Goal: Answer question/provide support: Share knowledge or assist other users

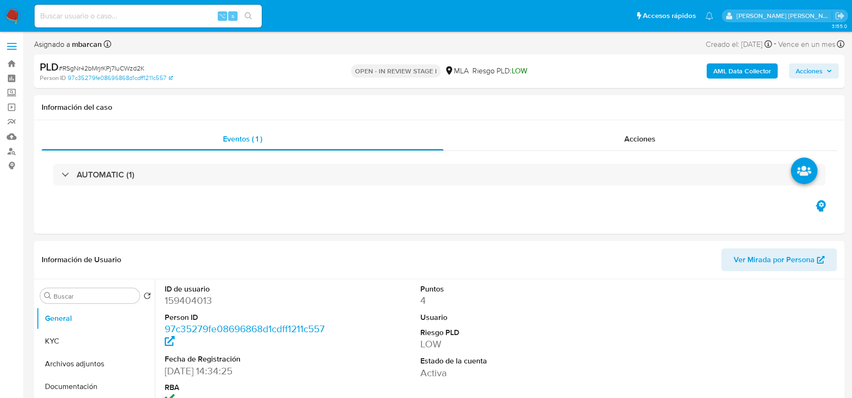
select select "10"
click at [68, 23] on div "⌥ s" at bounding box center [148, 16] width 227 height 23
click at [64, 11] on input at bounding box center [148, 16] width 227 height 12
paste input "7OjgIfdodiEOjGPS6N3EQIfI"
type input "7OjgIfdodiEOjGPS6N3EQIfI"
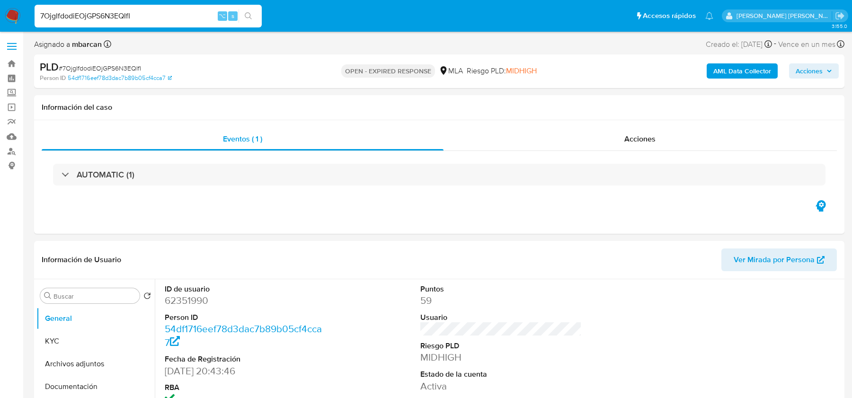
select select "10"
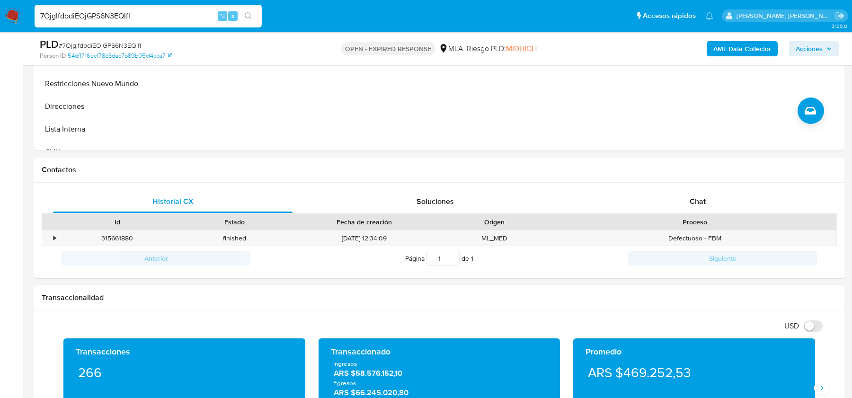
scroll to position [372, 0]
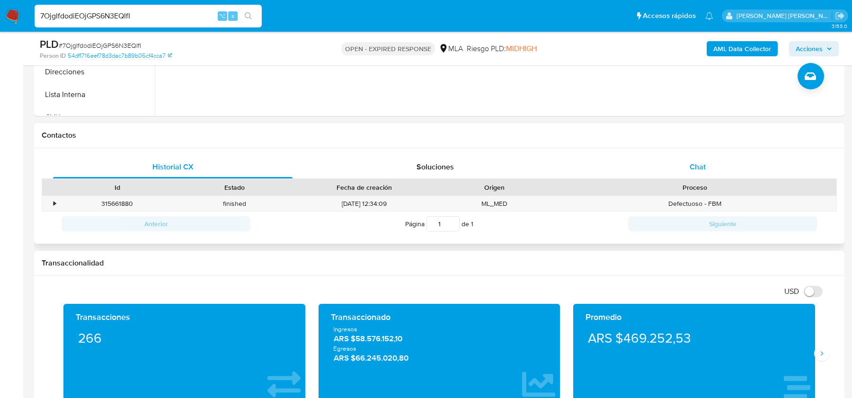
click at [706, 161] on span "Chat" at bounding box center [698, 166] width 16 height 11
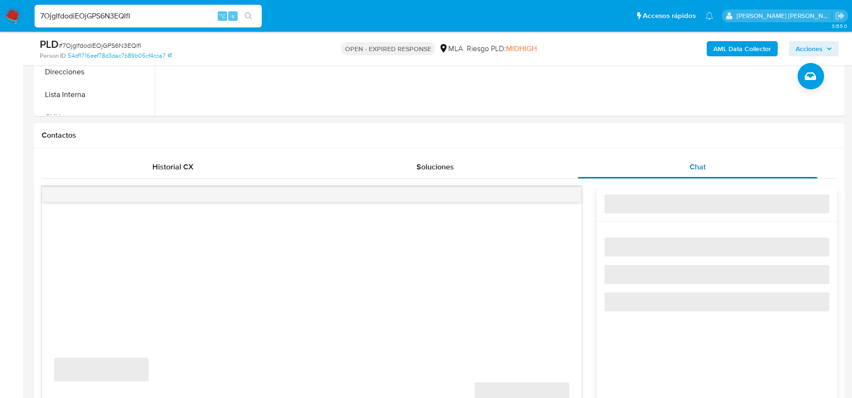
click at [706, 161] on span "Chat" at bounding box center [698, 166] width 16 height 11
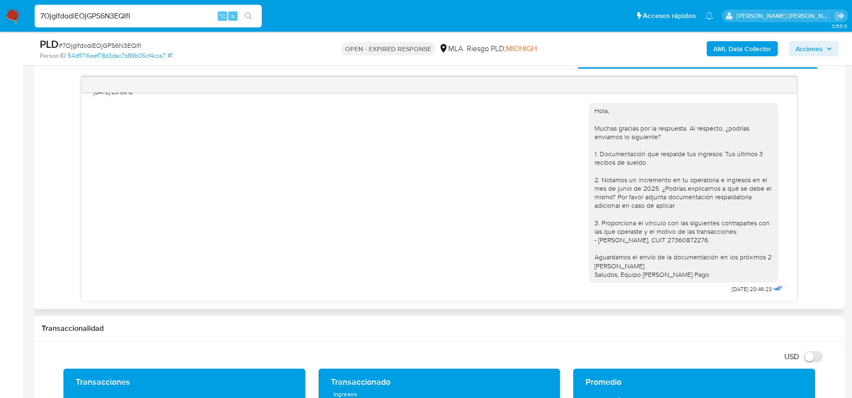
scroll to position [495, 0]
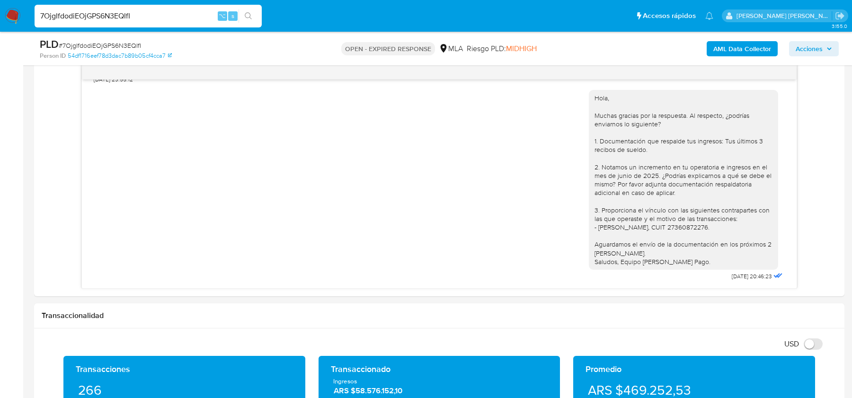
click at [117, 48] on span "# 7OjgIfdodiEOjGPS6N3EQIfI" at bounding box center [100, 45] width 82 height 9
copy span "7OjgIfdodiEOjGPS6N3EQIfI"
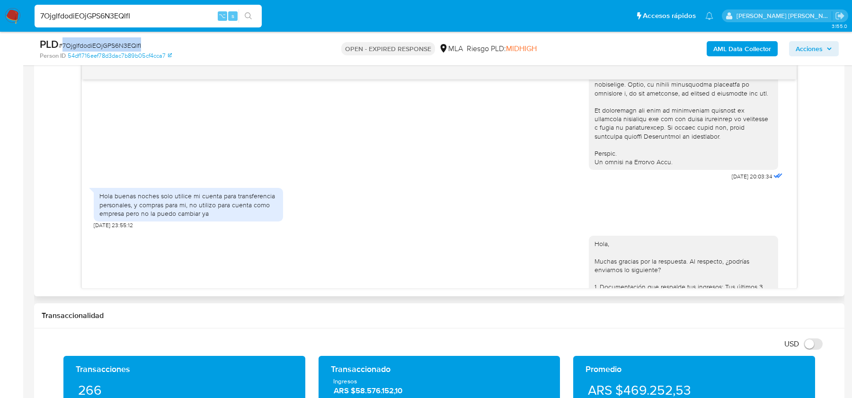
scroll to position [420, 0]
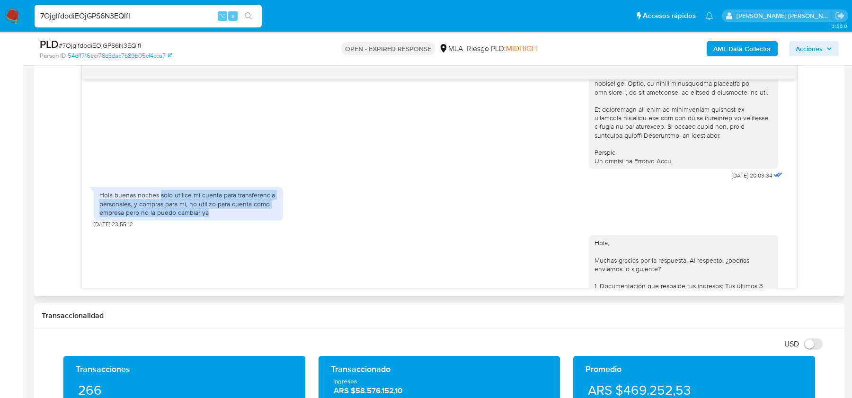
drag, startPoint x: 161, startPoint y: 214, endPoint x: 268, endPoint y: 233, distance: 109.1
click at [268, 217] on div "Hola buenas noches solo utilice mi cuenta para transferencia personales, y comp…" at bounding box center [188, 204] width 178 height 26
copy div "solo utilice mi cuenta para transferencia personales, y compras para mi, no uti…"
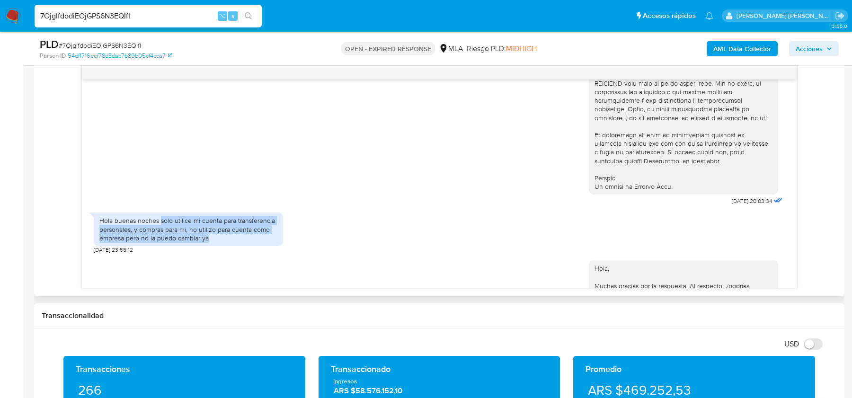
scroll to position [582, 0]
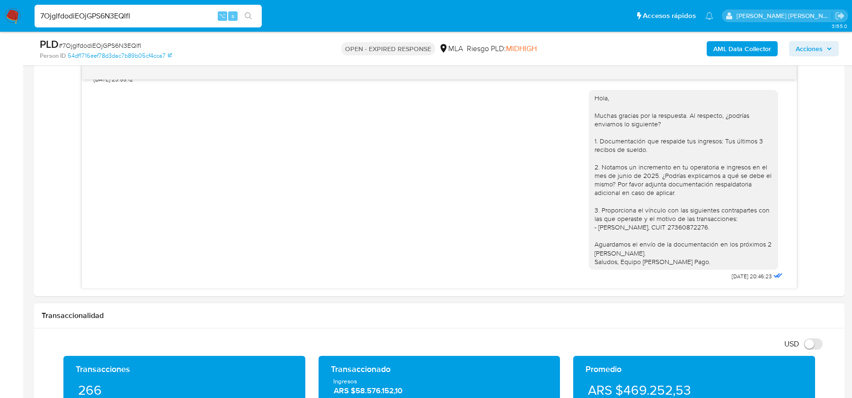
copy div "solo utilice mi cuenta para transferencia personales, y compras para mi, no uti…"
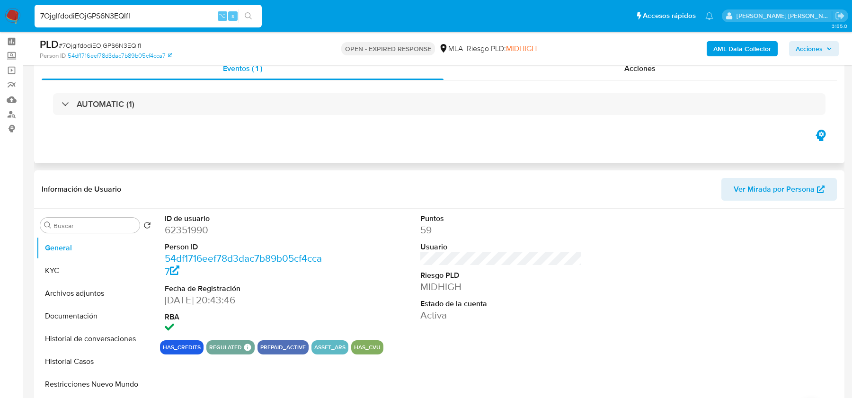
scroll to position [114, 0]
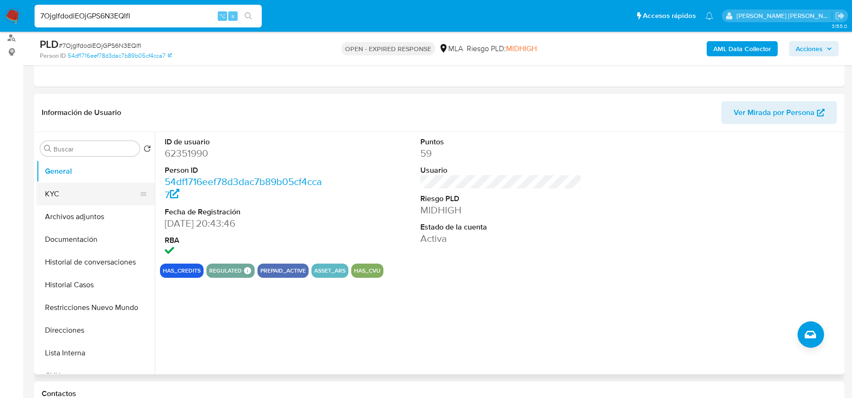
click at [54, 188] on button "KYC" at bounding box center [91, 194] width 111 height 23
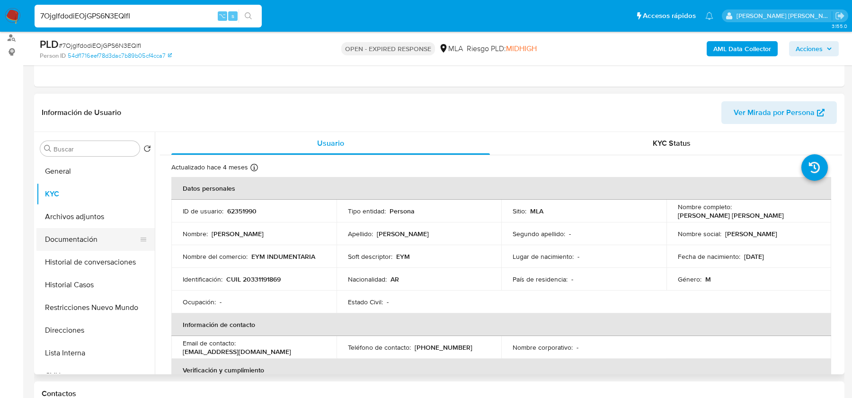
click at [79, 236] on button "Documentación" at bounding box center [91, 239] width 111 height 23
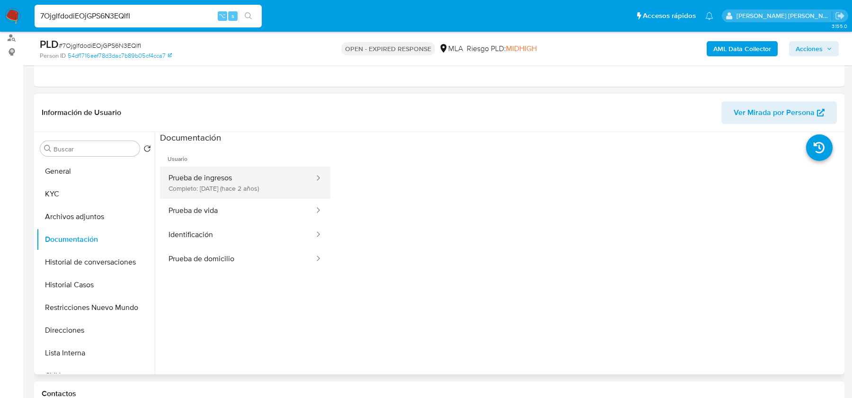
click at [213, 191] on button "Prueba de ingresos Completo: 21/02/2024 (hace 2 años)" at bounding box center [237, 183] width 155 height 32
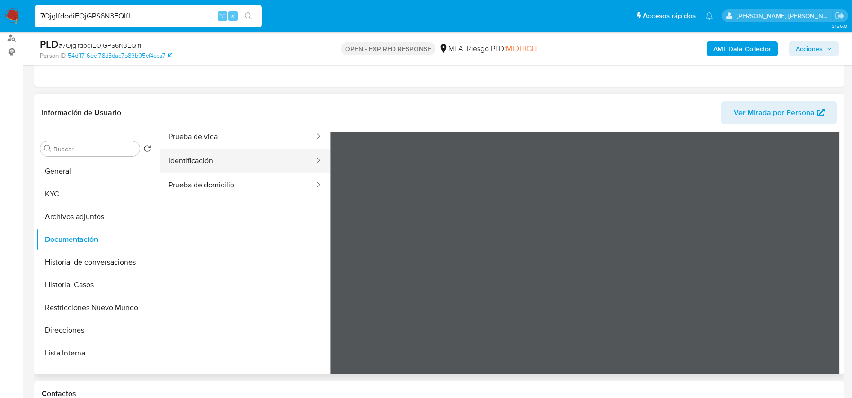
scroll to position [82, 0]
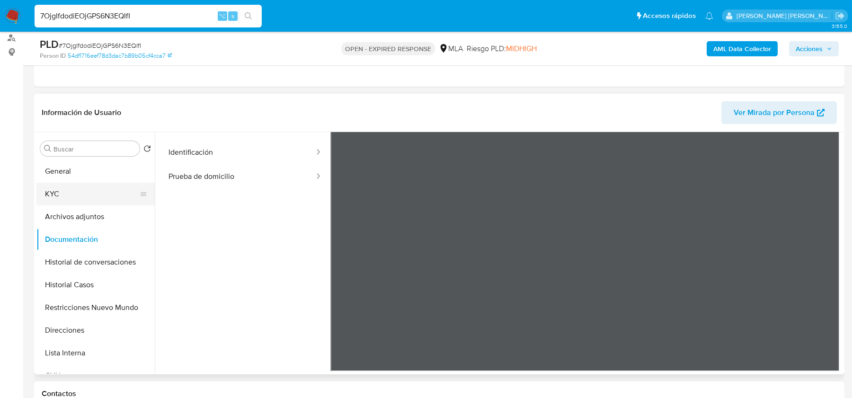
click at [96, 201] on button "KYC" at bounding box center [91, 194] width 111 height 23
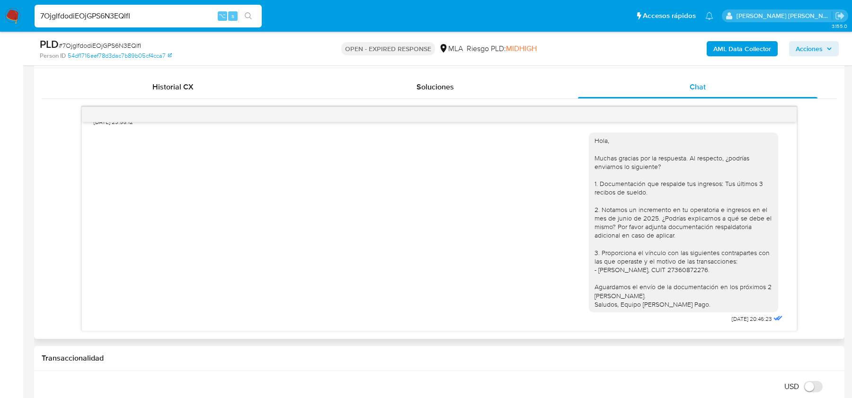
scroll to position [582, 0]
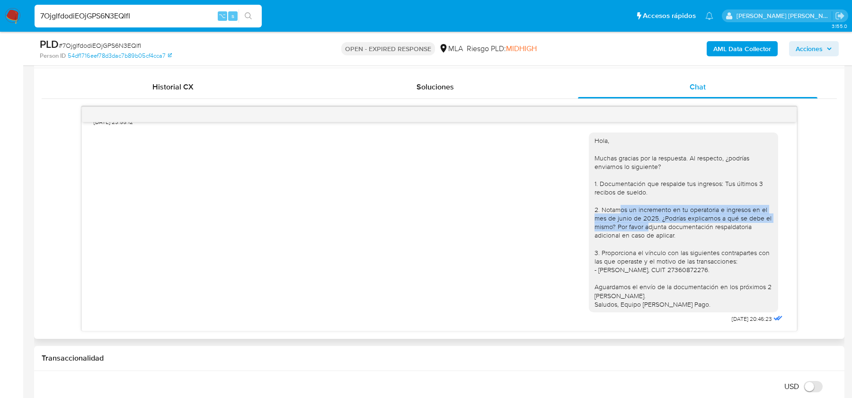
drag, startPoint x: 618, startPoint y: 213, endPoint x: 661, endPoint y: 231, distance: 46.1
click at [661, 231] on div "Hola, Muchas gracias por la respuesta. Al respecto, ¿podrías enviarnos lo sigui…" at bounding box center [684, 222] width 178 height 172
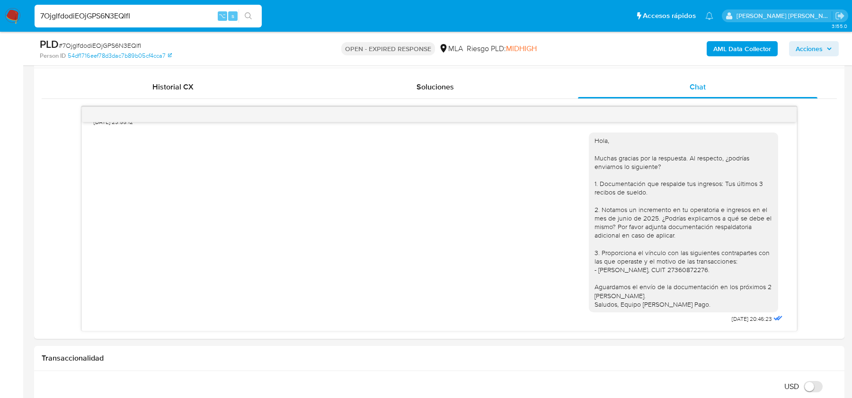
click at [78, 42] on span "# 7OjgIfdodiEOjGPS6N3EQIfI" at bounding box center [100, 45] width 82 height 9
copy span "7OjgIfdodiEOjGPS6N3EQIfI"
click at [13, 19] on img at bounding box center [13, 16] width 16 height 16
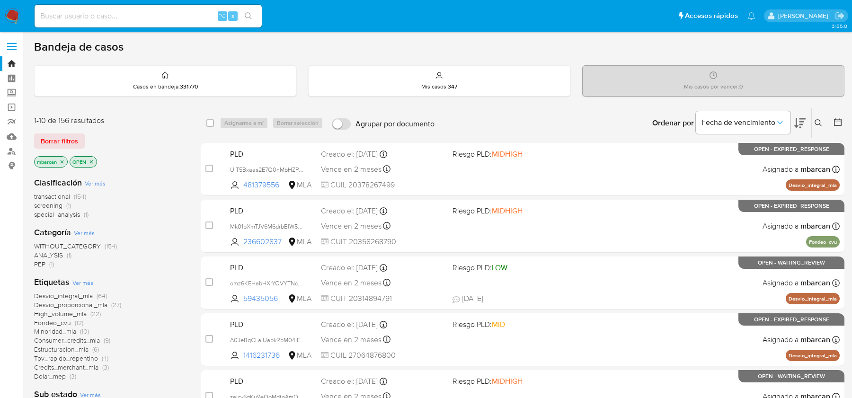
click at [821, 125] on icon at bounding box center [819, 123] width 8 height 8
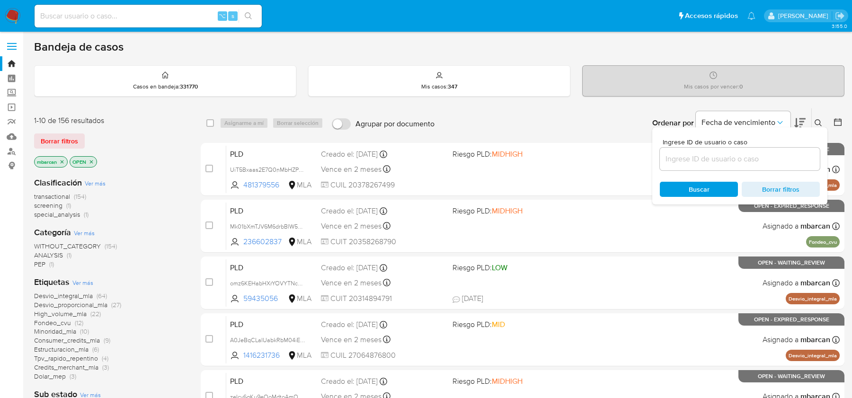
click at [748, 162] on input at bounding box center [740, 159] width 160 height 12
type input "7OjgIfdodiEOjGPS6N3EQIfI"
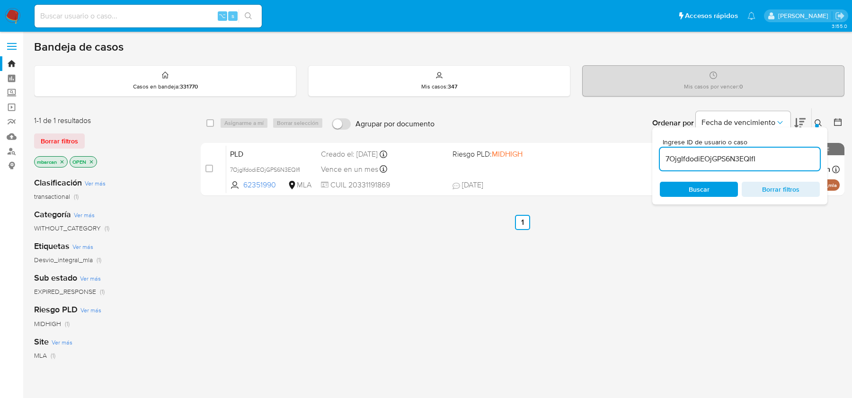
click at [817, 125] on div at bounding box center [817, 126] width 4 height 4
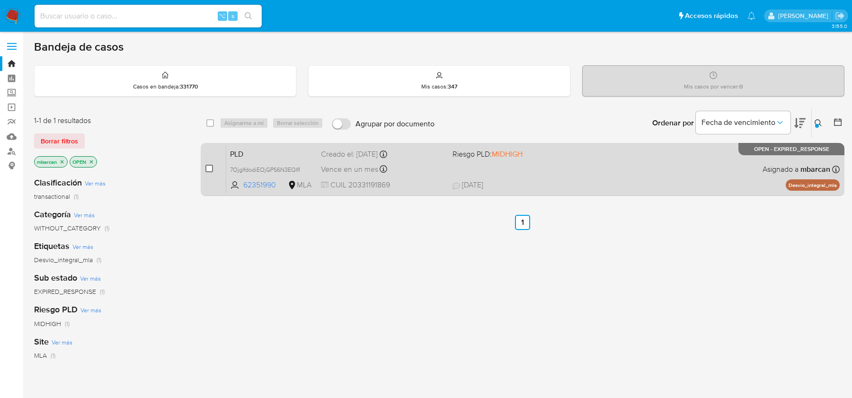
click at [212, 165] on input "checkbox" at bounding box center [210, 169] width 8 height 8
checkbox input "true"
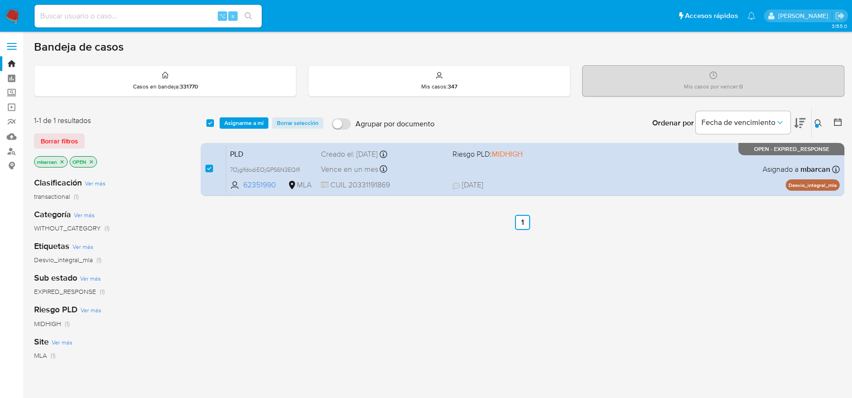
click at [231, 131] on div "select-all-cases-checkbox Asignarme a mí Borrar selección Agrupar por documento…" at bounding box center [523, 122] width 644 height 29
click at [240, 126] on span "Asignarme a mí" at bounding box center [243, 122] width 39 height 9
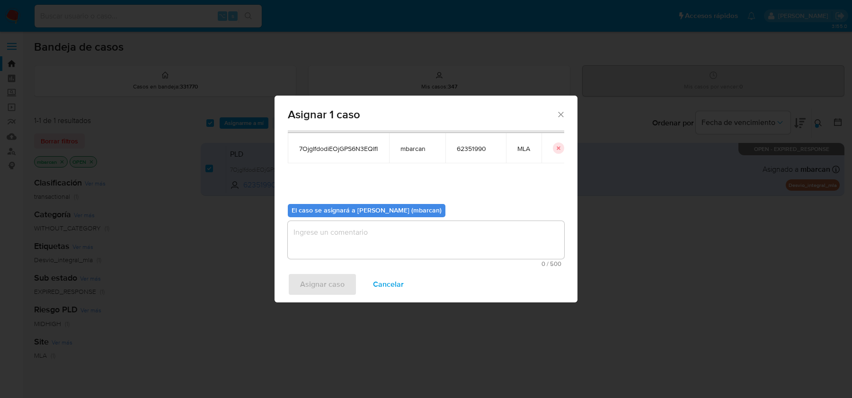
scroll to position [48, 0]
click at [353, 236] on textarea "assign-modal" at bounding box center [426, 239] width 277 height 38
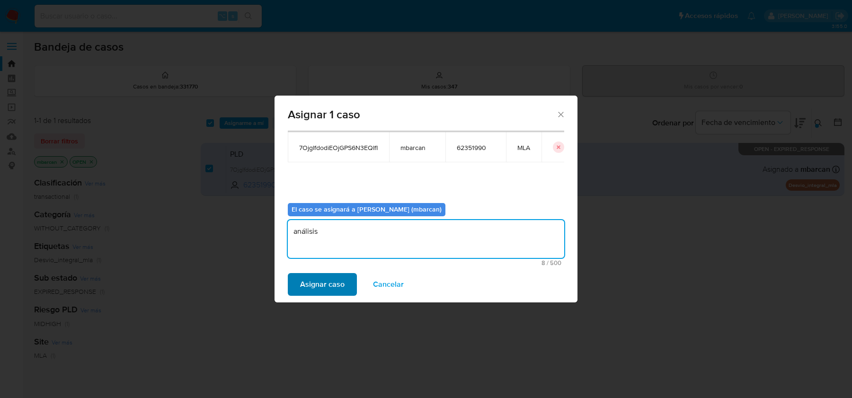
type textarea "análisis"
click at [322, 285] on span "Asignar caso" at bounding box center [322, 284] width 45 height 21
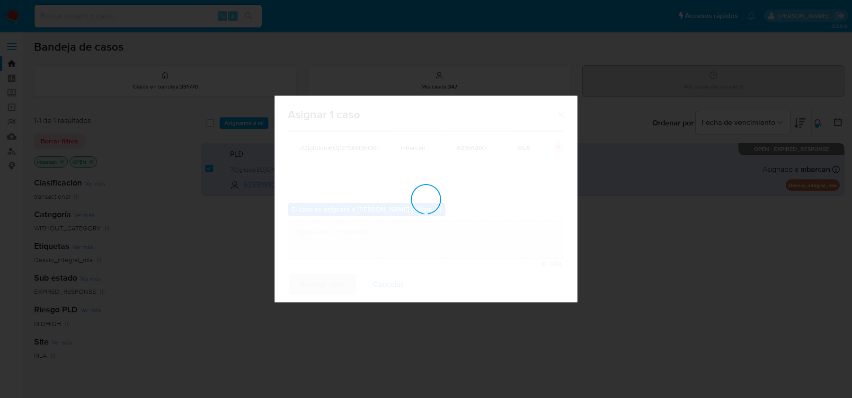
checkbox input "false"
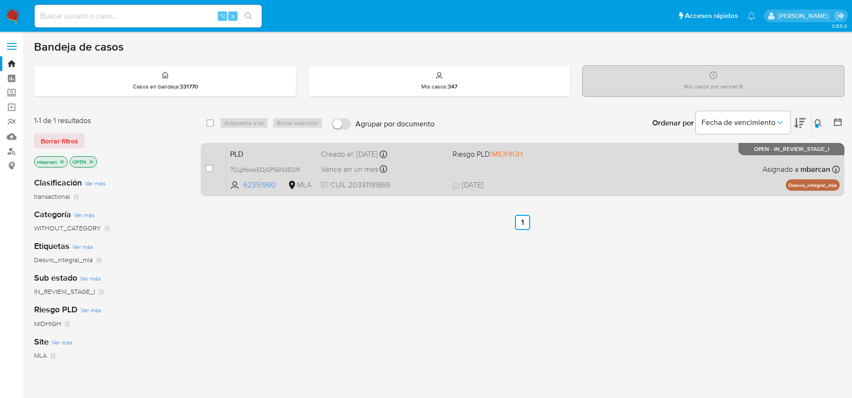
click at [551, 159] on div "PLD 7OjgIfdodiEOjGPS6N3EQIfI 62351990 MLA Riesgo PLD: MIDHIGH Creado el: 12/07/…" at bounding box center [533, 169] width 614 height 48
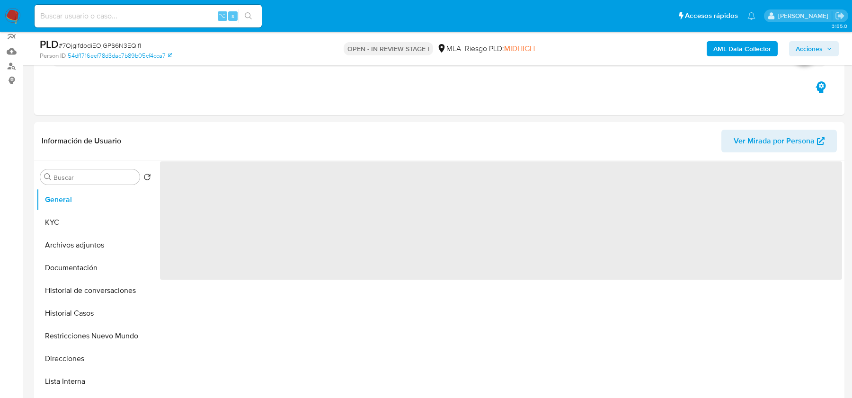
scroll to position [276, 0]
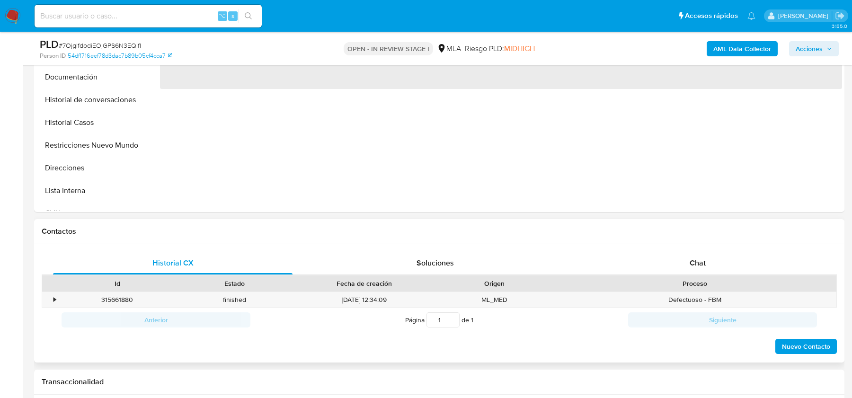
click at [711, 280] on div "Proceso" at bounding box center [695, 283] width 270 height 9
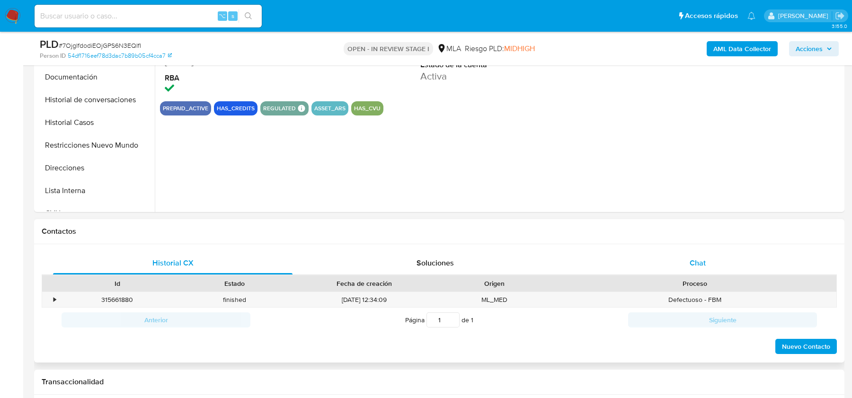
click at [701, 253] on div "Chat" at bounding box center [698, 263] width 240 height 23
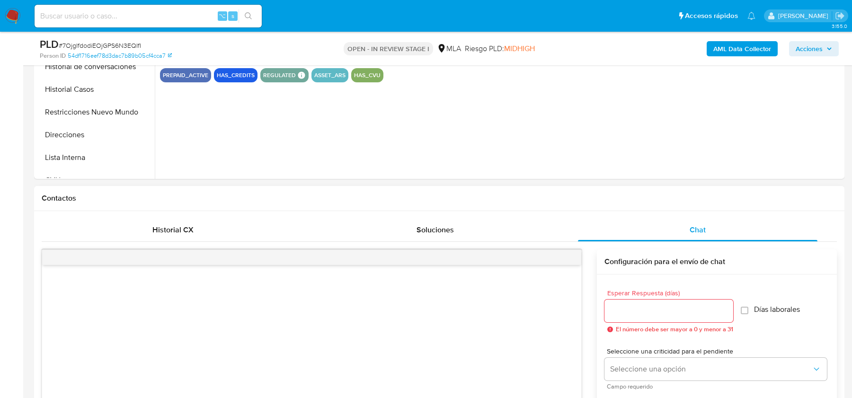
scroll to position [415, 0]
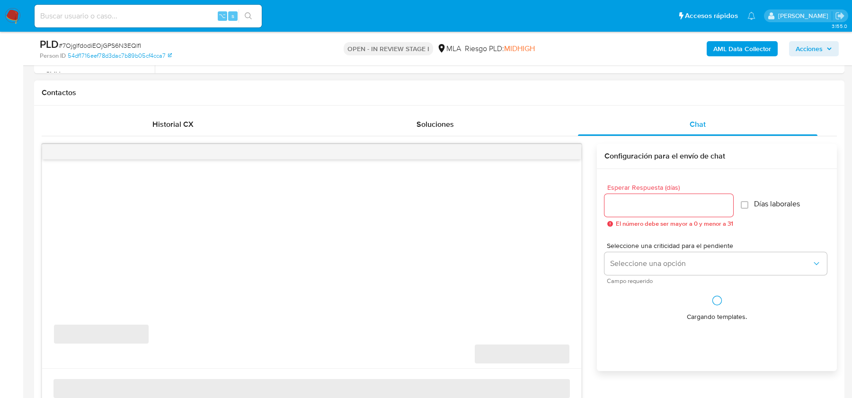
select select "10"
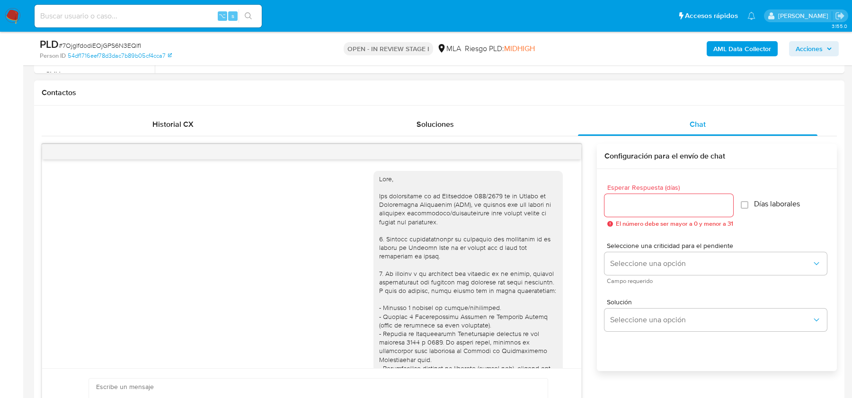
scroll to position [582, 0]
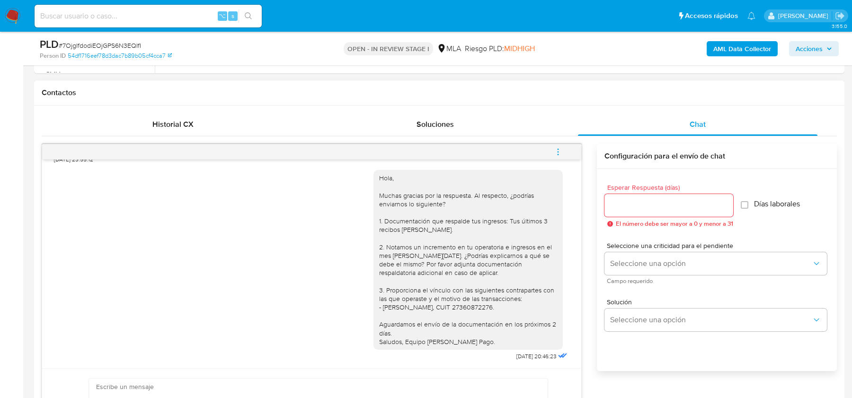
click at [561, 151] on icon "menu-action" at bounding box center [558, 152] width 9 height 9
click at [483, 120] on ul "Cerrar conversación Abrir gestor de archivos" at bounding box center [494, 141] width 97 height 42
click at [479, 127] on li "Cerrar conversación" at bounding box center [494, 132] width 97 height 17
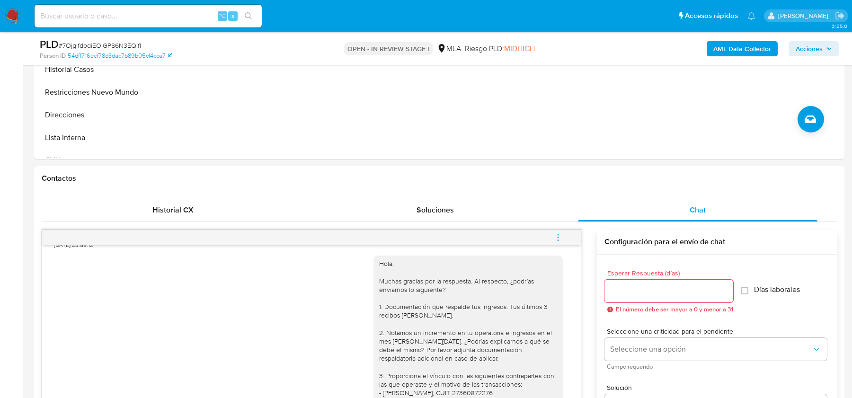
scroll to position [193, 0]
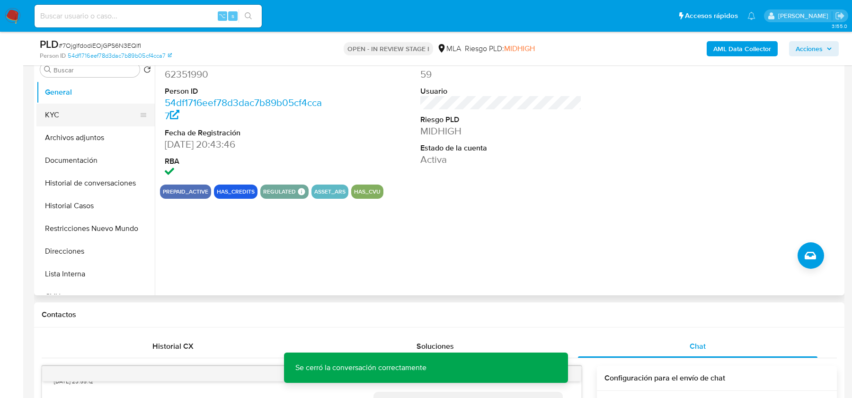
click at [107, 123] on button "KYC" at bounding box center [91, 115] width 111 height 23
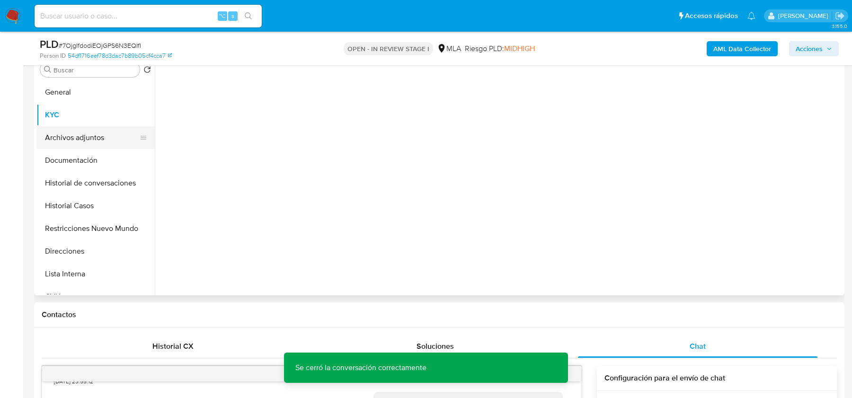
click at [95, 136] on button "Archivos adjuntos" at bounding box center [91, 137] width 111 height 23
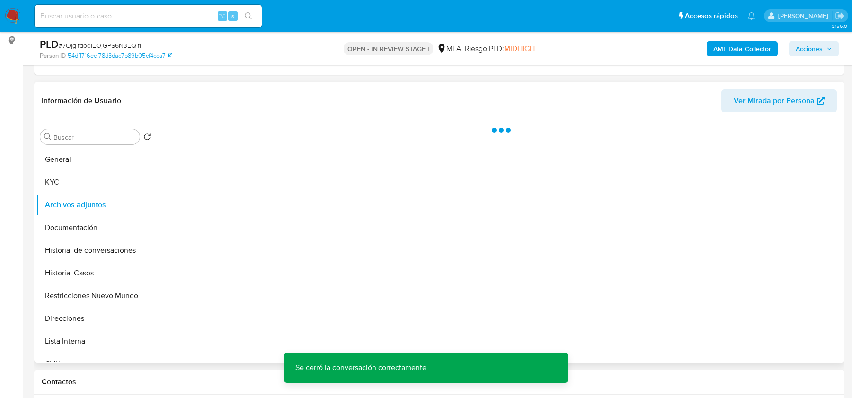
scroll to position [121, 0]
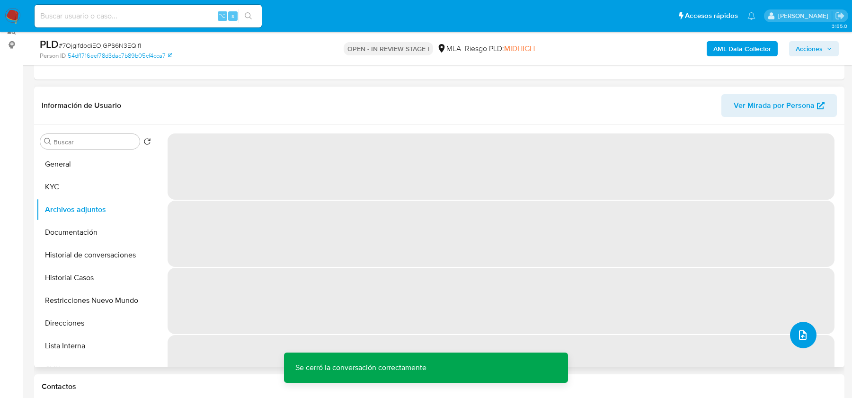
click at [801, 331] on icon "upload-file" at bounding box center [803, 335] width 8 height 9
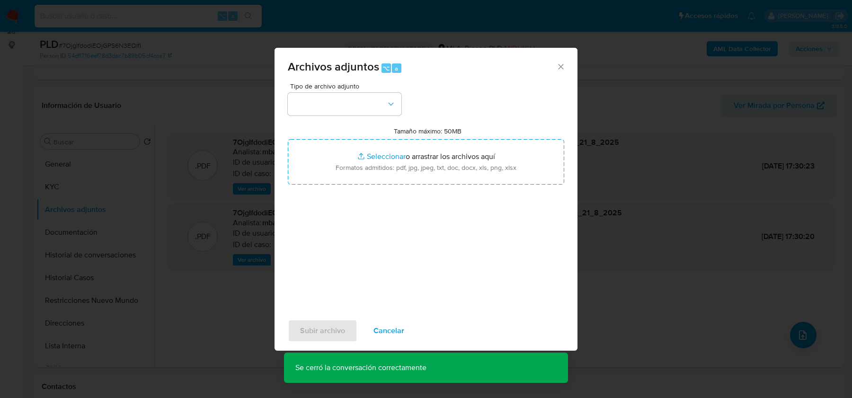
click at [343, 116] on div "Tipo de archivo adjunto Tamaño máximo: 50MB Seleccionar archivos Seleccionar o …" at bounding box center [426, 195] width 277 height 224
click at [344, 106] on button "button" at bounding box center [345, 104] width 114 height 23
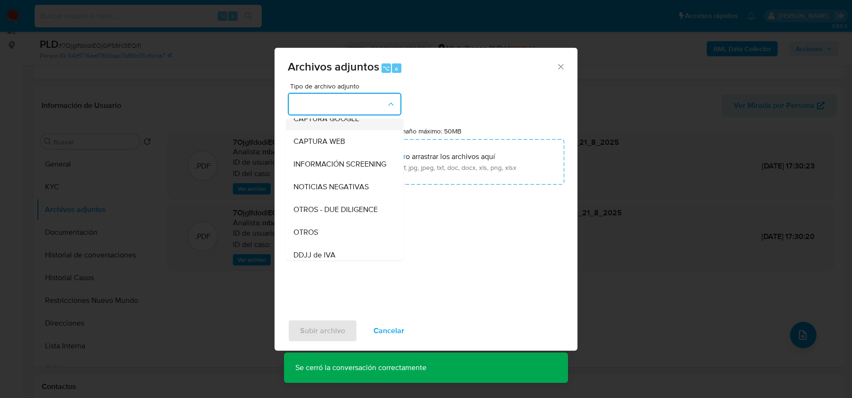
scroll to position [82, 0]
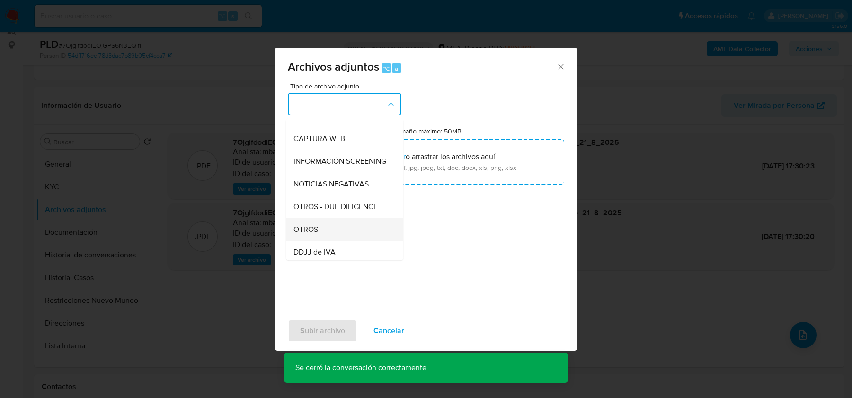
click at [327, 223] on div "OTROS" at bounding box center [342, 229] width 97 height 23
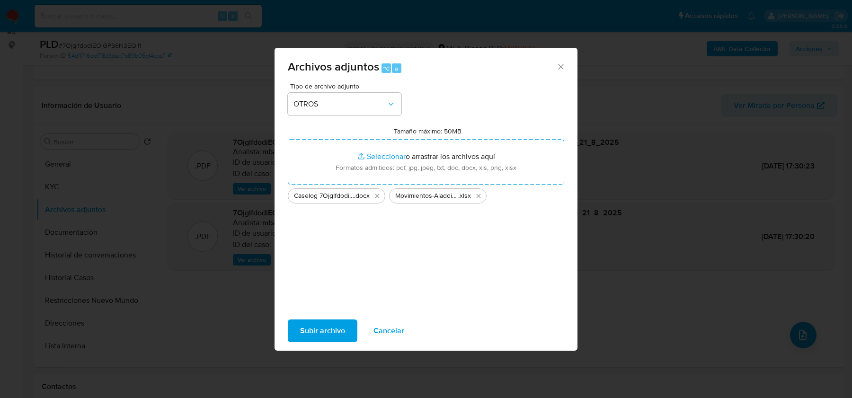
click at [335, 326] on span "Subir archivo" at bounding box center [322, 331] width 45 height 21
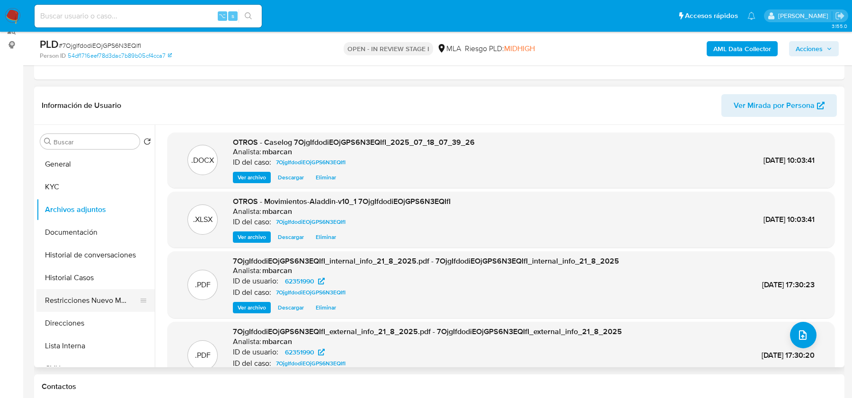
click at [86, 303] on button "Restricciones Nuevo Mundo" at bounding box center [91, 300] width 111 height 23
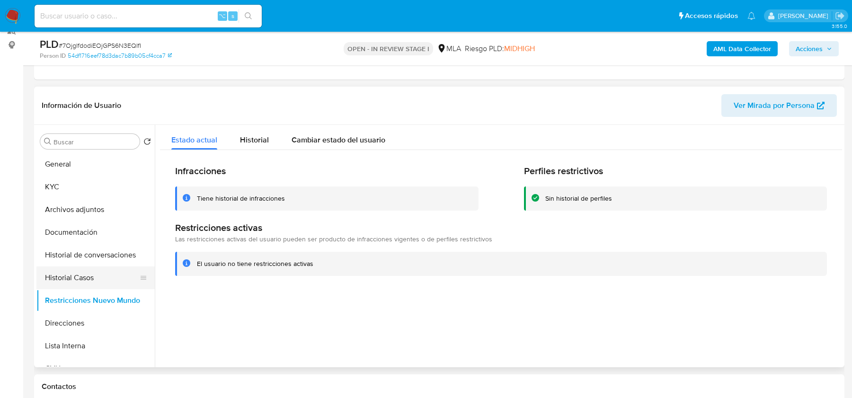
click at [72, 274] on button "Historial Casos" at bounding box center [91, 278] width 111 height 23
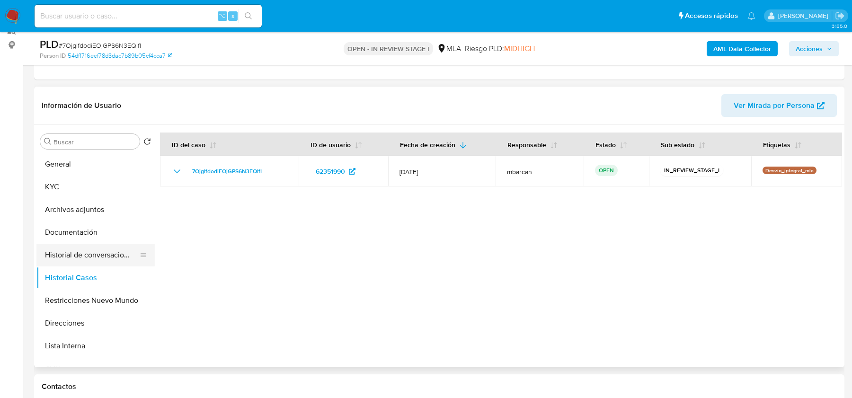
click at [82, 250] on button "Historial de conversaciones" at bounding box center [91, 255] width 111 height 23
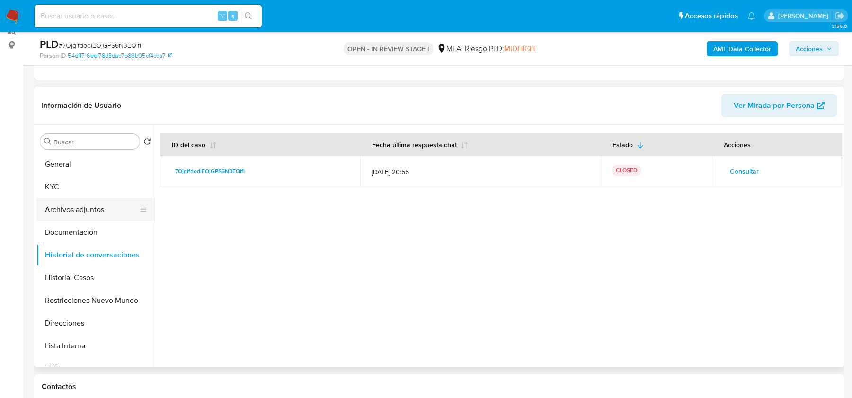
click at [74, 204] on button "Archivos adjuntos" at bounding box center [91, 209] width 111 height 23
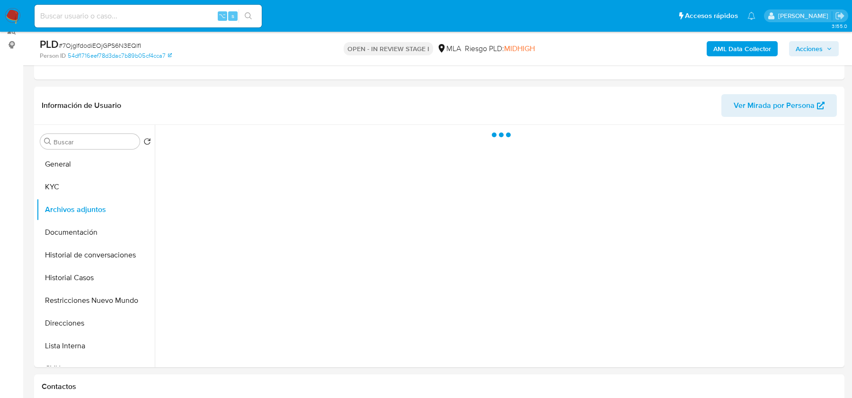
click at [809, 53] on span "Acciones" at bounding box center [809, 48] width 27 height 15
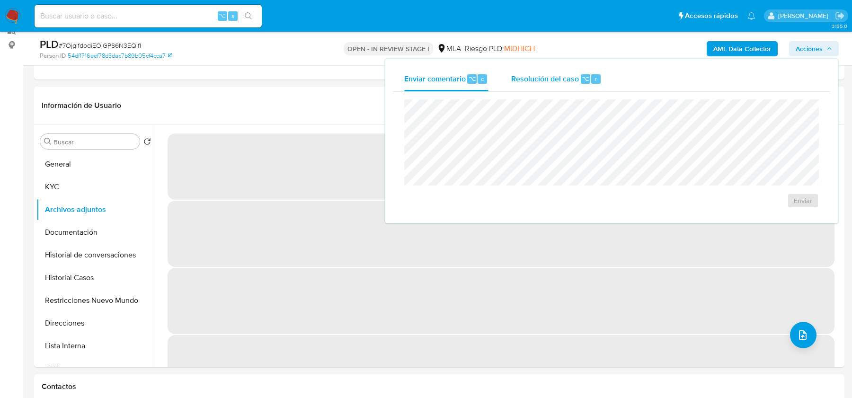
click at [547, 78] on span "Resolución del caso" at bounding box center [545, 78] width 68 height 11
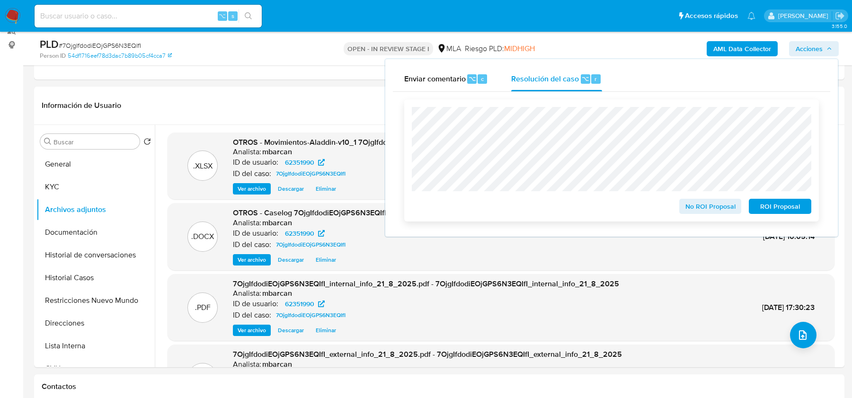
click at [687, 211] on span "No ROI Proposal" at bounding box center [710, 206] width 49 height 13
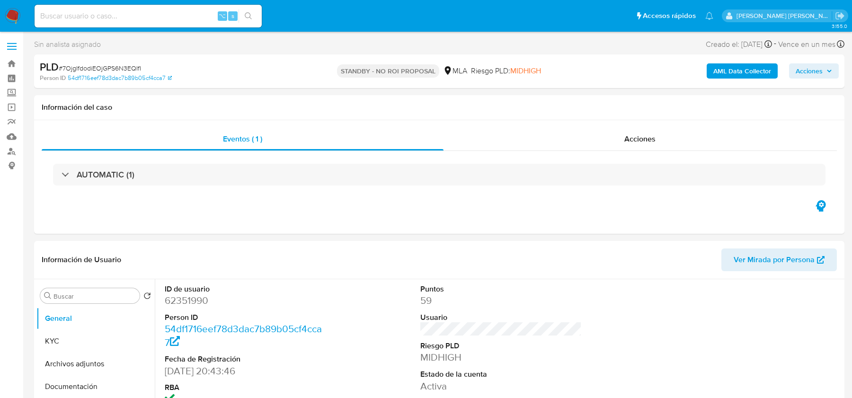
click at [83, 14] on input at bounding box center [148, 16] width 227 height 12
paste input "x0XsDoYLwMWBfwL57kIUffbZ"
type input "x0XsDoYLwMWBfwL57kIUffbZ"
select select "10"
type input "x0XsDoYLwMWBfwL57kIUffbZ"
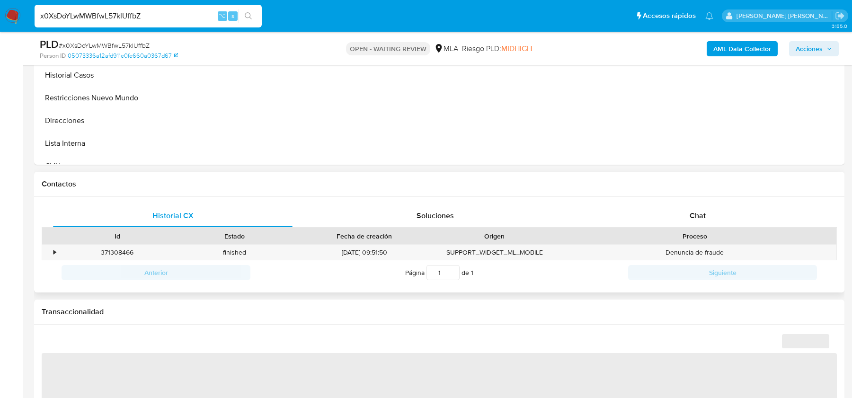
scroll to position [361, 0]
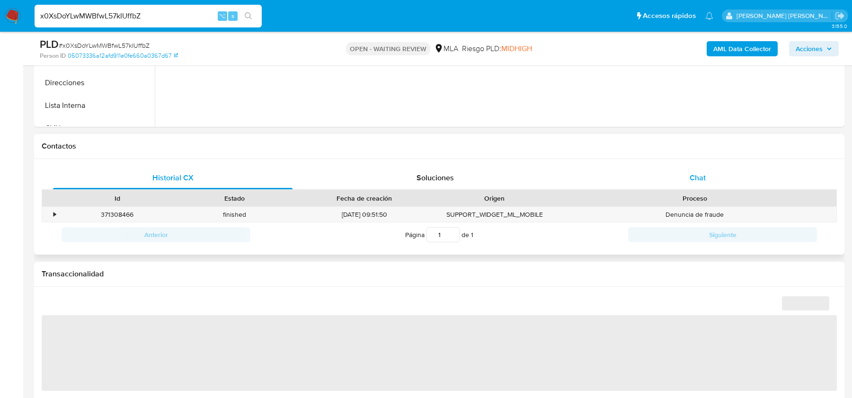
click at [673, 169] on div "Chat" at bounding box center [698, 178] width 240 height 23
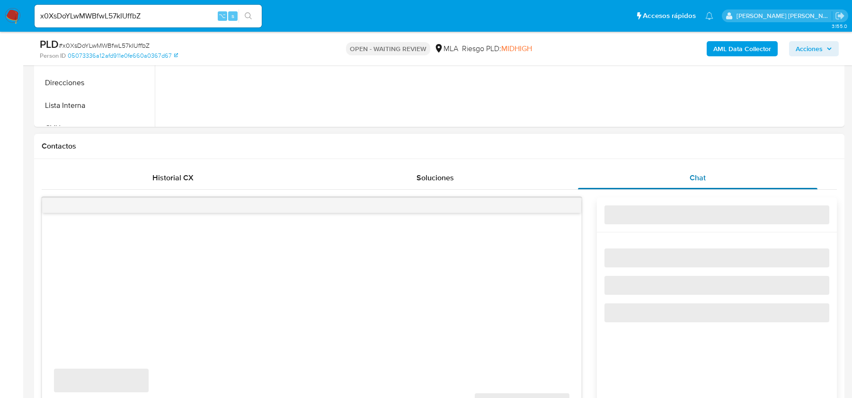
select select "10"
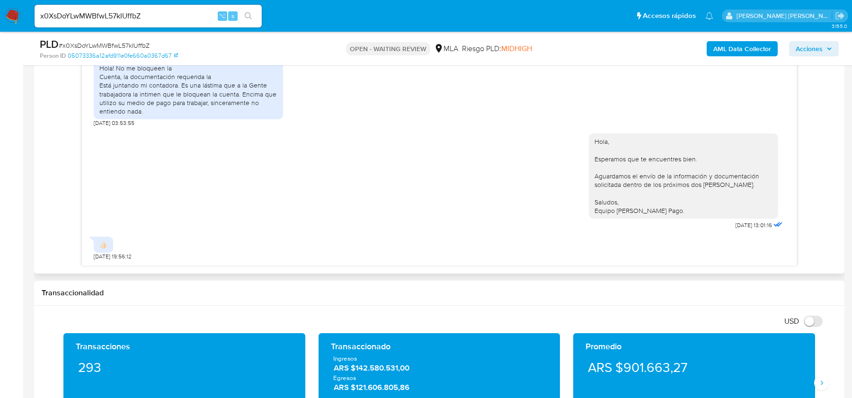
scroll to position [519, 0]
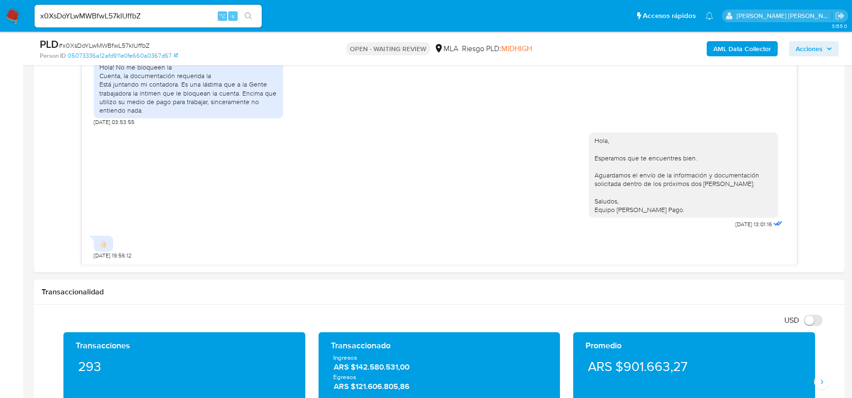
click at [8, 6] on nav "Pausado Ver notificaciones x0XsDoYLwMWBfwL57kIUffbZ ⌥ s Accesos rápidos Presion…" at bounding box center [426, 16] width 852 height 32
click at [12, 17] on img at bounding box center [13, 16] width 16 height 16
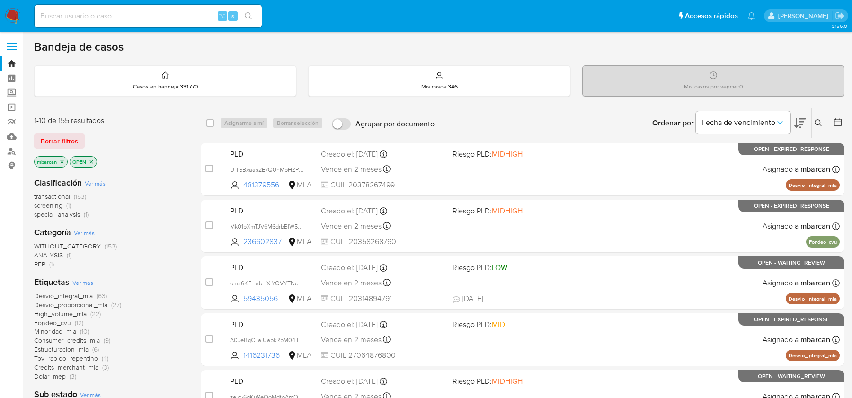
click at [91, 16] on input at bounding box center [148, 16] width 227 height 12
paste input "313747348"
type input "313747348"
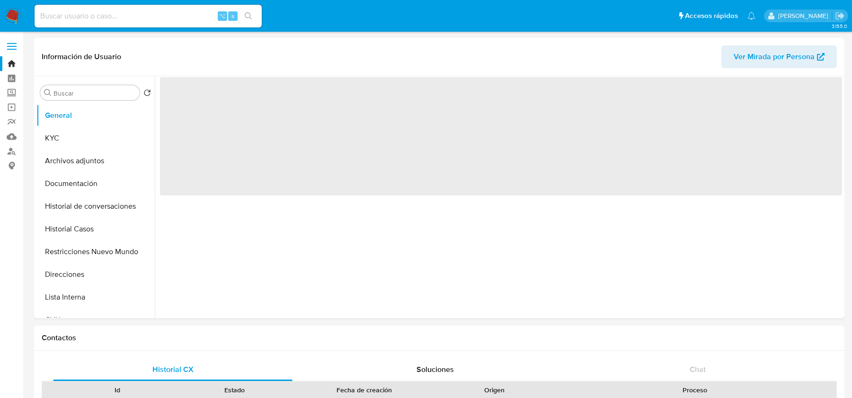
select select "10"
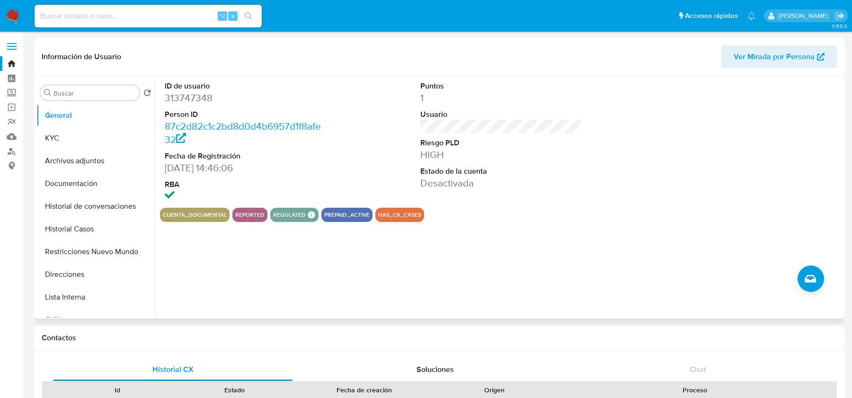
scroll to position [206, 0]
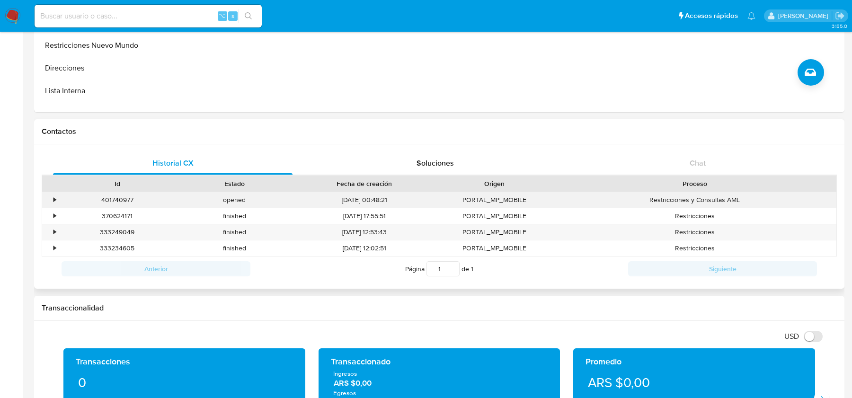
click at [54, 200] on div "•" at bounding box center [55, 200] width 2 height 9
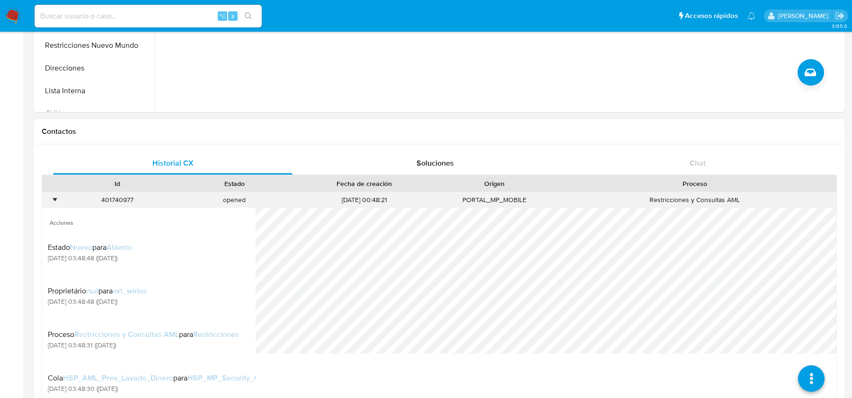
click at [54, 200] on div "•" at bounding box center [55, 200] width 2 height 9
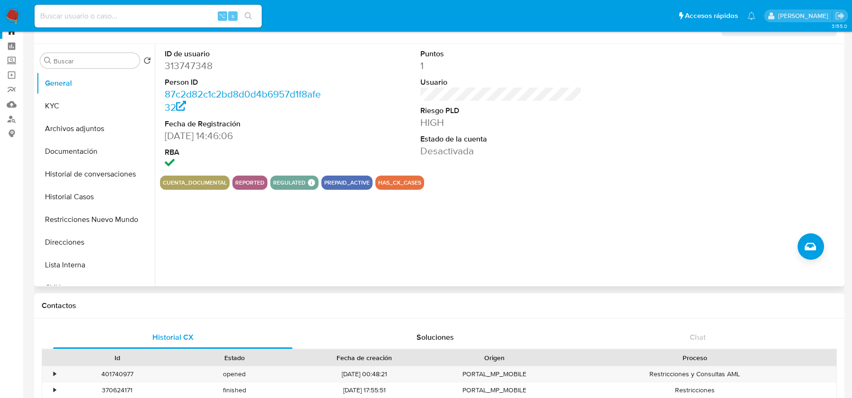
scroll to position [8, 0]
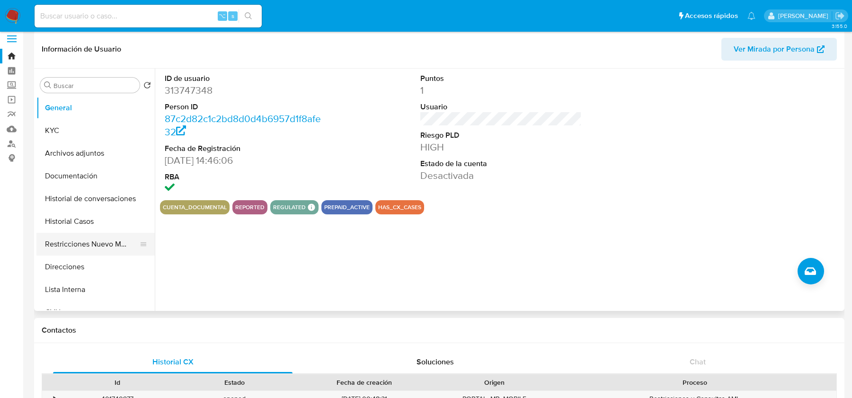
click at [91, 233] on button "Restricciones Nuevo Mundo" at bounding box center [91, 244] width 111 height 23
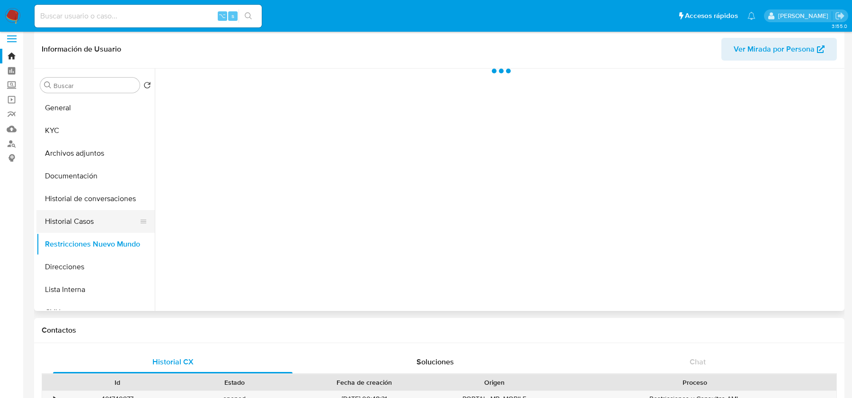
click at [90, 222] on button "Historial Casos" at bounding box center [91, 221] width 111 height 23
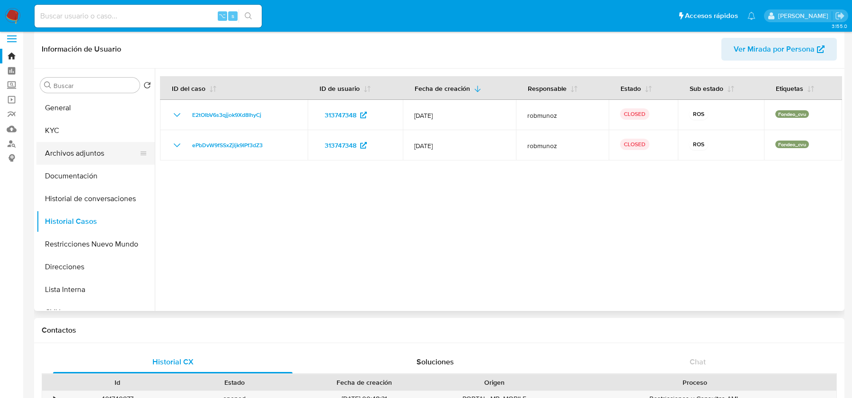
click at [74, 150] on button "Archivos adjuntos" at bounding box center [91, 153] width 111 height 23
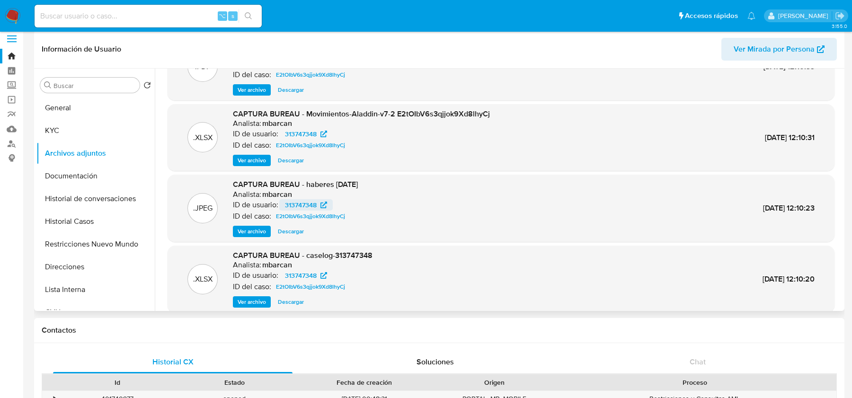
scroll to position [53, 0]
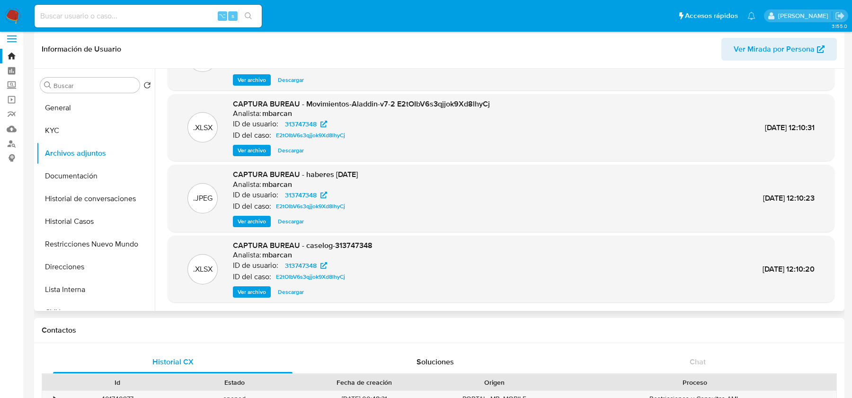
click at [256, 295] on span "Ver archivo" at bounding box center [252, 291] width 28 height 9
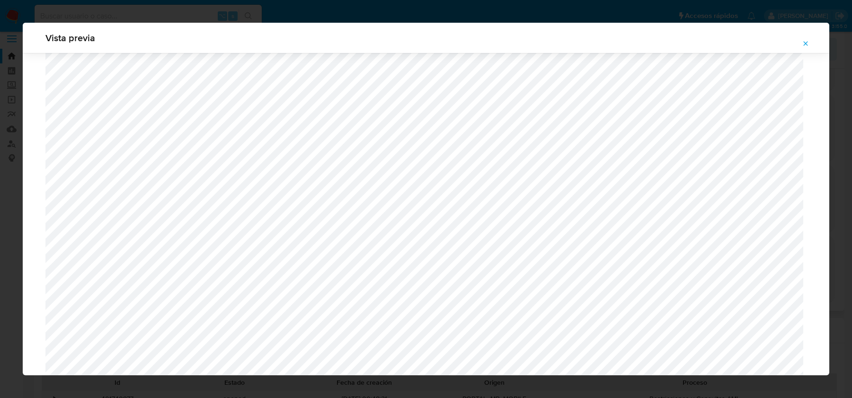
scroll to position [579, 0]
click at [808, 36] on button "Attachment preview" at bounding box center [806, 43] width 21 height 15
click at [806, 42] on div "Vista previa" at bounding box center [426, 199] width 852 height 398
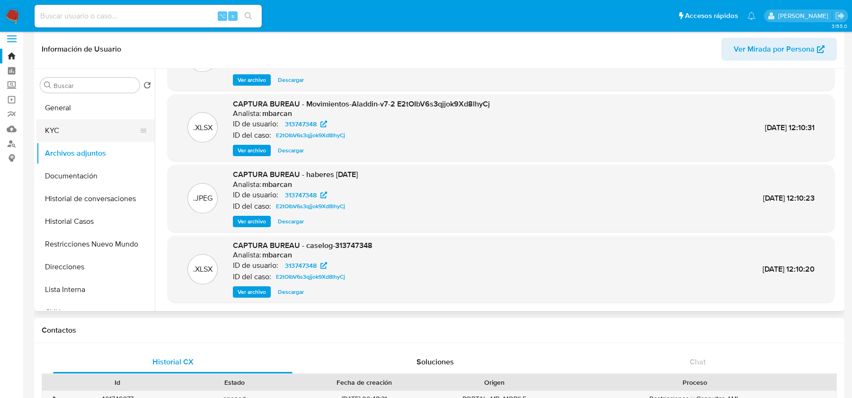
click at [83, 128] on button "KYC" at bounding box center [91, 130] width 111 height 23
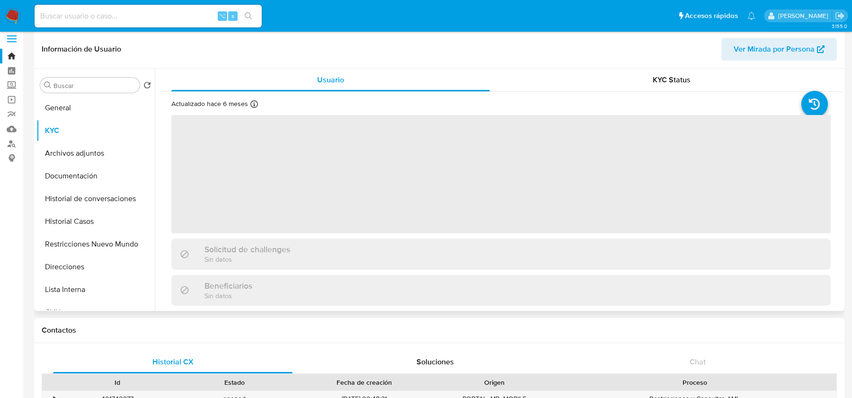
click at [88, 94] on div "Buscar Volver al orden por defecto General KYC Archivos adjuntos Documentación …" at bounding box center [95, 190] width 118 height 241
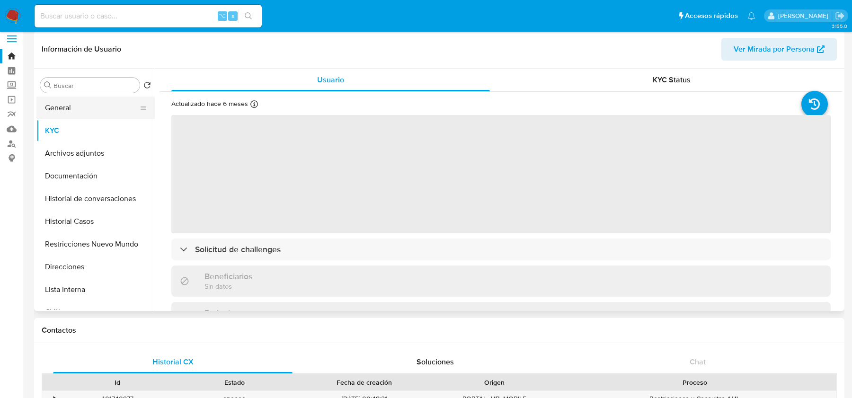
click at [88, 101] on button "General" at bounding box center [91, 108] width 111 height 23
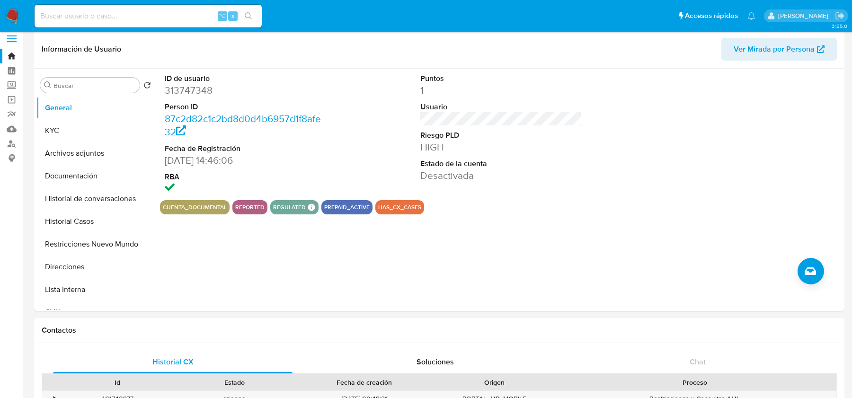
click at [791, 258] on div "ID de usuario 313747348 Person ID 87c2d82c1c2bd8d0d4b6957d1f8afe32 Fecha de Reg…" at bounding box center [499, 190] width 688 height 242
click at [814, 274] on icon "Crear caso manual" at bounding box center [810, 272] width 11 height 8
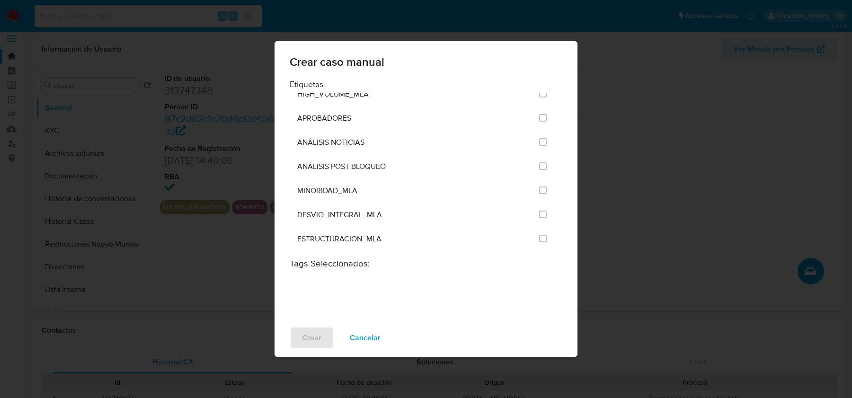
scroll to position [1893, 0]
click at [541, 164] on input "3249" at bounding box center [543, 168] width 8 height 8
checkbox input "true"
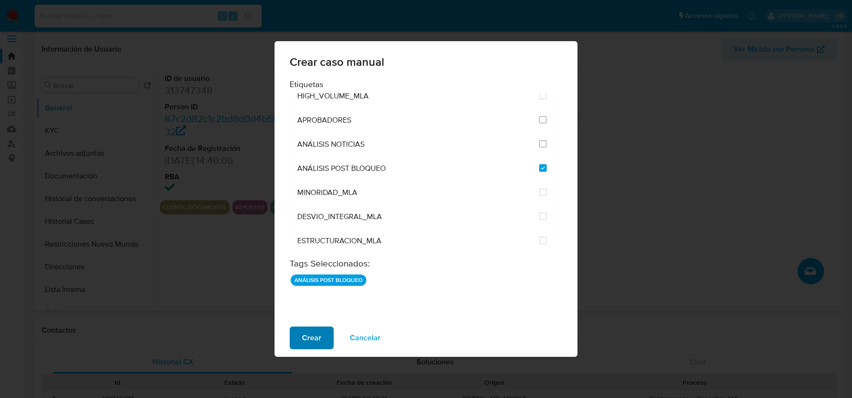
click at [302, 333] on span "Crear" at bounding box center [311, 338] width 19 height 21
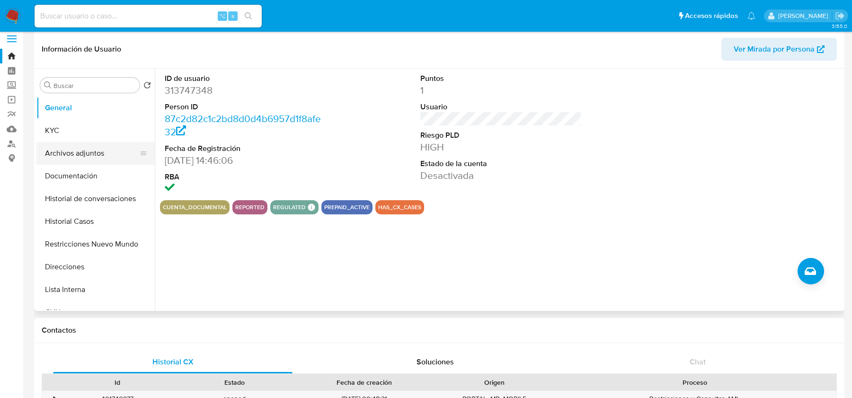
click at [78, 152] on button "Archivos adjuntos" at bounding box center [91, 153] width 111 height 23
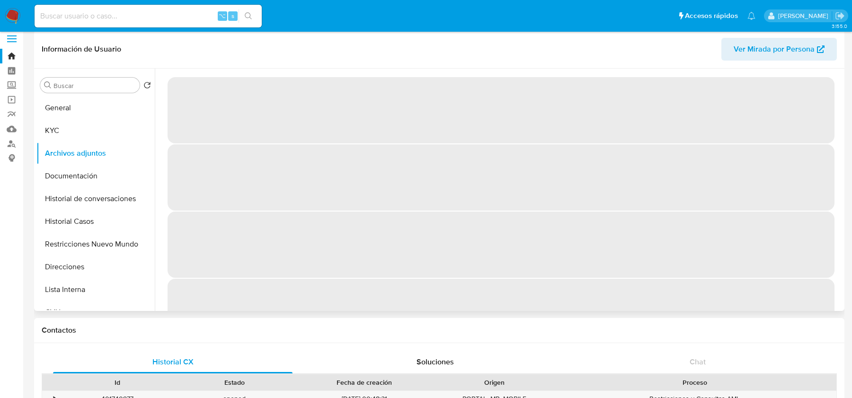
scroll to position [0, 0]
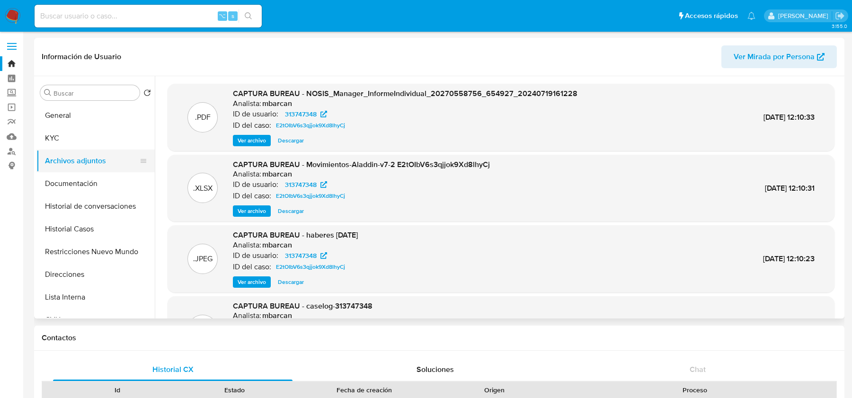
click at [81, 163] on button "Archivos adjuntos" at bounding box center [91, 161] width 111 height 23
click at [78, 224] on button "Historial Casos" at bounding box center [91, 229] width 111 height 23
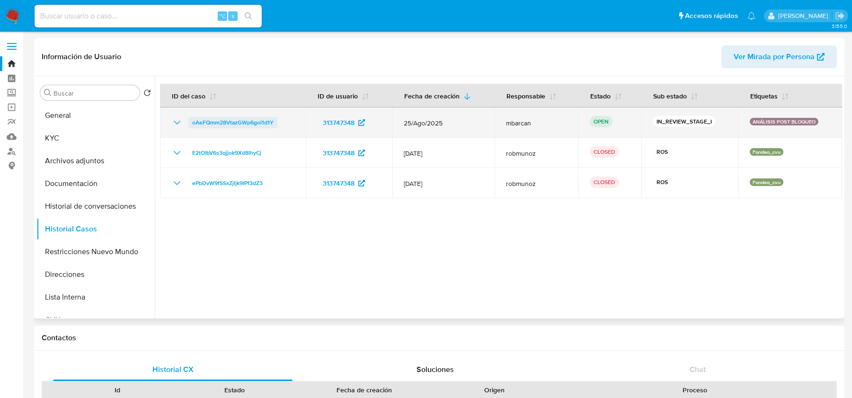
click at [214, 117] on span "oAeFQmm28VtazGWp6goi1d1Y" at bounding box center [232, 122] width 81 height 11
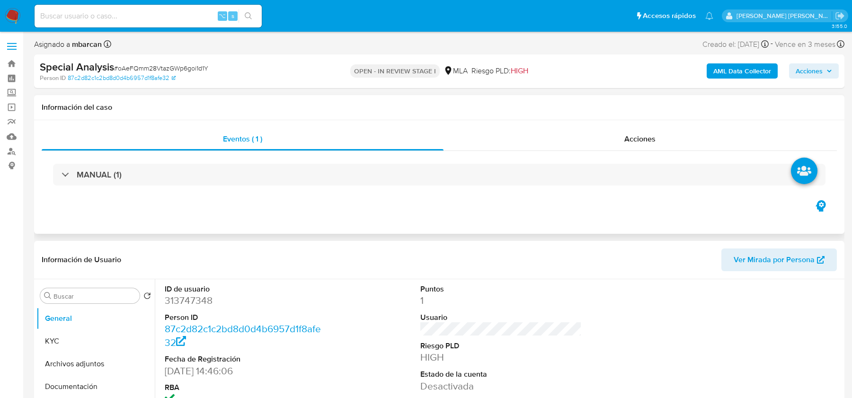
select select "10"
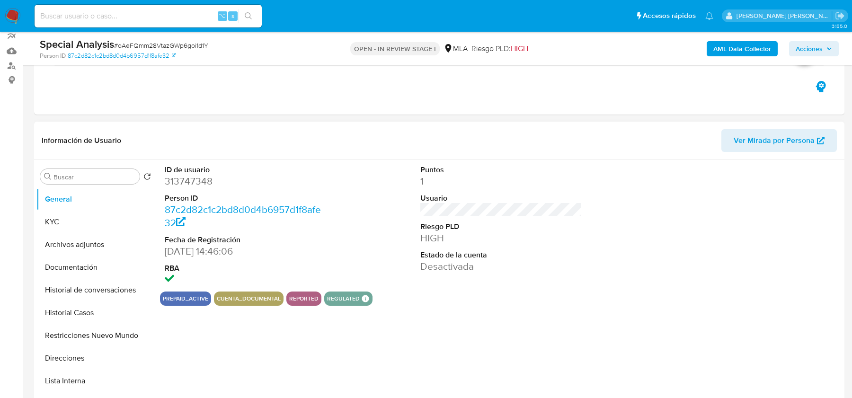
scroll to position [192, 0]
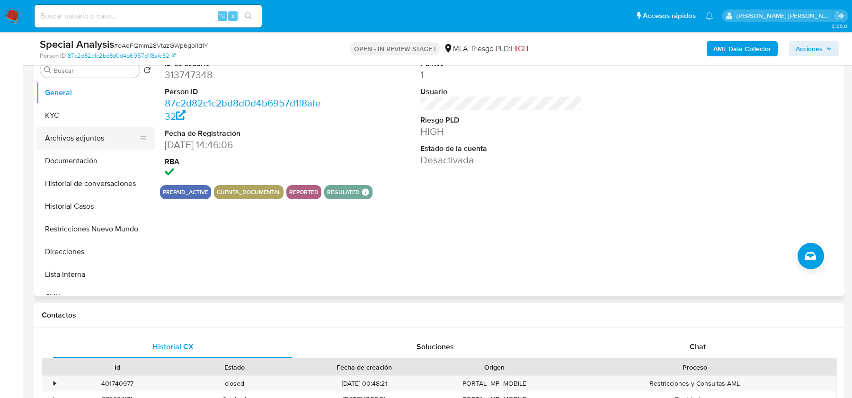
click at [100, 135] on button "Archivos adjuntos" at bounding box center [91, 138] width 111 height 23
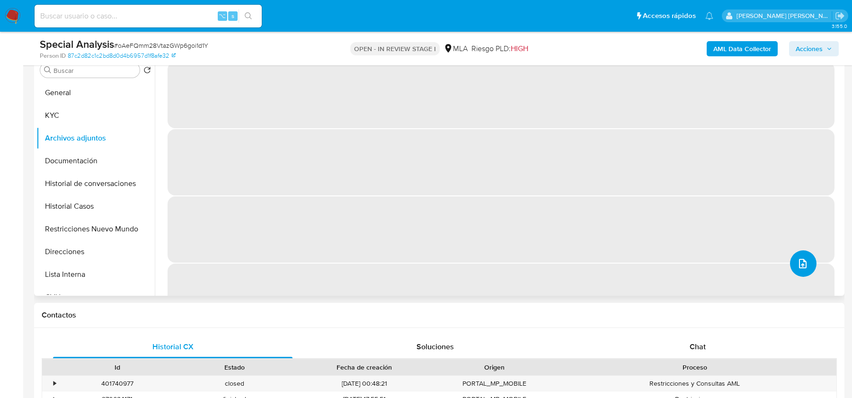
click at [799, 264] on icon "upload-file" at bounding box center [803, 263] width 8 height 9
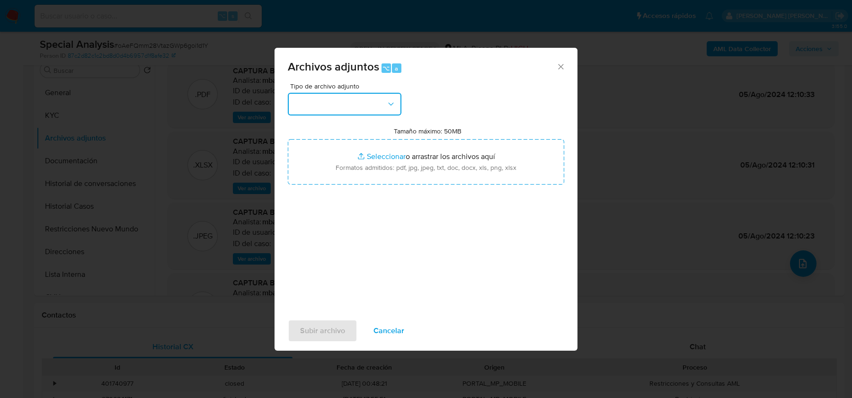
click at [315, 95] on button "button" at bounding box center [345, 104] width 114 height 23
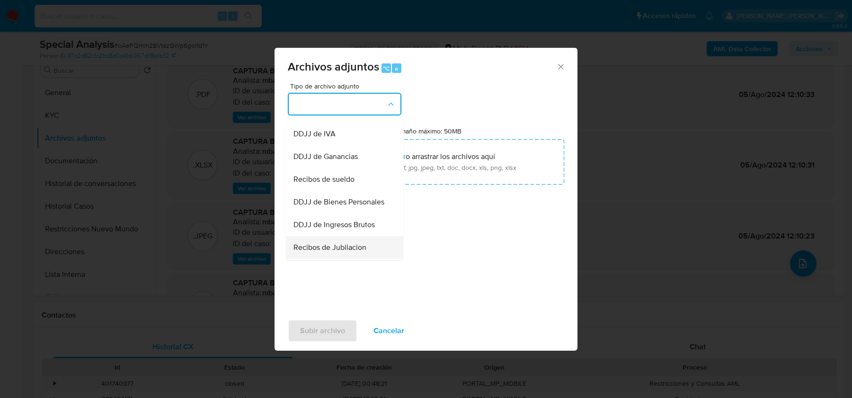
scroll to position [197, 0]
click at [313, 185] on span "Recibos de sueldo" at bounding box center [324, 182] width 61 height 9
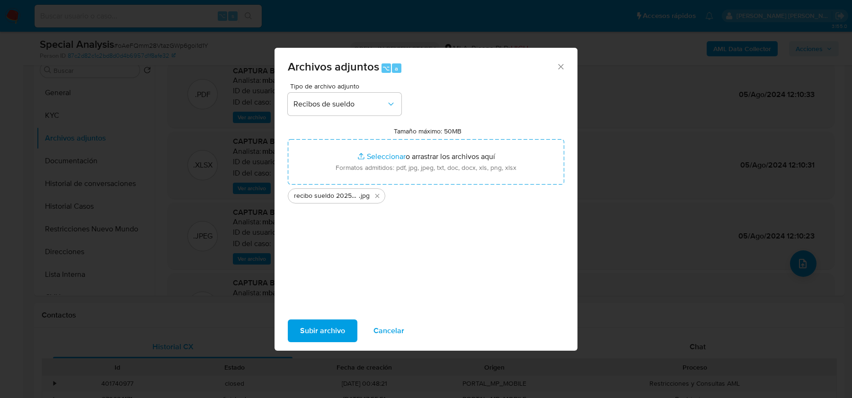
click at [304, 329] on span "Subir archivo" at bounding box center [322, 331] width 45 height 21
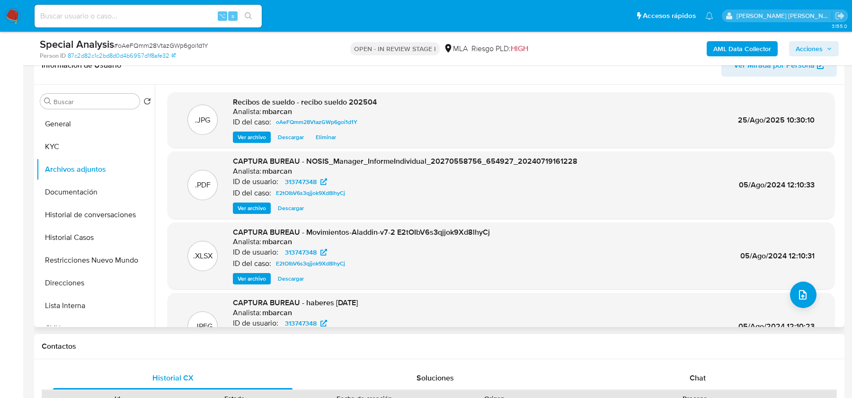
scroll to position [163, 0]
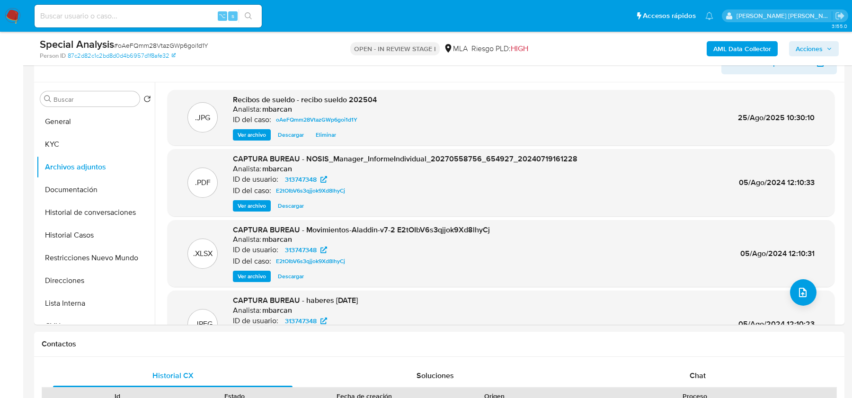
click at [800, 45] on span "Acciones" at bounding box center [809, 48] width 27 height 15
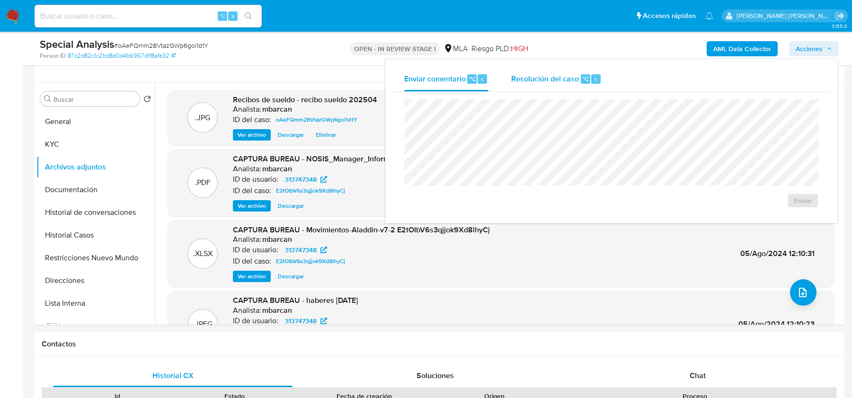
click at [591, 83] on div "r" at bounding box center [595, 78] width 9 height 9
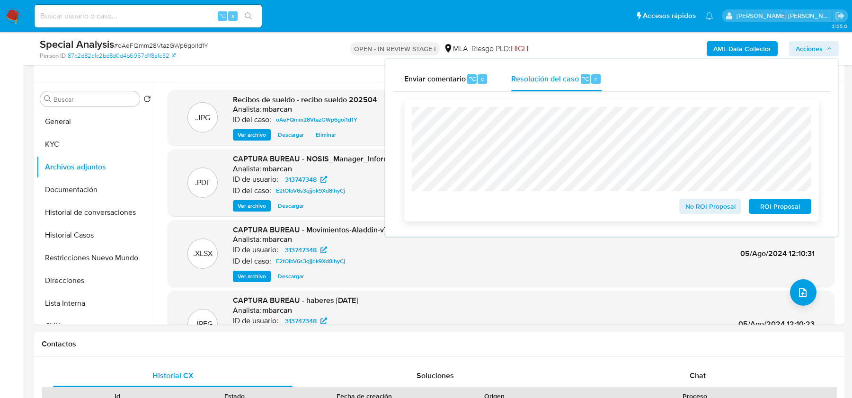
click at [689, 213] on span "No ROI Proposal" at bounding box center [710, 206] width 49 height 13
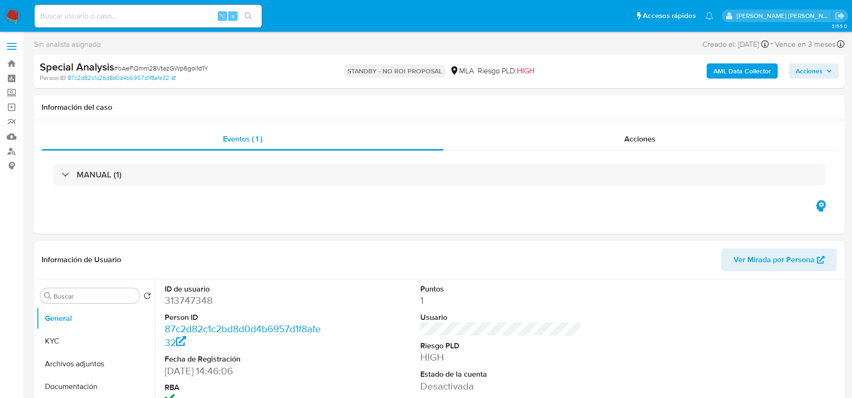
select select "10"
click at [122, 21] on input at bounding box center [148, 16] width 227 height 12
paste input "1368080425"
type input "1368080425"
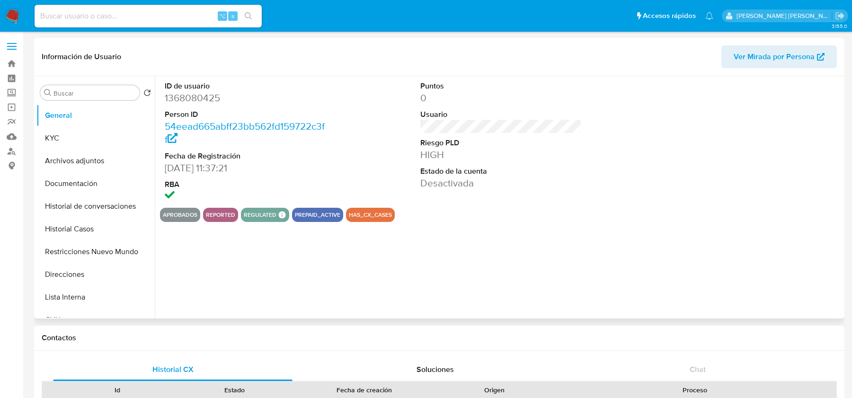
select select "10"
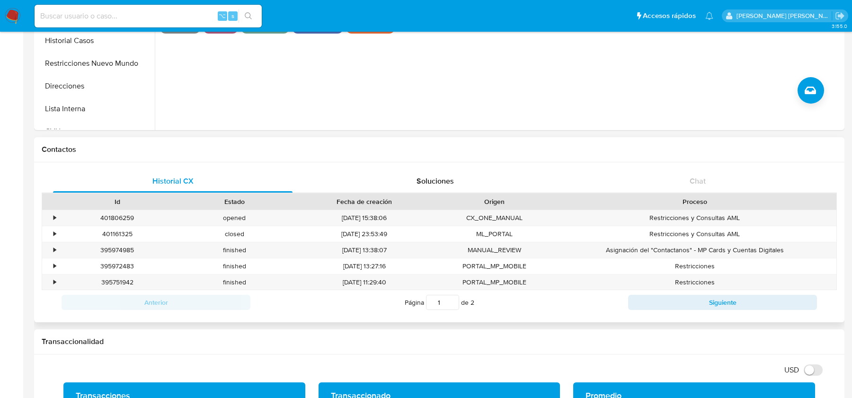
scroll to position [15, 0]
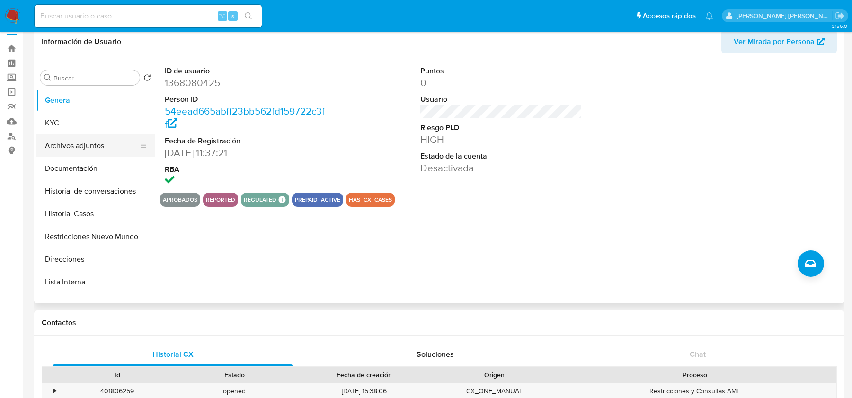
drag, startPoint x: 92, startPoint y: 130, endPoint x: 84, endPoint y: 134, distance: 9.3
click at [92, 130] on button "KYC" at bounding box center [95, 123] width 118 height 23
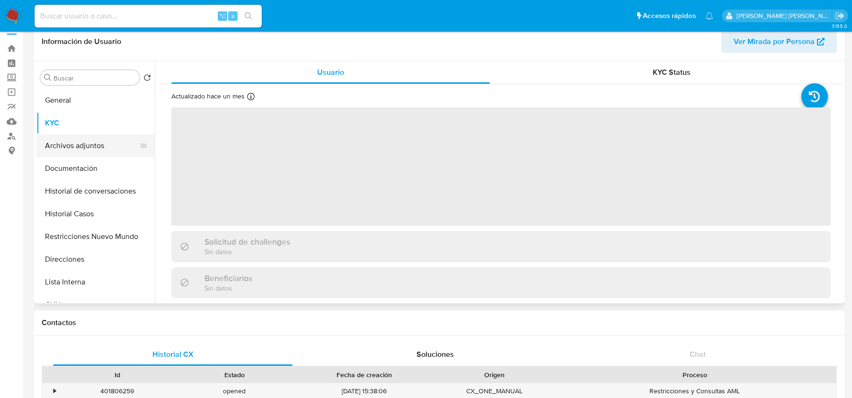
click at [72, 142] on button "Archivos adjuntos" at bounding box center [91, 145] width 111 height 23
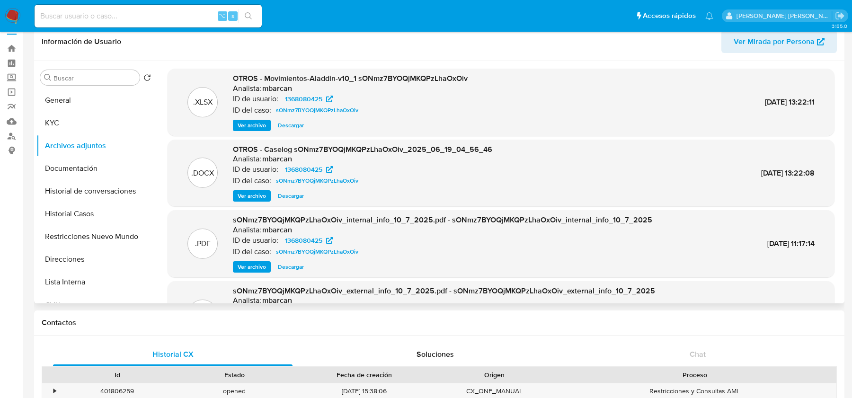
click at [251, 198] on span "Ver archivo" at bounding box center [252, 195] width 28 height 9
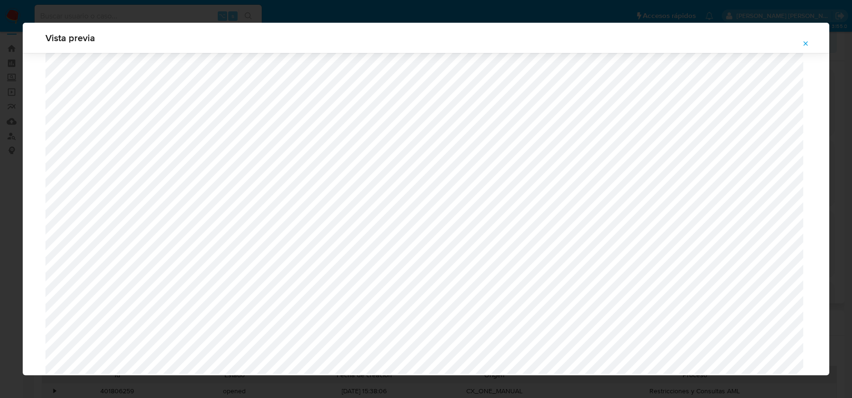
scroll to position [661, 0]
click at [802, 45] on icon "Attachment preview" at bounding box center [806, 44] width 8 height 8
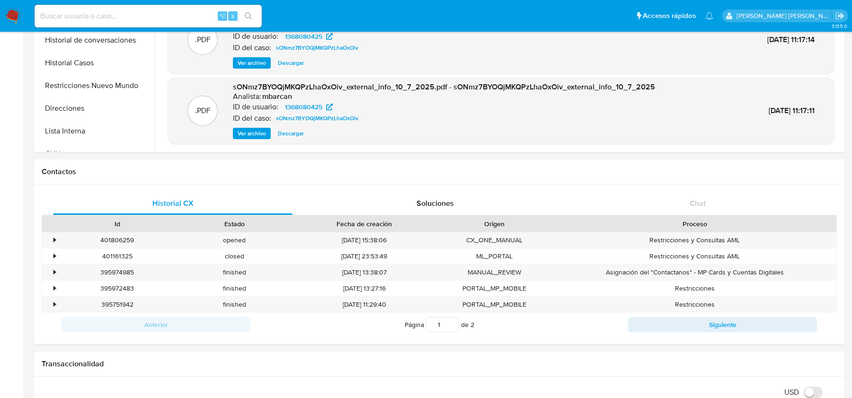
scroll to position [259, 0]
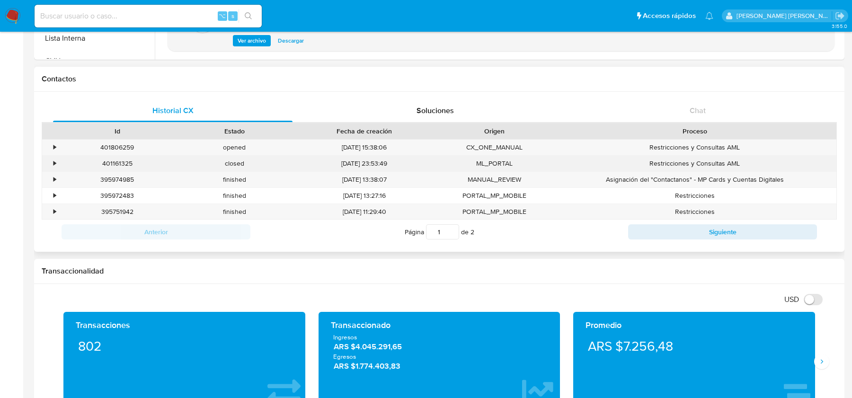
click at [115, 161] on div "401161325" at bounding box center [117, 164] width 117 height 16
copy div "401161325"
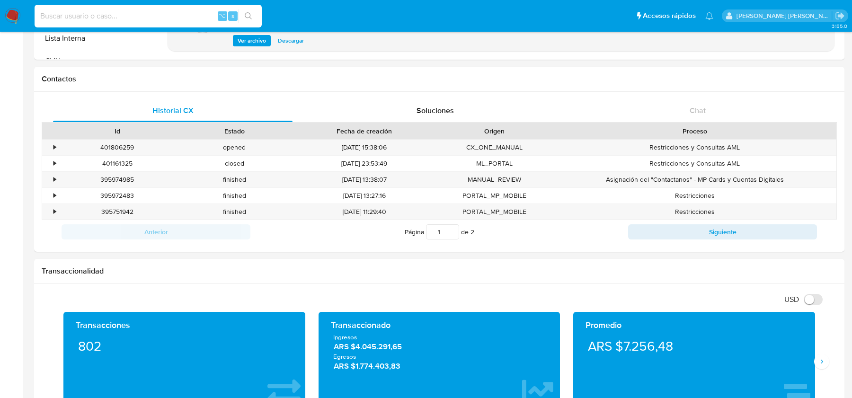
click at [90, 18] on input at bounding box center [148, 16] width 227 height 12
paste input "1520609612"
type input "1520609612"
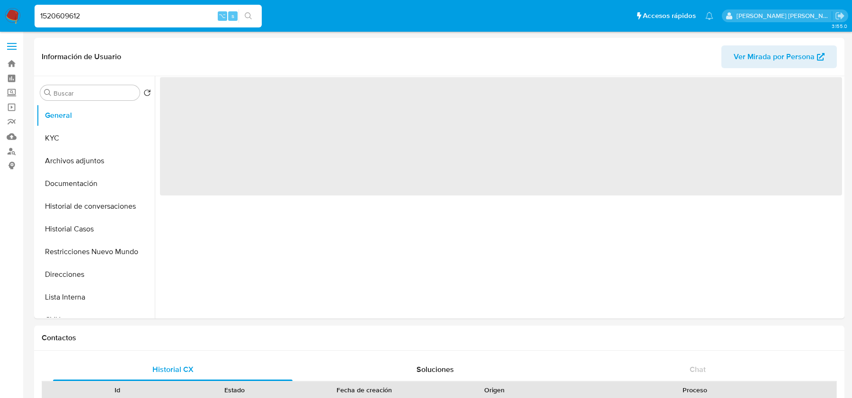
select select "10"
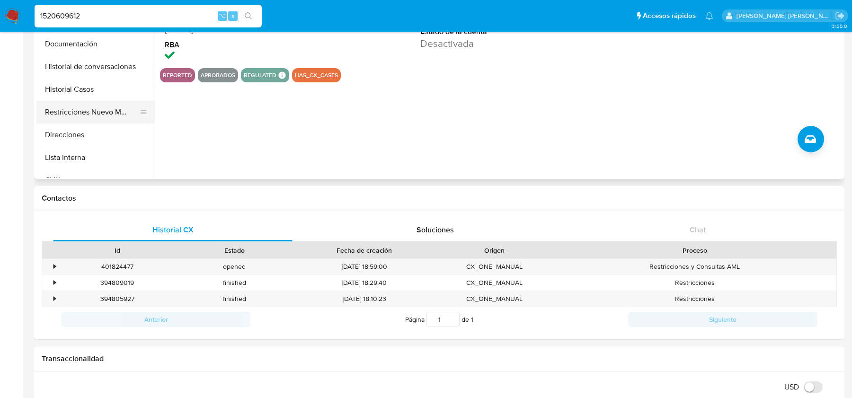
scroll to position [112, 0]
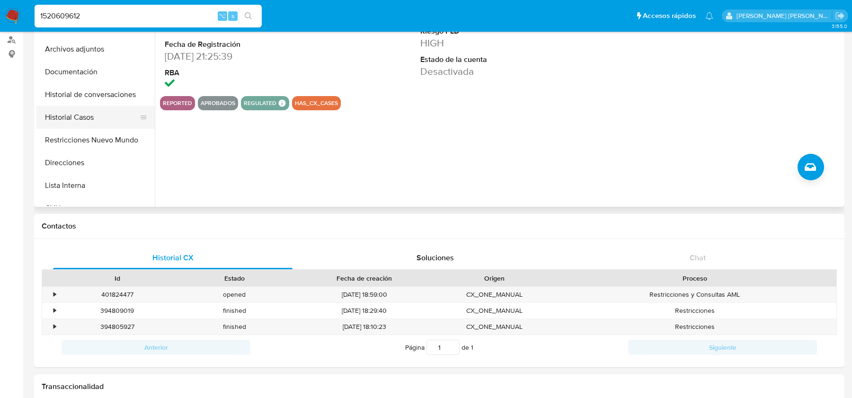
click at [78, 113] on button "Historial Casos" at bounding box center [91, 117] width 111 height 23
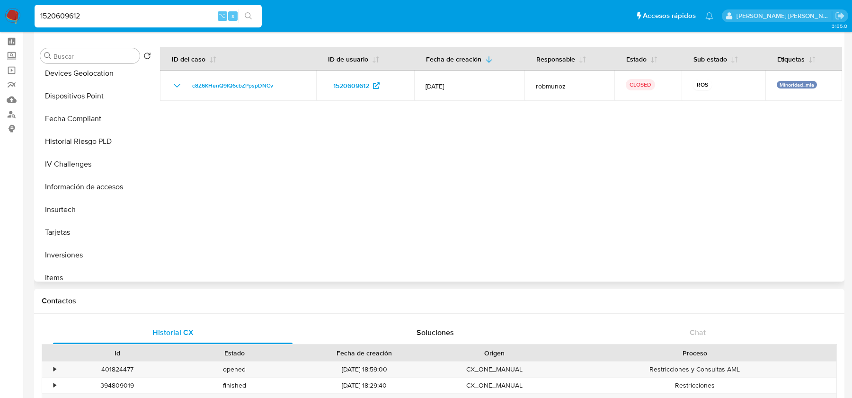
scroll to position [468, 0]
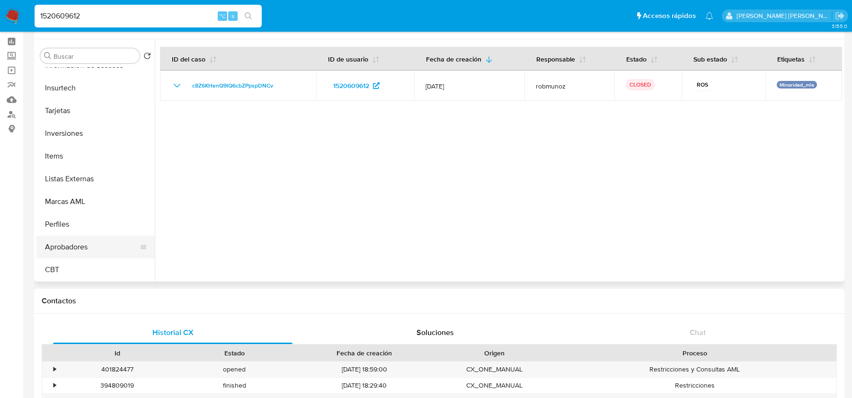
click at [71, 249] on button "Aprobadores" at bounding box center [91, 247] width 111 height 23
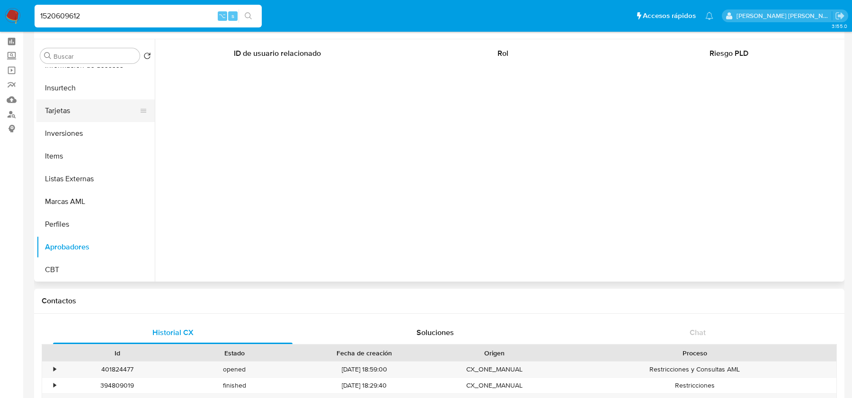
scroll to position [0, 0]
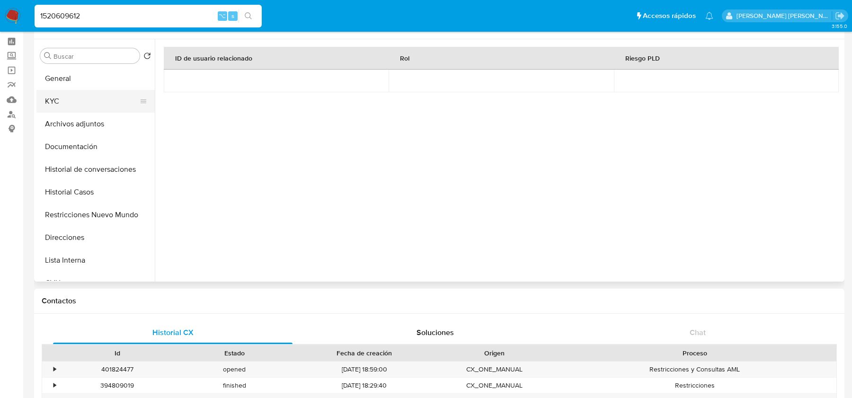
click at [63, 103] on button "KYC" at bounding box center [91, 101] width 111 height 23
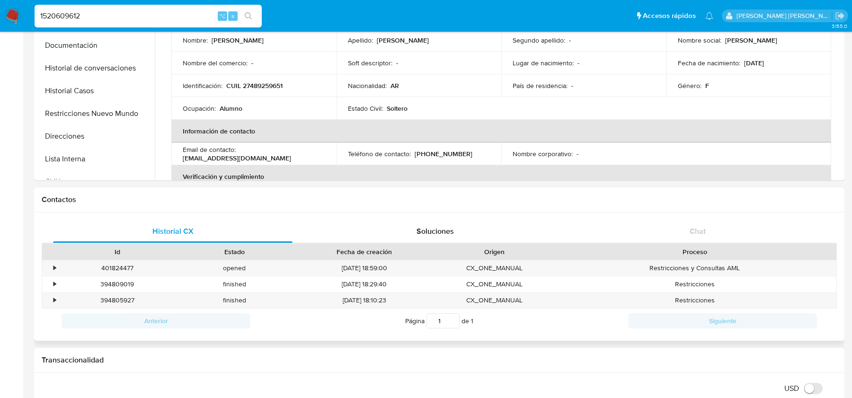
scroll to position [53, 0]
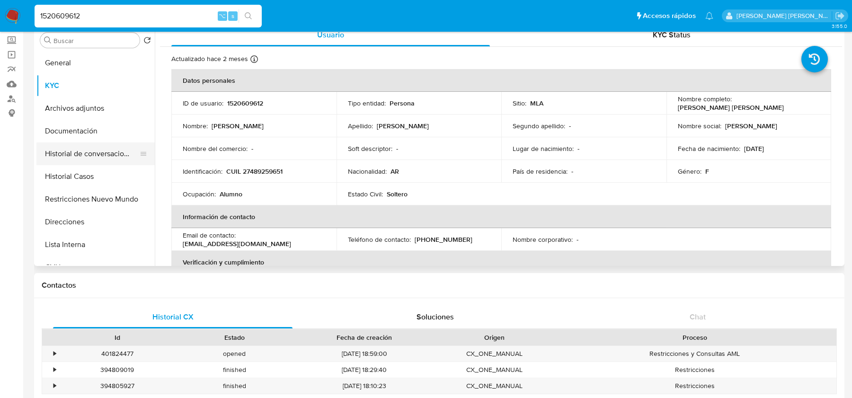
click at [71, 164] on button "Historial de conversaciones" at bounding box center [91, 154] width 111 height 23
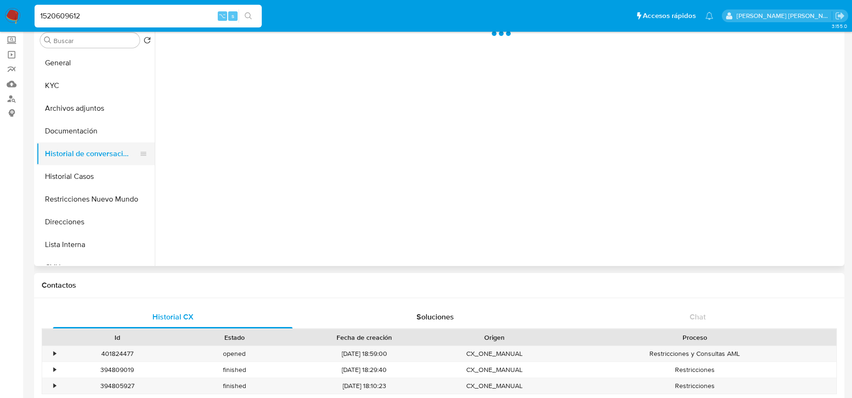
click at [72, 157] on button "Historial de conversaciones" at bounding box center [91, 154] width 111 height 23
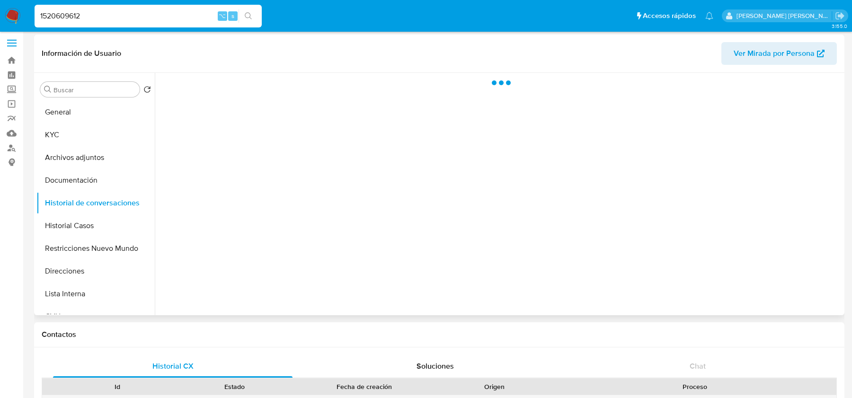
scroll to position [0, 0]
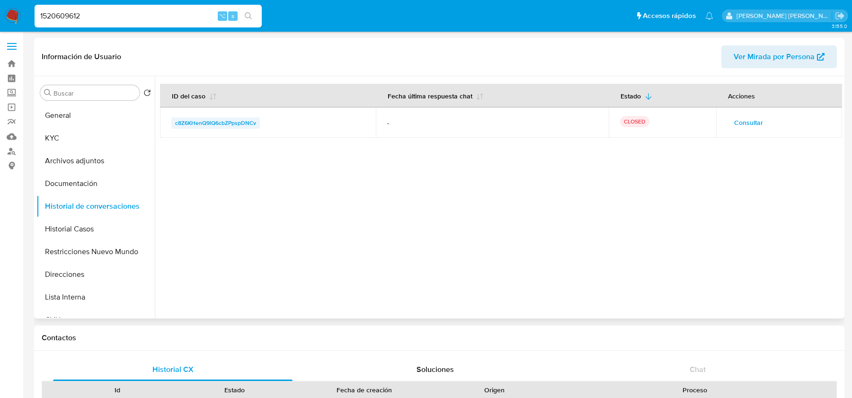
click at [203, 121] on span "c8Z6KHenQ9lQ6cbZPpspDNCv" at bounding box center [215, 122] width 81 height 11
click at [96, 162] on button "Archivos adjuntos" at bounding box center [91, 161] width 111 height 23
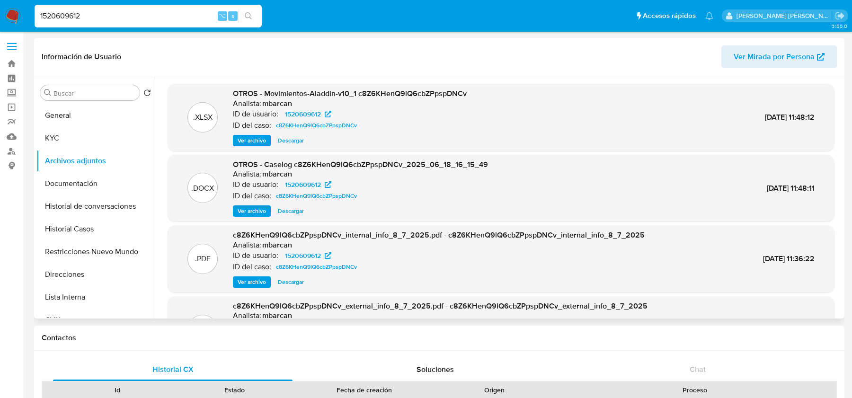
click at [249, 211] on span "Ver archivo" at bounding box center [252, 210] width 28 height 9
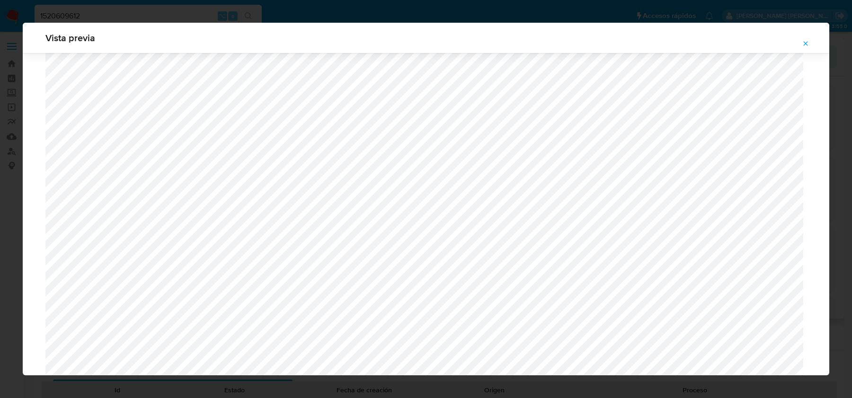
scroll to position [610, 0]
click at [807, 45] on icon "Attachment preview" at bounding box center [806, 44] width 8 height 8
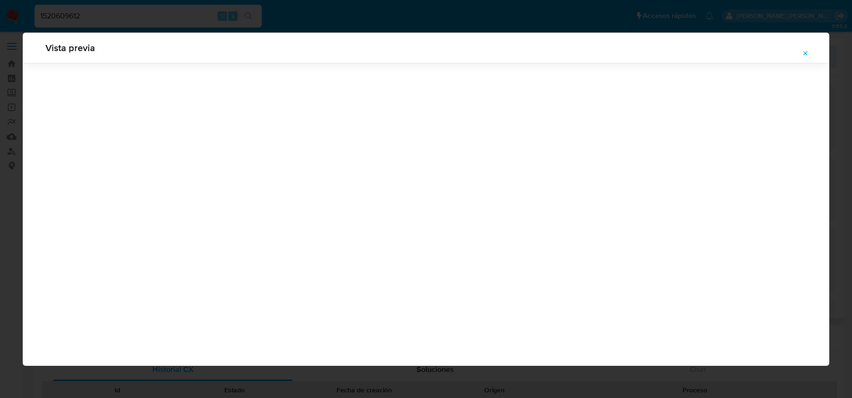
scroll to position [0, 0]
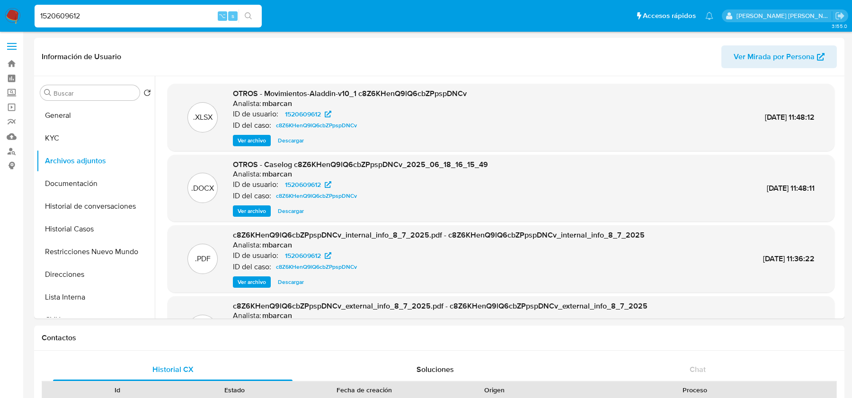
click at [60, 17] on input "1520609612" at bounding box center [148, 16] width 227 height 12
paste input "131489549"
click at [60, 17] on input "15206 131489549 09612" at bounding box center [148, 16] width 227 height 12
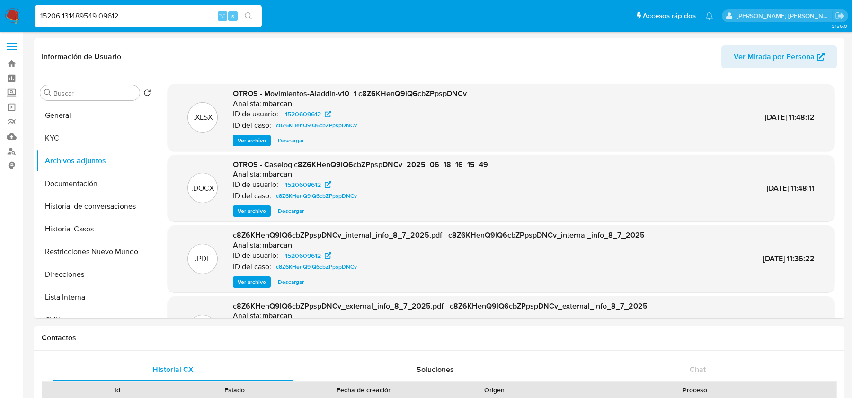
paste input "31489549"
type input "131489549"
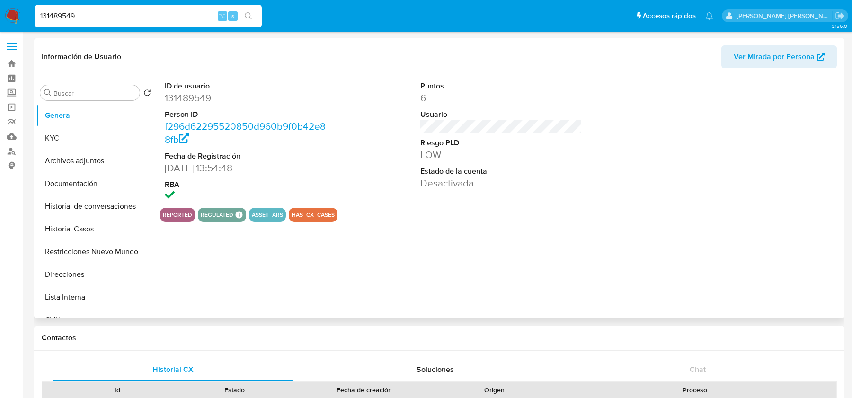
select select "10"
click at [78, 158] on button "Archivos adjuntos" at bounding box center [91, 161] width 111 height 23
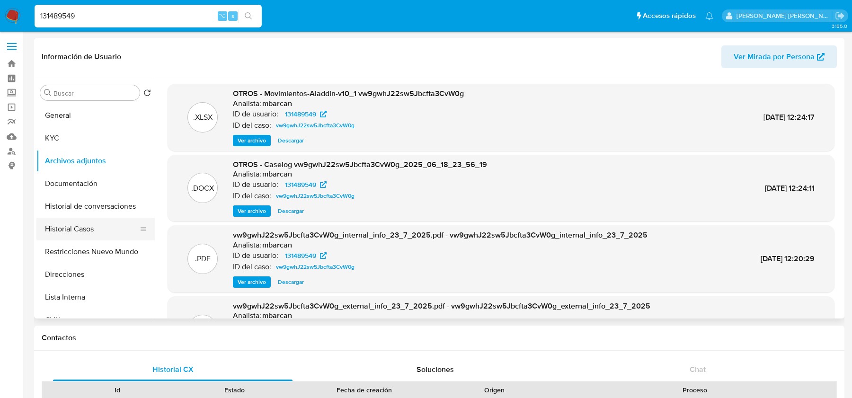
click at [98, 225] on button "Historial Casos" at bounding box center [91, 229] width 111 height 23
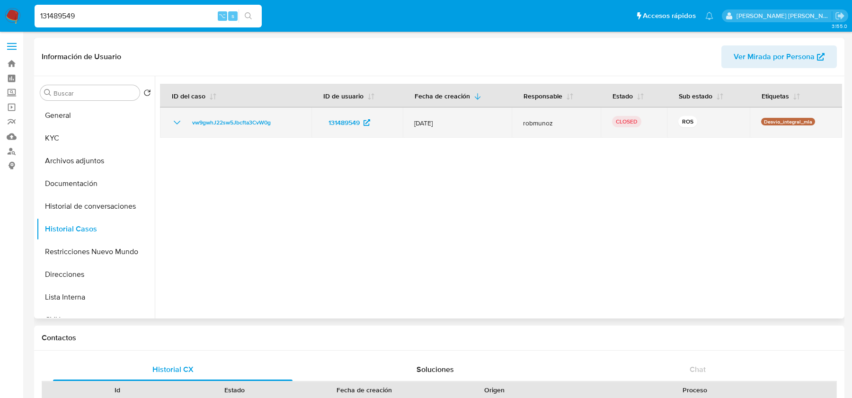
click at [288, 123] on div "vw9gwhJ22sw5Jbcfta3CvW0g" at bounding box center [235, 122] width 129 height 11
click at [286, 125] on div "vw9gwhJ22sw5Jbcfta3CvW0g" at bounding box center [235, 122] width 129 height 11
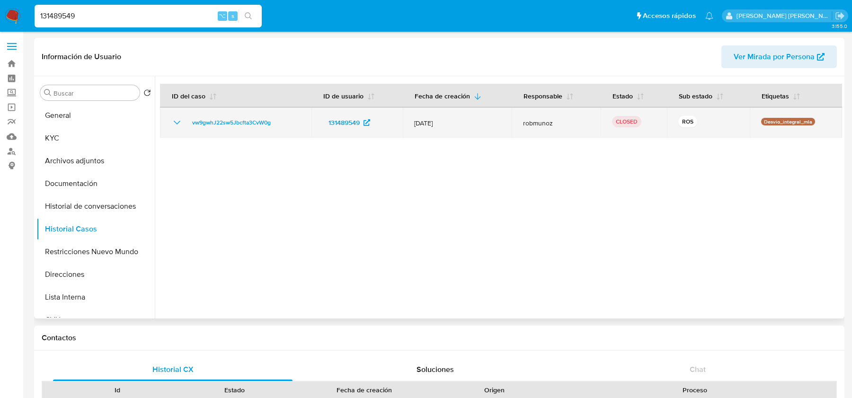
click at [286, 125] on div "vw9gwhJ22sw5Jbcfta3CvW0g" at bounding box center [235, 122] width 129 height 11
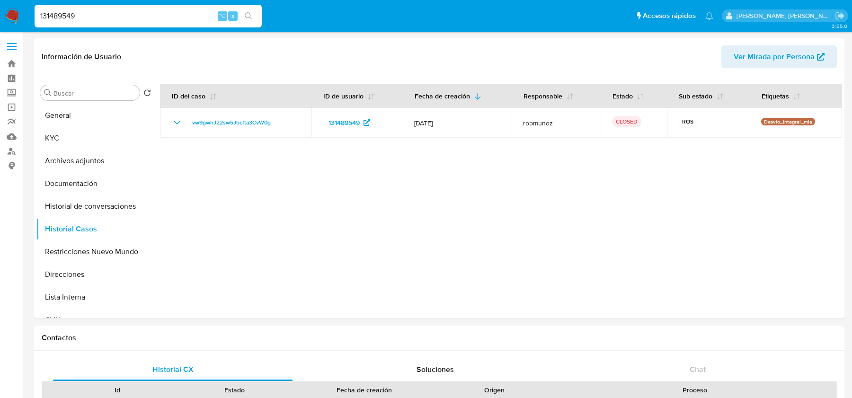
click at [18, 21] on img at bounding box center [13, 16] width 16 height 16
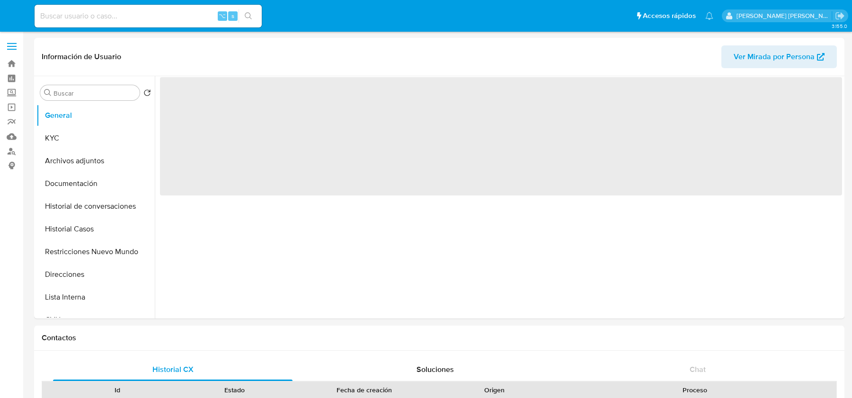
select select "10"
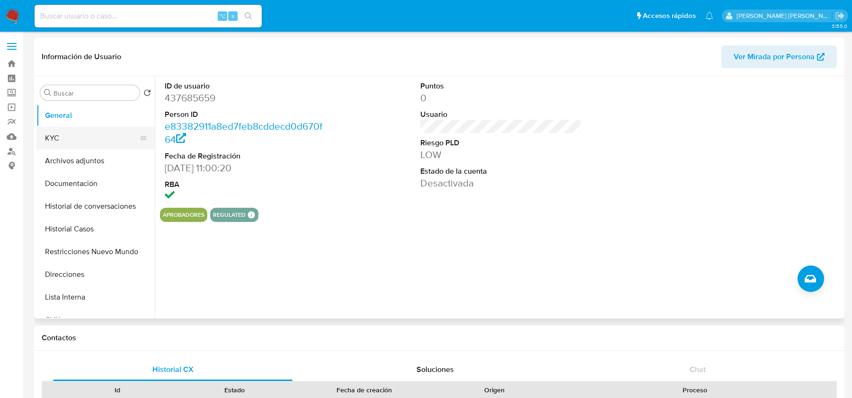
click at [84, 138] on button "KYC" at bounding box center [91, 138] width 111 height 23
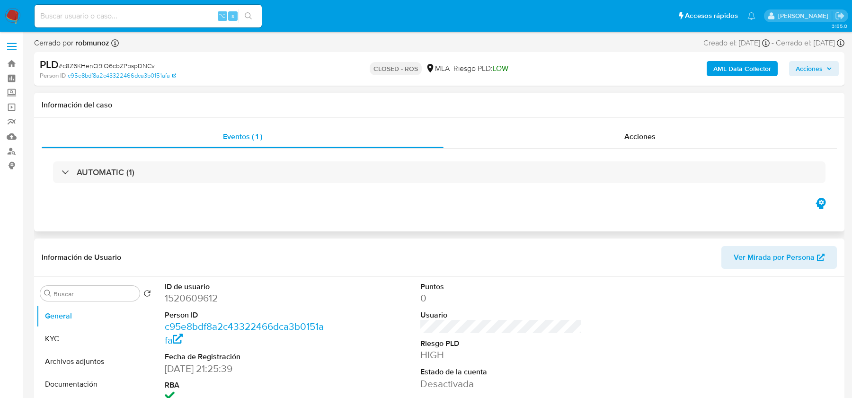
select select "10"
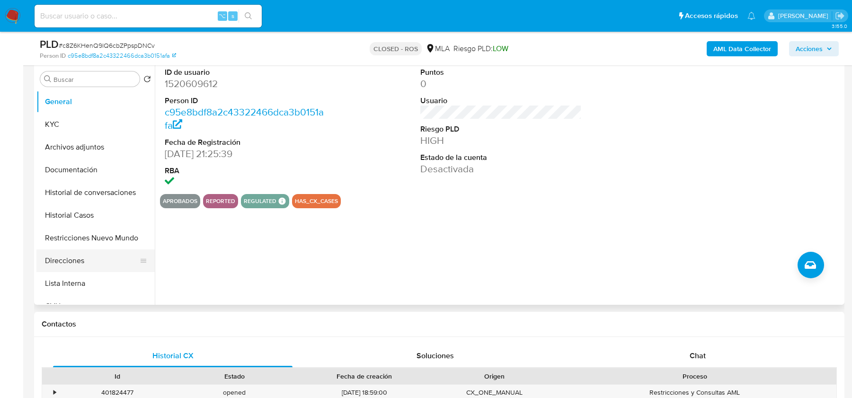
scroll to position [207, 0]
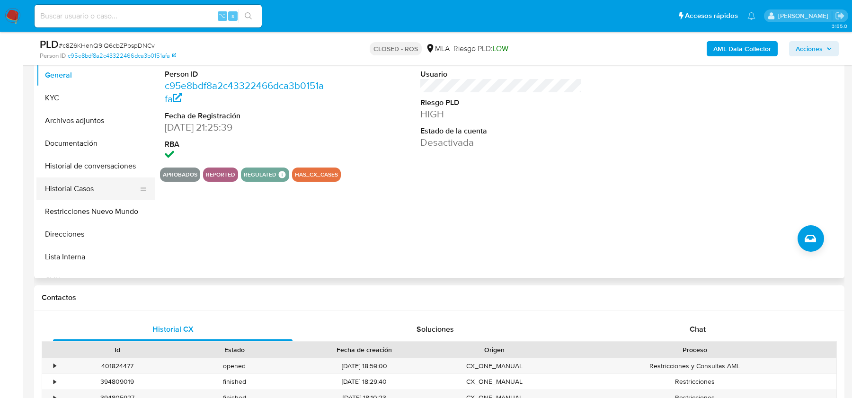
click at [68, 180] on button "Historial Casos" at bounding box center [91, 189] width 111 height 23
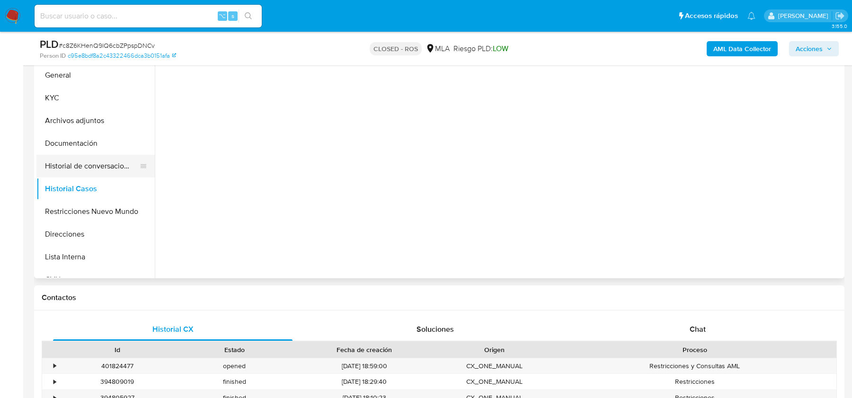
click at [77, 169] on button "Historial de conversaciones" at bounding box center [91, 166] width 111 height 23
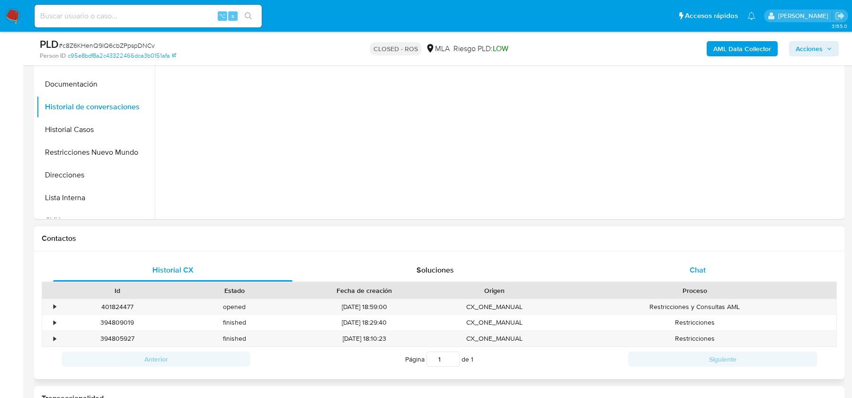
click at [692, 269] on span "Chat" at bounding box center [698, 270] width 16 height 11
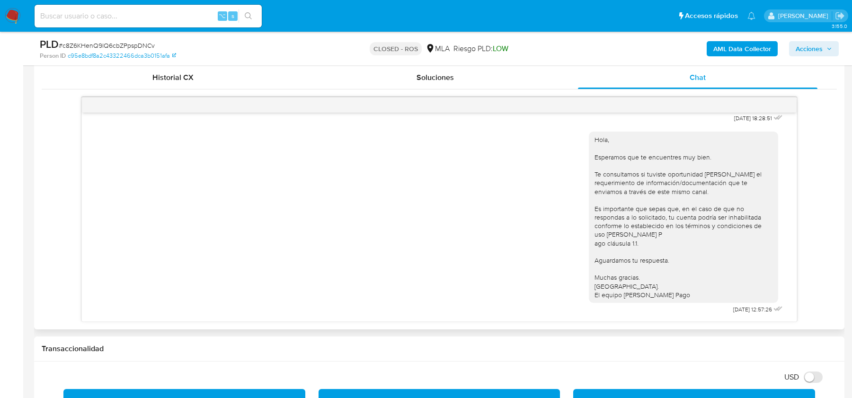
scroll to position [433, 0]
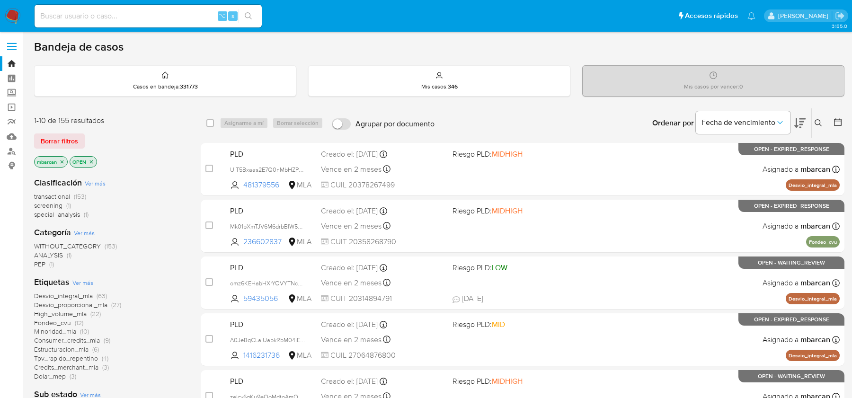
click at [81, 17] on input at bounding box center [148, 16] width 227 height 12
paste input "U5jRYWsYpD9QhkbsiqOxmXuq"
type input "U5jRYWsYpD9QhkbsiqOxmXuq"
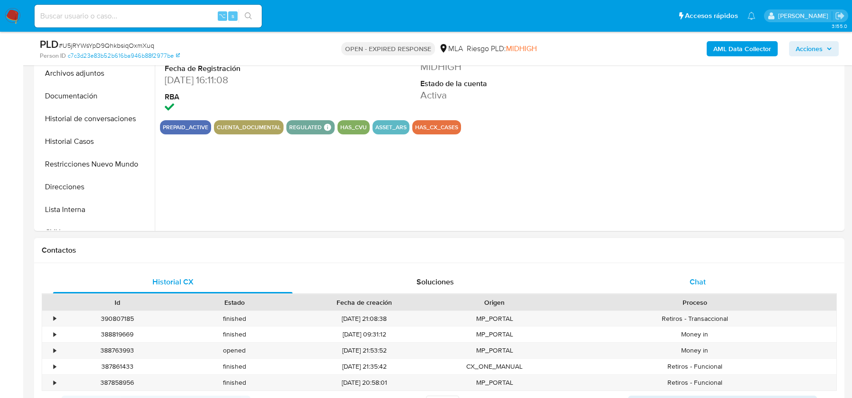
click at [690, 278] on span "Chat" at bounding box center [698, 282] width 16 height 11
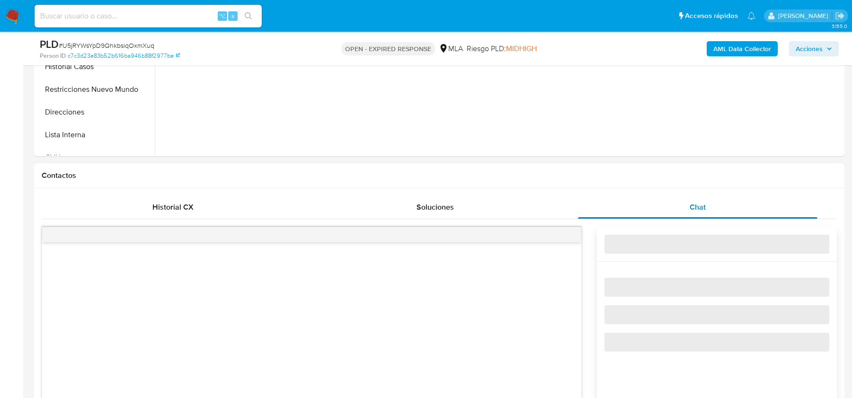
select select "10"
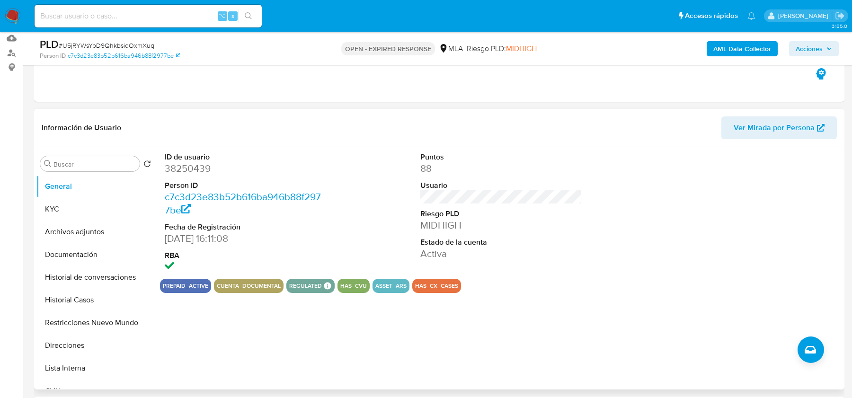
scroll to position [88, 0]
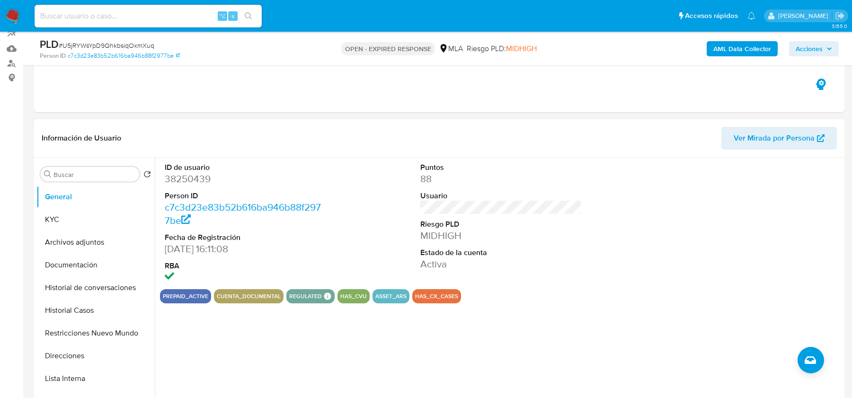
click at [103, 17] on input at bounding box center [148, 16] width 227 height 12
paste input "POiQGsqOYfkMvr4y4kieTseZ"
type input "POiQGsqOYfkMvr4y4kieTseZ"
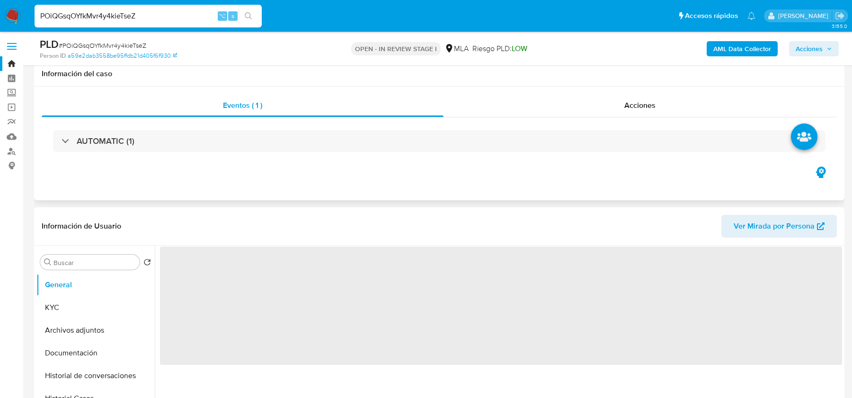
scroll to position [135, 0]
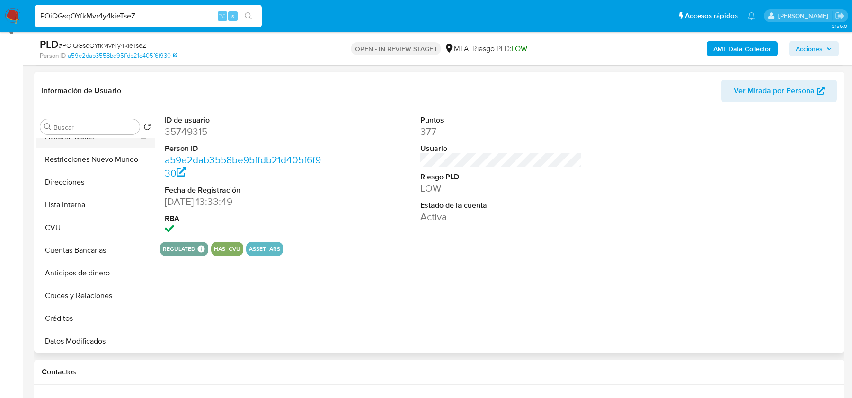
select select "10"
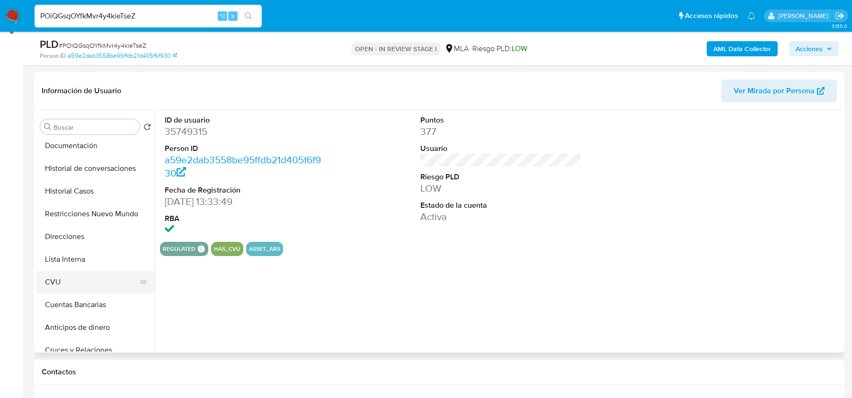
scroll to position [72, 0]
click at [89, 192] on button "Historial Casos" at bounding box center [91, 191] width 111 height 23
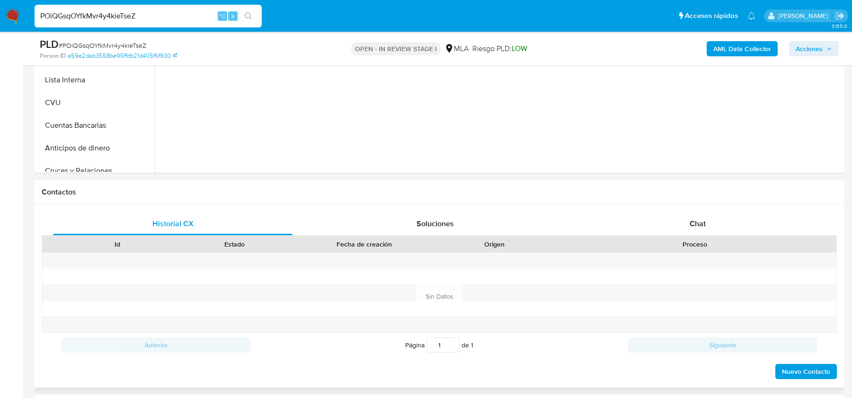
scroll to position [437, 0]
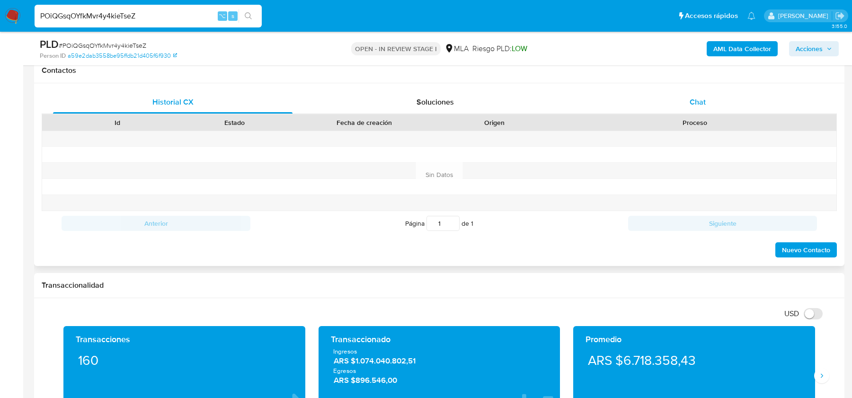
click at [714, 104] on div "Chat" at bounding box center [698, 102] width 240 height 23
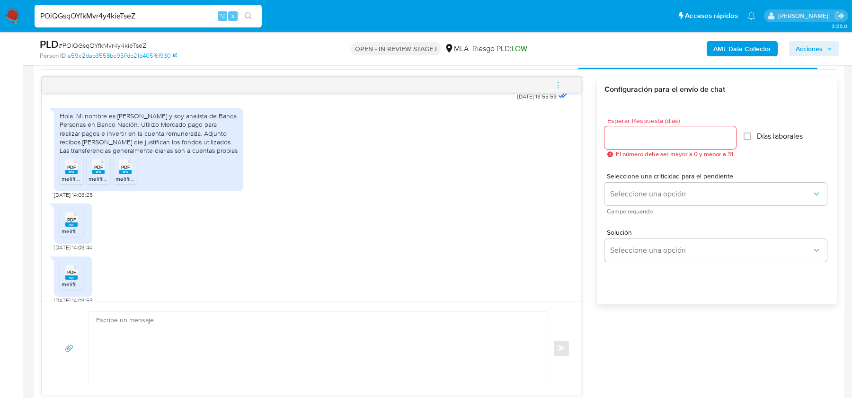
scroll to position [708, 0]
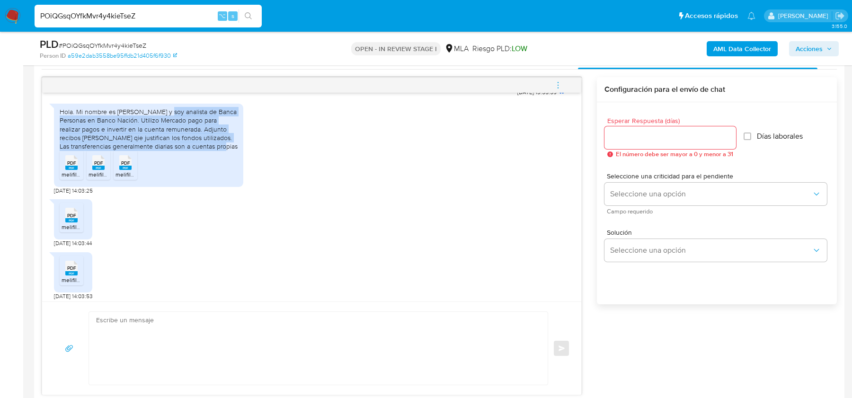
drag, startPoint x: 162, startPoint y: 138, endPoint x: 233, endPoint y: 169, distance: 76.5
click at [233, 151] on div "Hola. Mi nombre es Diego Ostroff y soy analista de Banca Personas en Banco Naci…" at bounding box center [149, 128] width 178 height 43
copy div "soy analista de Banca Personas en Banco Nación. Utilizo Mercado pago para reali…"
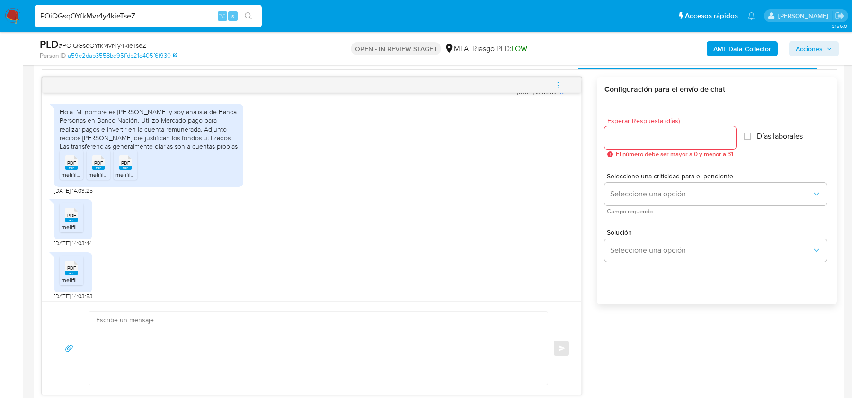
click at [75, 166] on span "PDF" at bounding box center [71, 163] width 9 height 6
click at [102, 166] on span "PDF" at bounding box center [98, 163] width 9 height 6
click at [120, 170] on rect at bounding box center [125, 168] width 12 height 4
click at [72, 219] on span "PDF" at bounding box center [71, 216] width 9 height 6
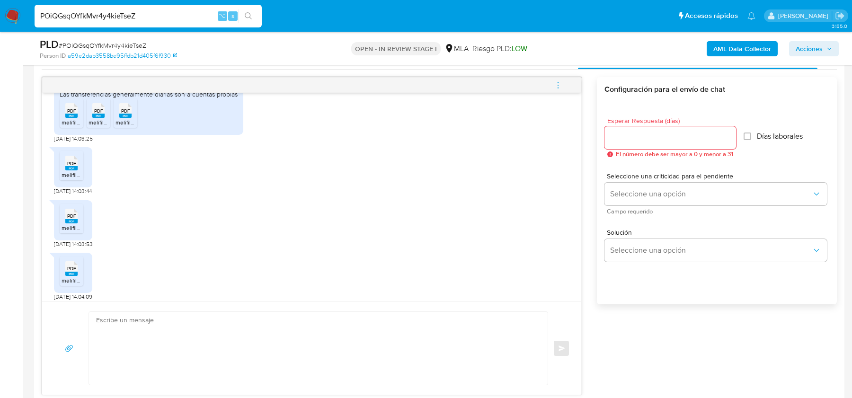
scroll to position [780, 0]
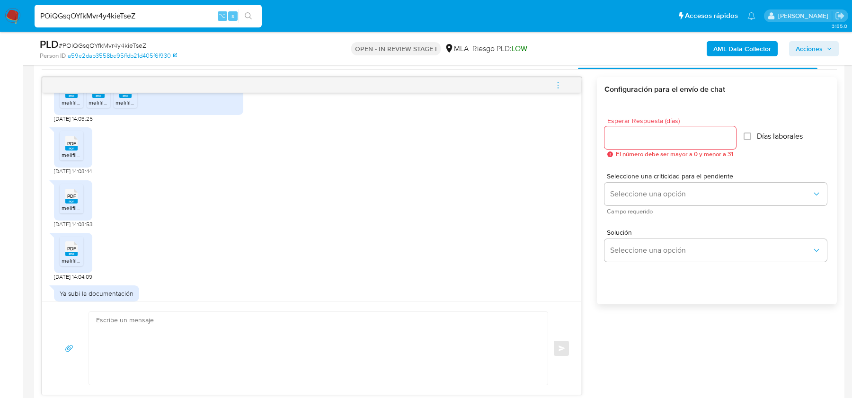
click at [72, 221] on div "PDF PDF melifile755302161580816034.pdf" at bounding box center [73, 200] width 38 height 40
click at [72, 199] on span "PDF" at bounding box center [71, 196] width 9 height 6
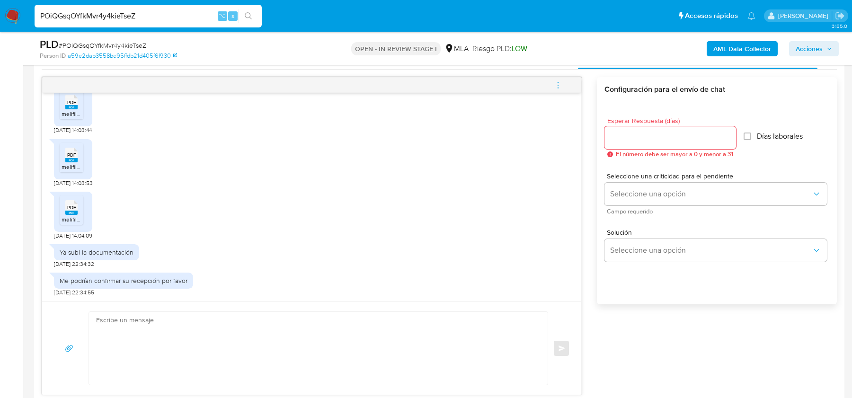
scroll to position [848, 0]
click at [69, 209] on span "PDF" at bounding box center [71, 208] width 9 height 6
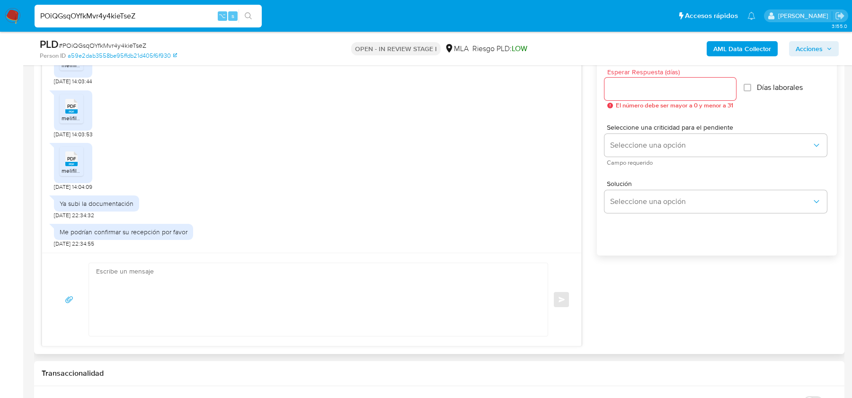
scroll to position [537, 0]
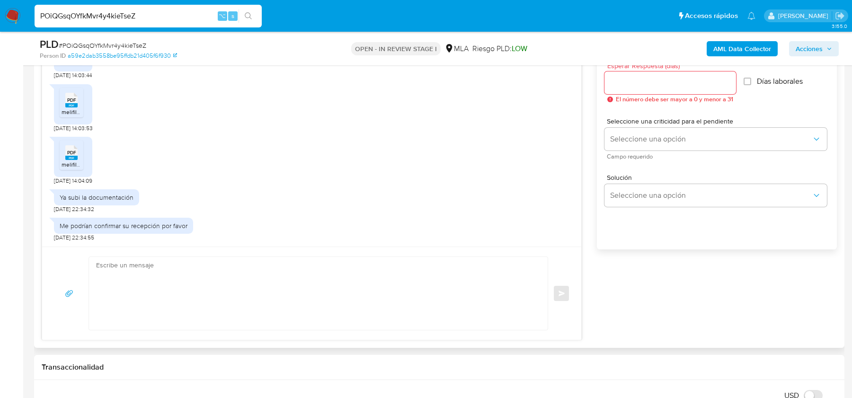
click at [379, 149] on div "PDF PDF melifile6178583530853180533.pdf 21/07/2025 14:04:09" at bounding box center [312, 158] width 516 height 53
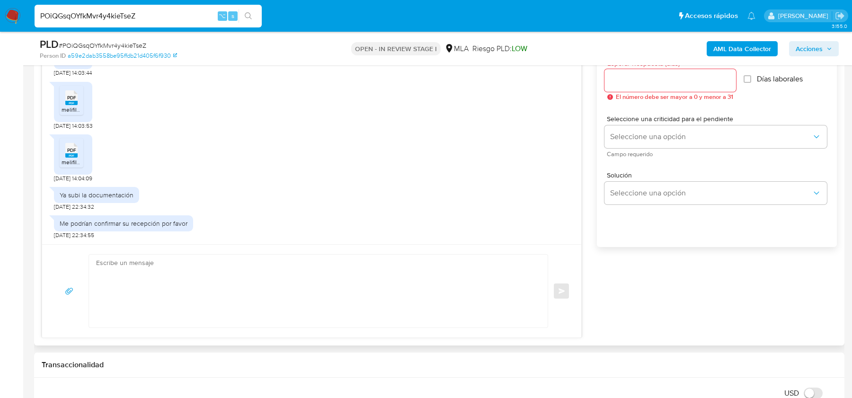
scroll to position [524, 0]
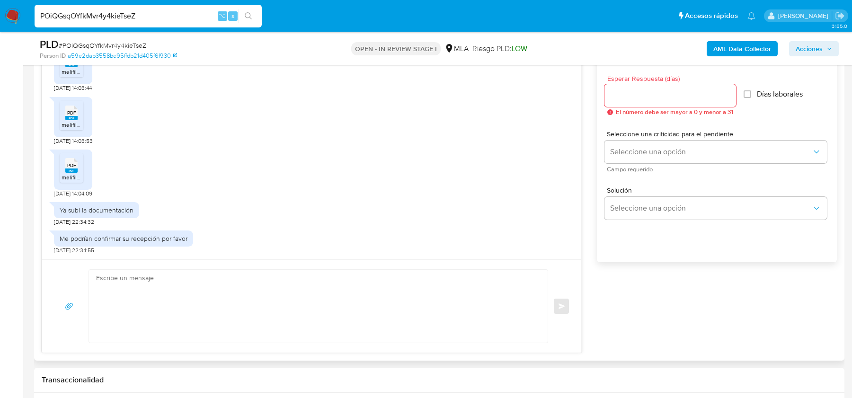
click at [274, 293] on textarea at bounding box center [316, 306] width 440 height 73
paste textarea "Hola, ¡Muchas gracias por tu respuesta! Confirmamos la recepción de la document…"
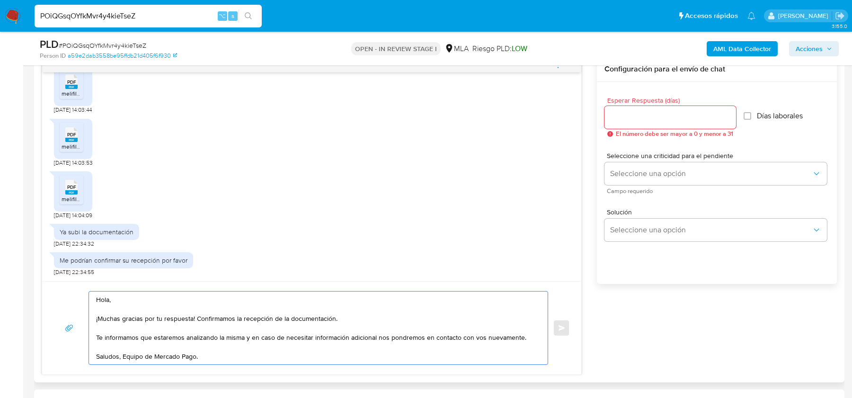
scroll to position [474, 0]
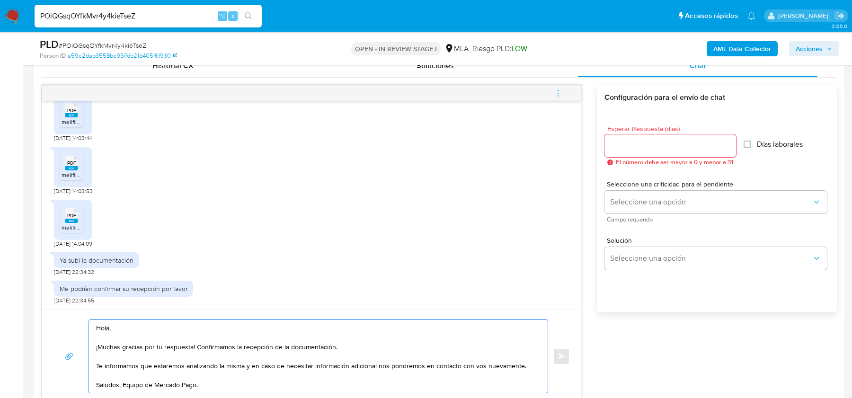
type textarea "Hola, ¡Muchas gracias por tu respuesta! Confirmamos la recepción de la document…"
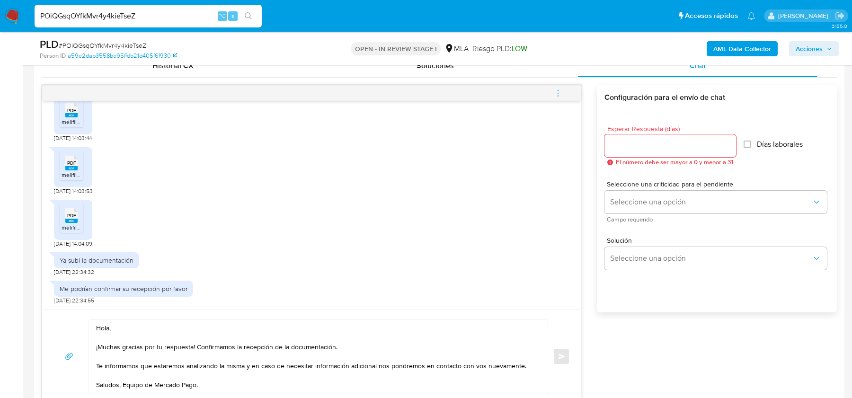
click at [648, 152] on div at bounding box center [671, 145] width 132 height 23
click at [646, 149] on input "Esperar Respuesta (días)" at bounding box center [671, 146] width 132 height 12
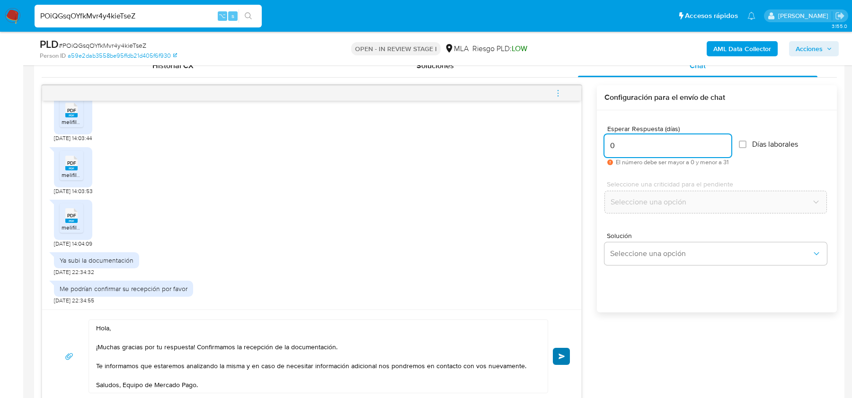
type input "0"
click at [556, 363] on button "Enviar" at bounding box center [561, 356] width 17 height 17
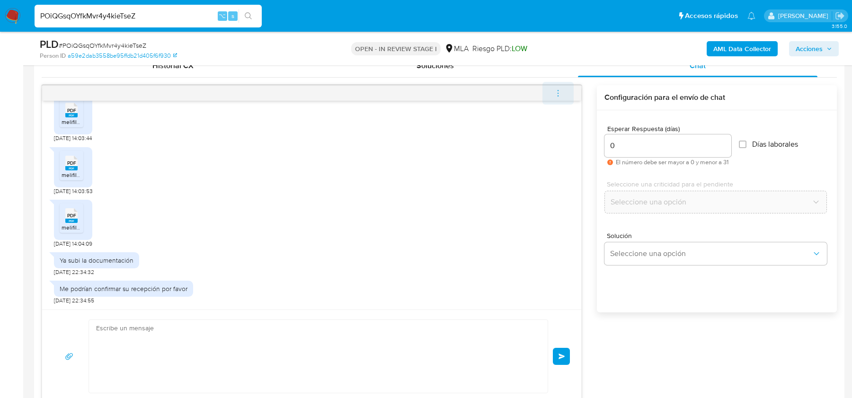
scroll to position [961, 0]
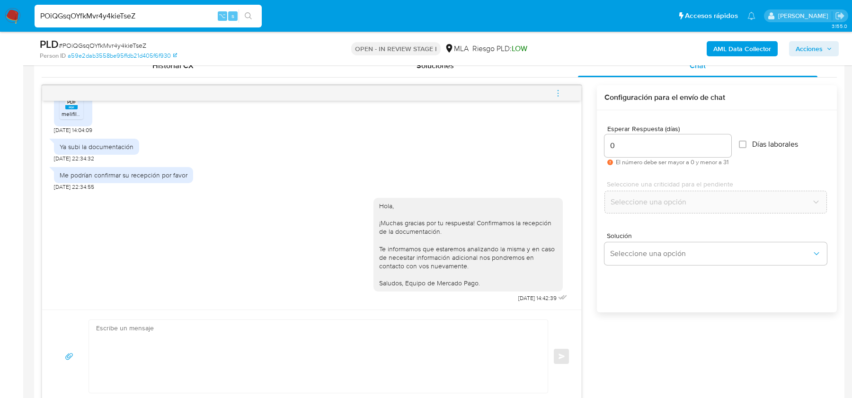
click at [555, 92] on icon "menu-action" at bounding box center [558, 93] width 9 height 9
click at [483, 76] on li "Cerrar conversación" at bounding box center [494, 74] width 97 height 17
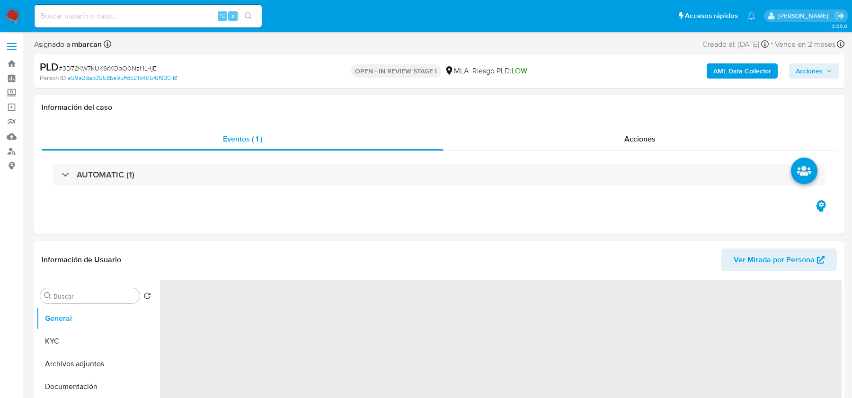
click at [98, 68] on span "# 3D72KW7KUK6rXObO0NzHL4jE" at bounding box center [108, 67] width 98 height 9
copy span "3D72KW7KUK6rXObO0NzHL4jE"
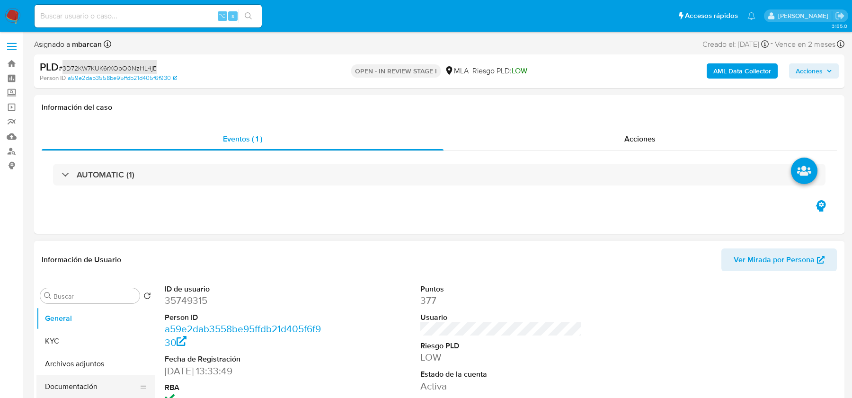
select select "10"
copy span "3D72KW7KUK6rXObO0NzHL4jE"
click at [192, 303] on dd "35749315" at bounding box center [245, 300] width 161 height 13
copy dd "35749315"
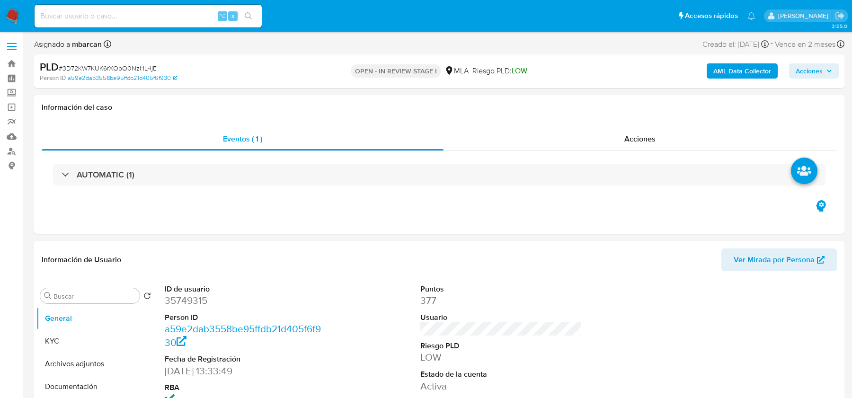
click at [82, 68] on span "# 3D72KW7KUK6rXObO0NzHL4jE" at bounding box center [108, 67] width 98 height 9
copy span "3D72KW7KUK6rXObO0NzHL4jE"
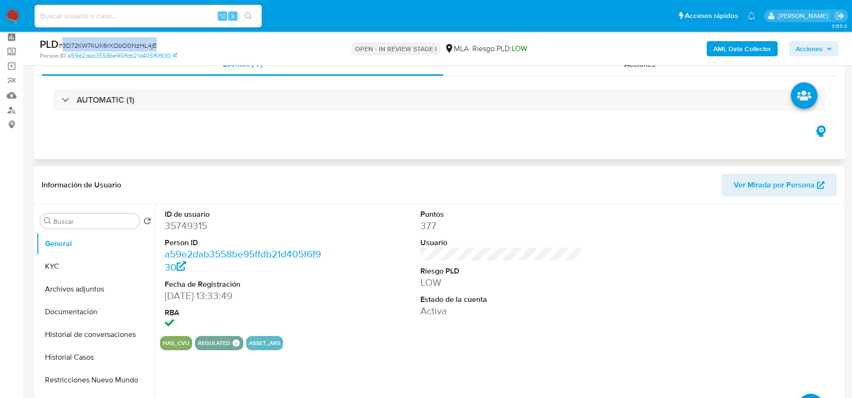
scroll to position [128, 0]
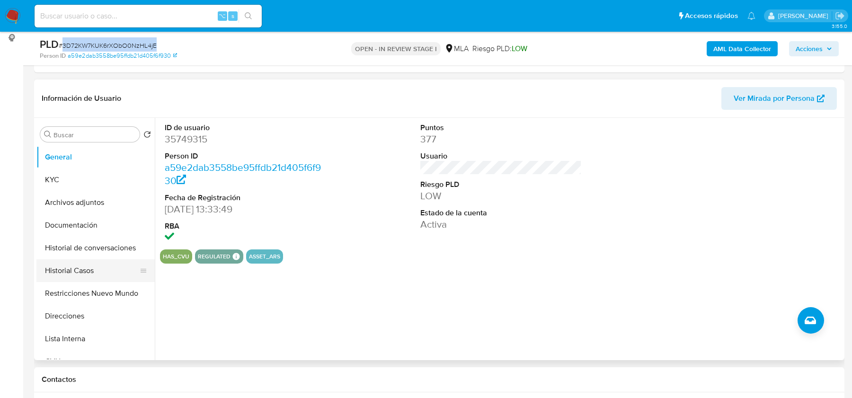
click at [96, 271] on button "Historial Casos" at bounding box center [91, 271] width 111 height 23
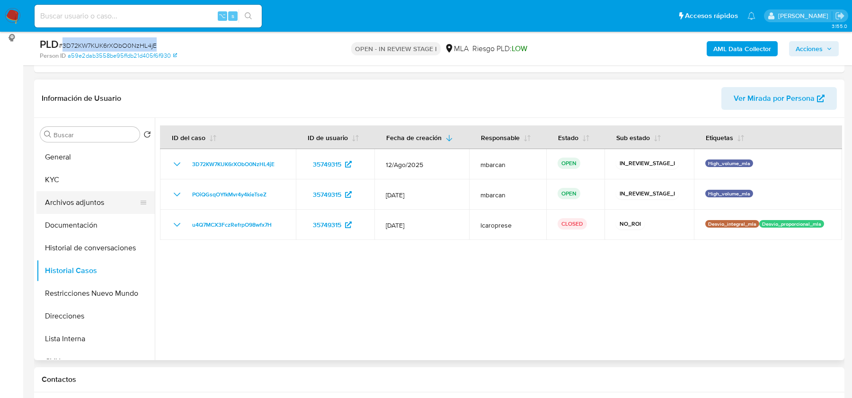
click at [89, 200] on button "Archivos adjuntos" at bounding box center [91, 202] width 111 height 23
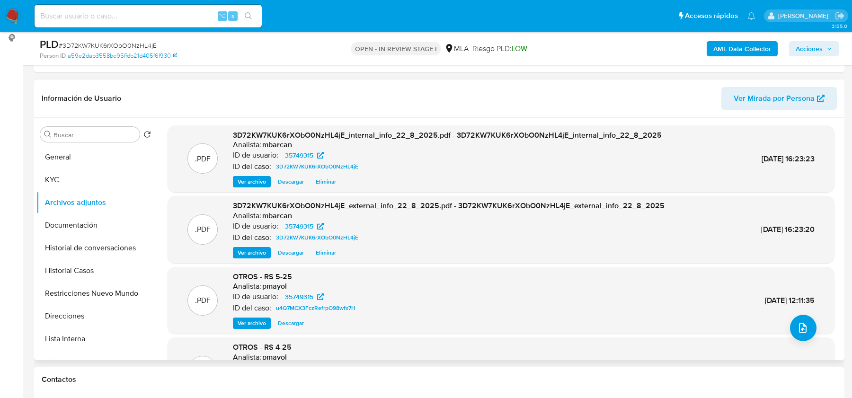
click at [270, 89] on header "Información de Usuario Ver Mirada por Persona" at bounding box center [440, 98] width 796 height 23
click at [110, 176] on button "KYC" at bounding box center [91, 180] width 111 height 23
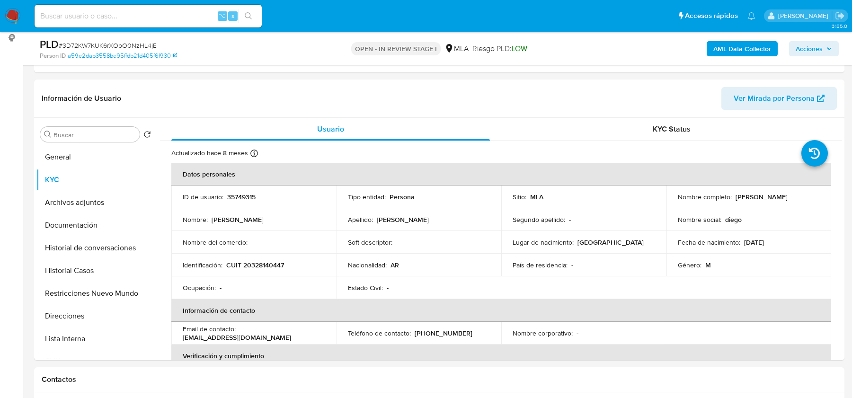
click at [703, 51] on div "AML Data Collector Acciones" at bounding box center [707, 48] width 264 height 22
click at [713, 51] on button "AML Data Collector" at bounding box center [742, 48] width 71 height 15
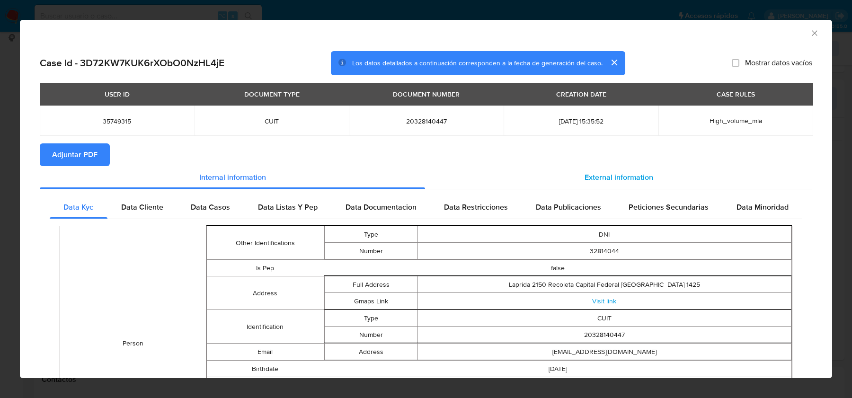
click at [646, 183] on div "External information" at bounding box center [618, 177] width 387 height 23
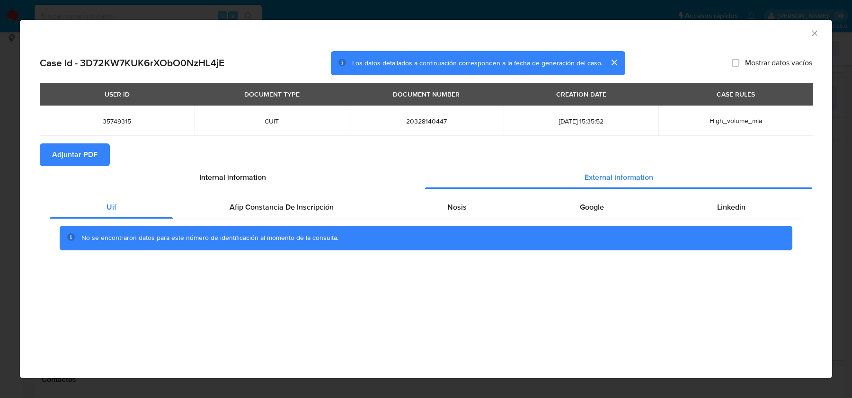
click at [281, 193] on div "Uif Afip Constancia De Inscripción Nosis Google Linkedin No se encontraron dato…" at bounding box center [426, 226] width 773 height 74
click at [429, 206] on div "Nosis" at bounding box center [457, 207] width 133 height 23
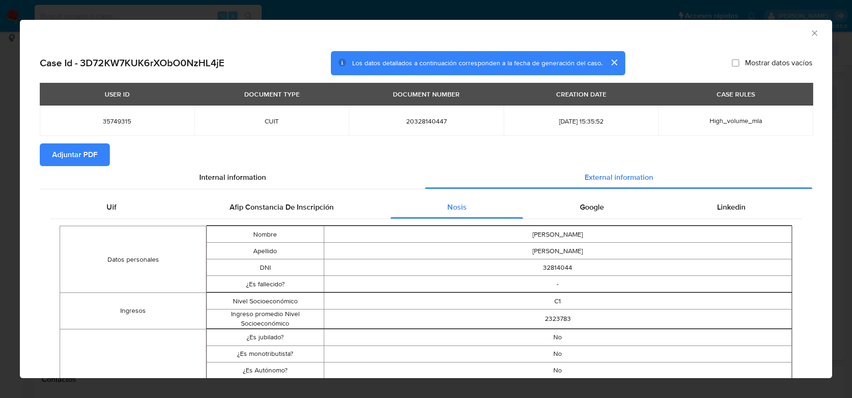
scroll to position [135, 0]
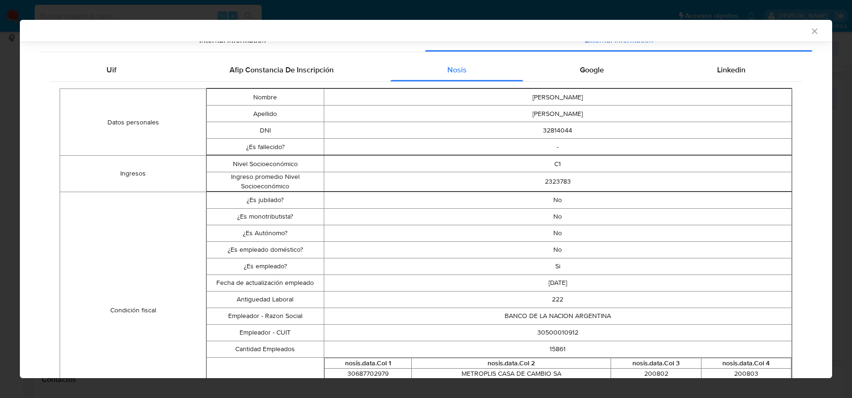
click at [553, 330] on td "30500010912" at bounding box center [558, 332] width 468 height 17
copy td "30500010912"
click at [817, 32] on icon "Cerrar ventana" at bounding box center [814, 31] width 9 height 9
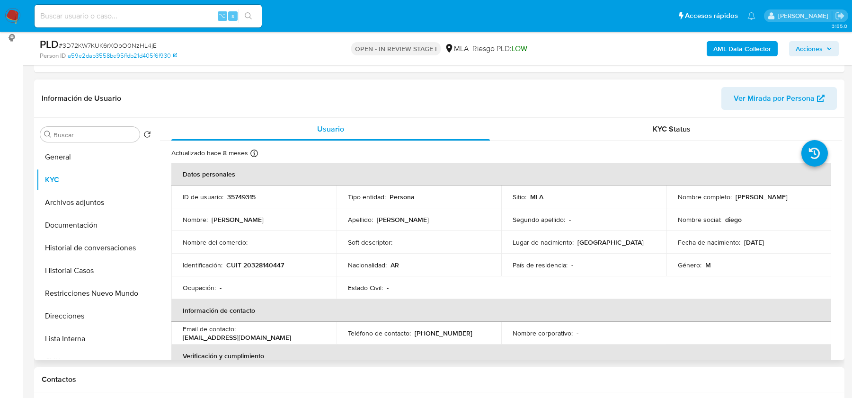
click at [254, 268] on p "CUIT 20328140447" at bounding box center [255, 265] width 58 height 9
copy p "20328140447"
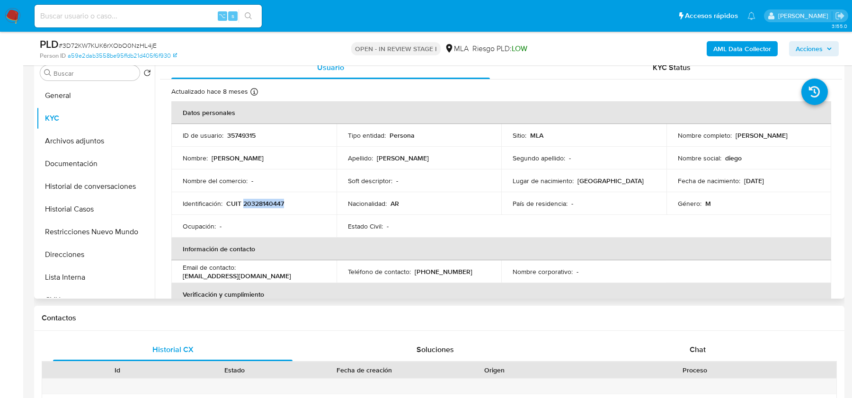
scroll to position [283, 0]
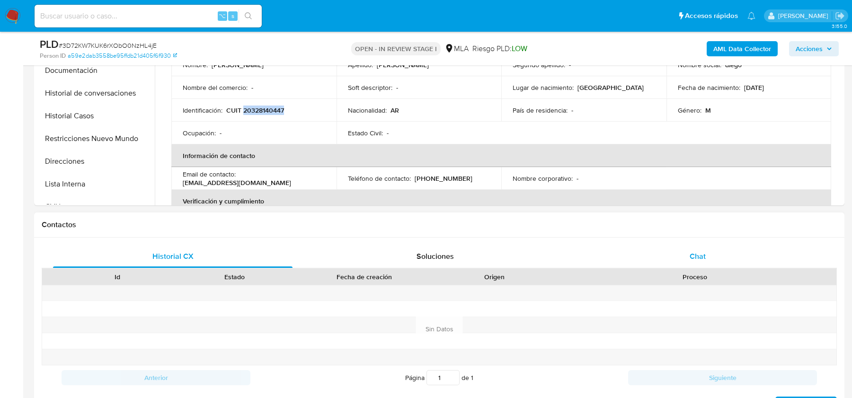
drag, startPoint x: 676, startPoint y: 256, endPoint x: 689, endPoint y: 257, distance: 12.8
click at [676, 257] on div "Chat" at bounding box center [698, 256] width 240 height 23
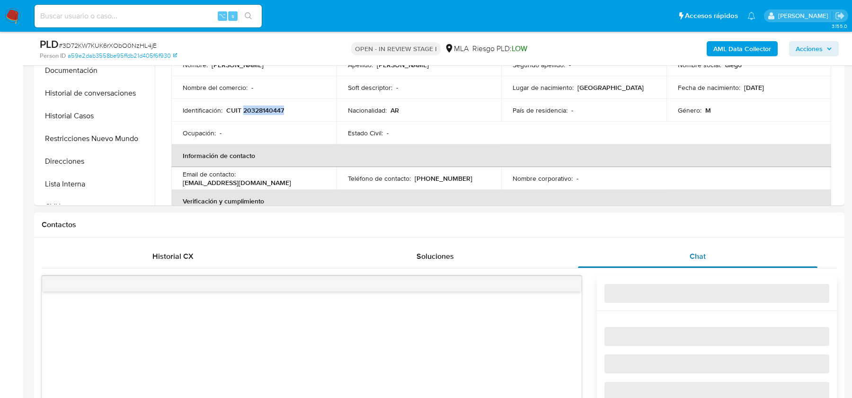
click at [689, 257] on div "Chat" at bounding box center [698, 256] width 240 height 23
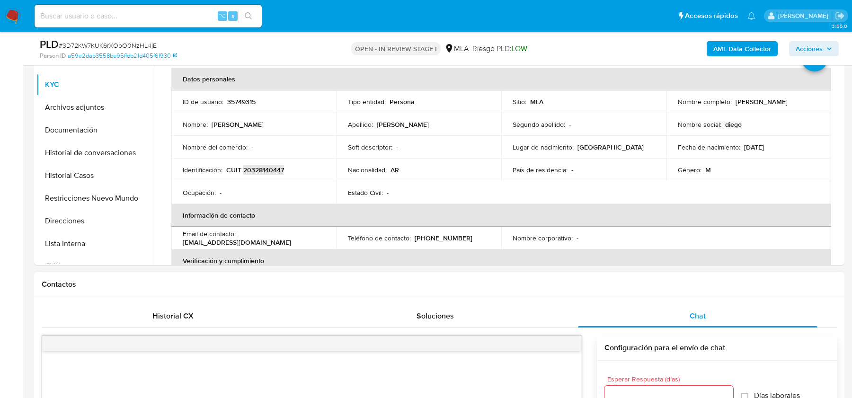
scroll to position [48, 0]
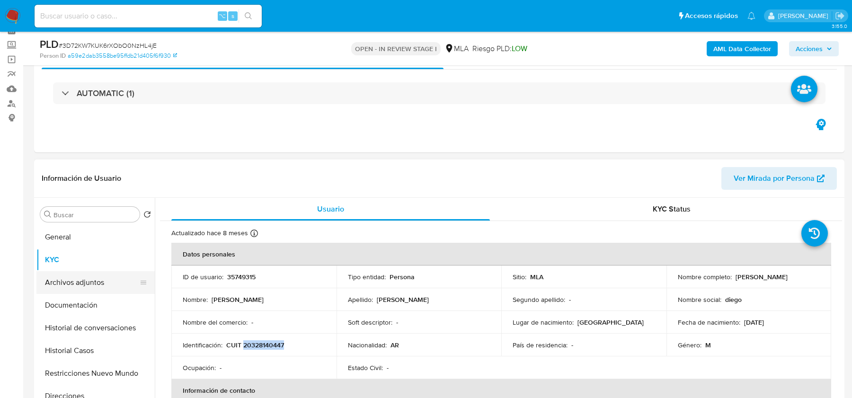
click at [71, 281] on button "Archivos adjuntos" at bounding box center [91, 282] width 111 height 23
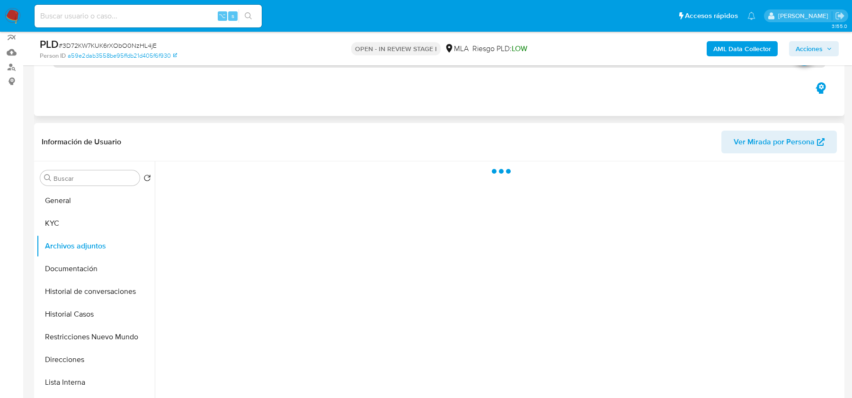
scroll to position [103, 0]
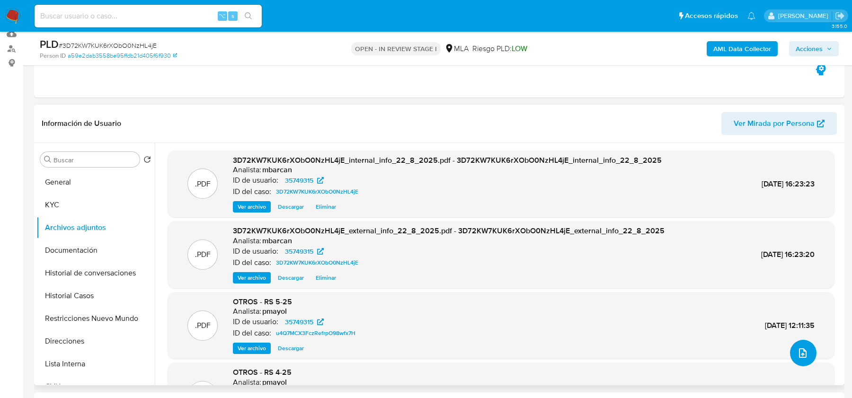
click at [798, 358] on icon "upload-file" at bounding box center [802, 353] width 11 height 11
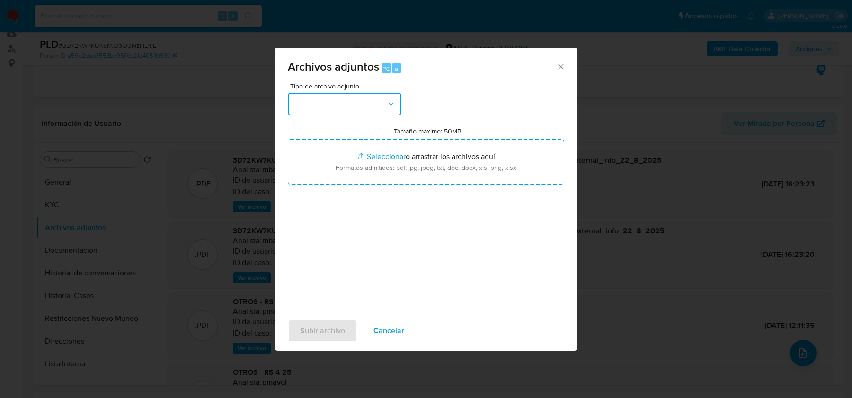
click at [374, 93] on button "button" at bounding box center [345, 104] width 114 height 23
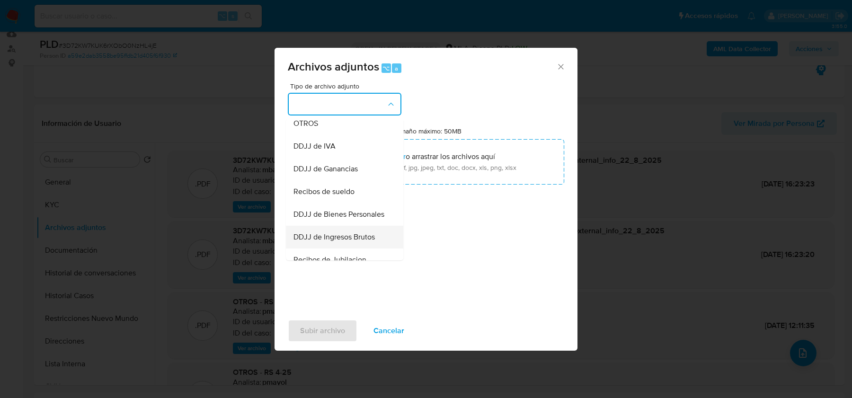
scroll to position [155, 0]
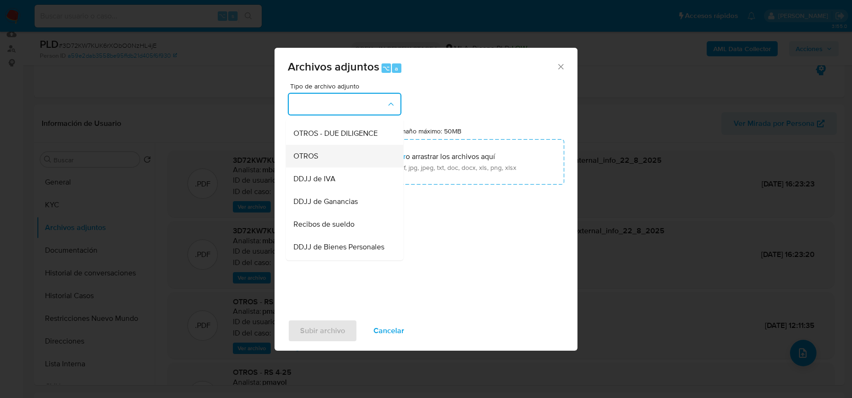
click at [317, 154] on span "OTROS" at bounding box center [306, 156] width 25 height 9
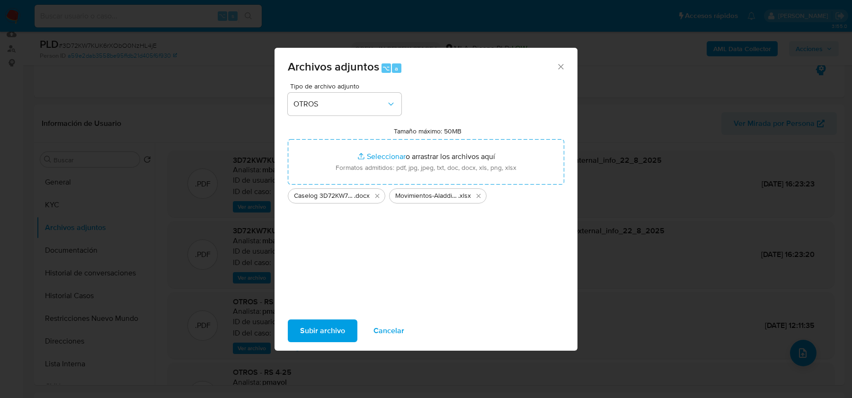
click at [311, 335] on span "Subir archivo" at bounding box center [322, 331] width 45 height 21
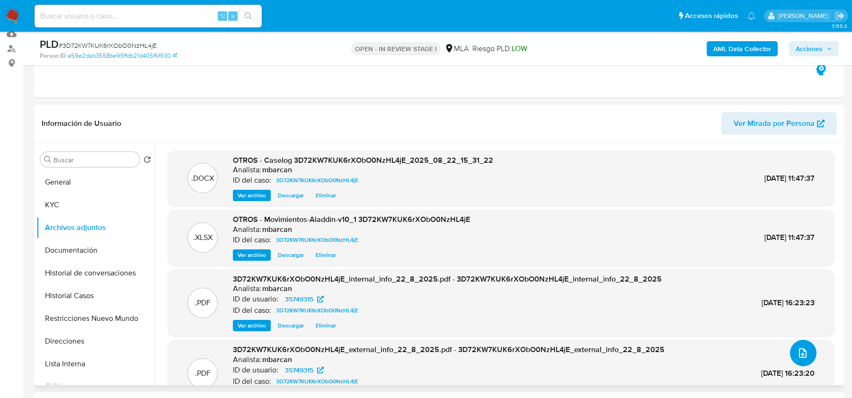
click at [797, 350] on icon "upload-file" at bounding box center [802, 353] width 11 height 11
click at [797, 348] on icon "upload-file" at bounding box center [802, 353] width 11 height 11
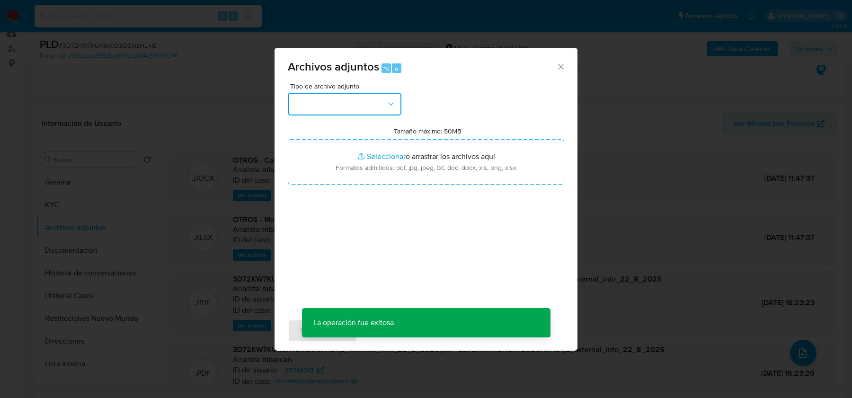
click at [349, 95] on button "button" at bounding box center [345, 104] width 114 height 23
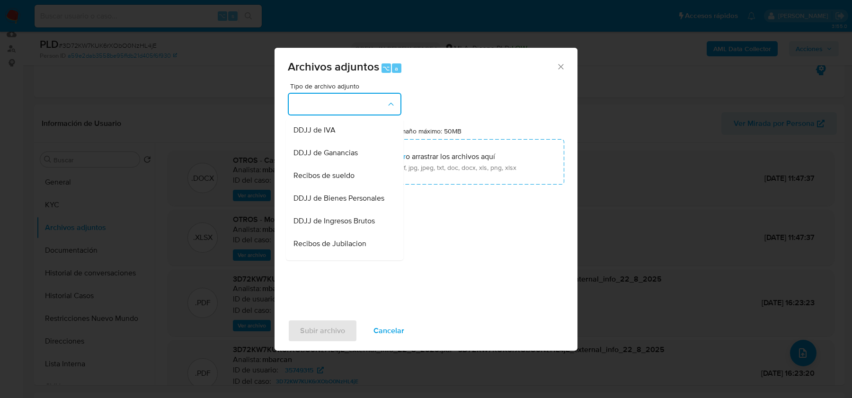
scroll to position [201, 0]
click at [347, 174] on span "Recibos de sueldo" at bounding box center [324, 178] width 61 height 9
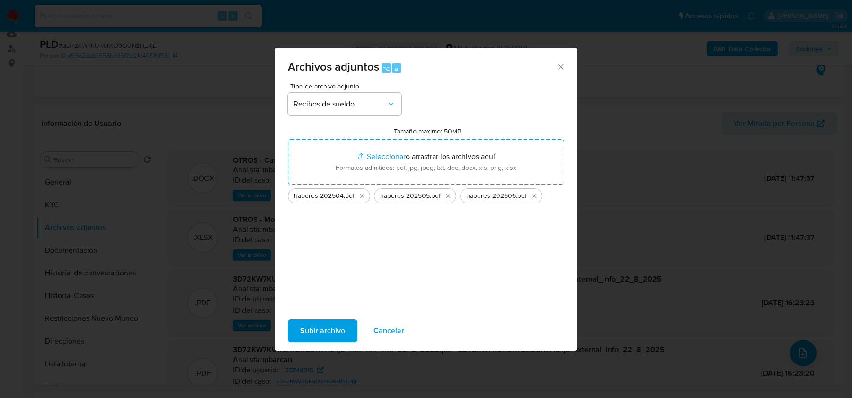
click at [304, 337] on span "Subir archivo" at bounding box center [322, 331] width 45 height 21
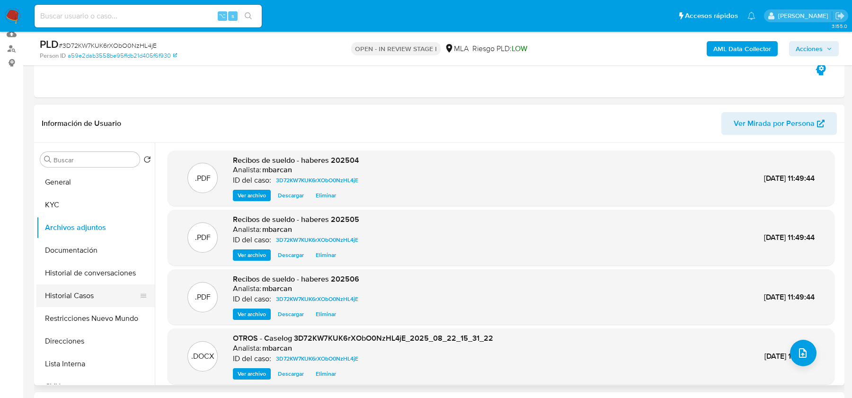
click at [78, 287] on button "Historial Casos" at bounding box center [91, 296] width 111 height 23
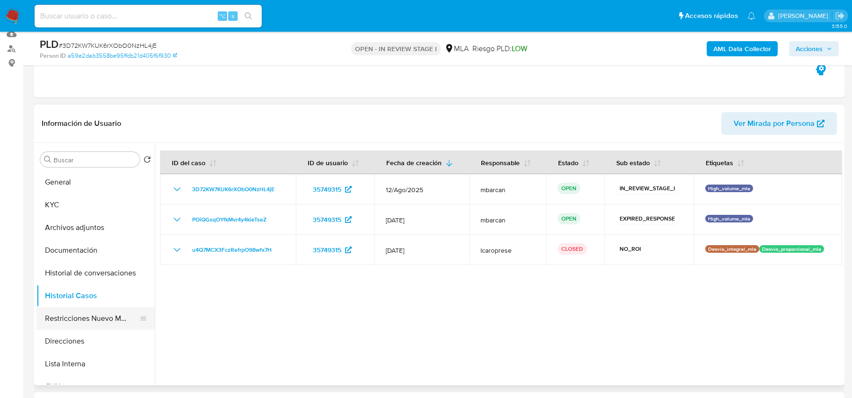
click at [68, 313] on button "Restricciones Nuevo Mundo" at bounding box center [91, 318] width 111 height 23
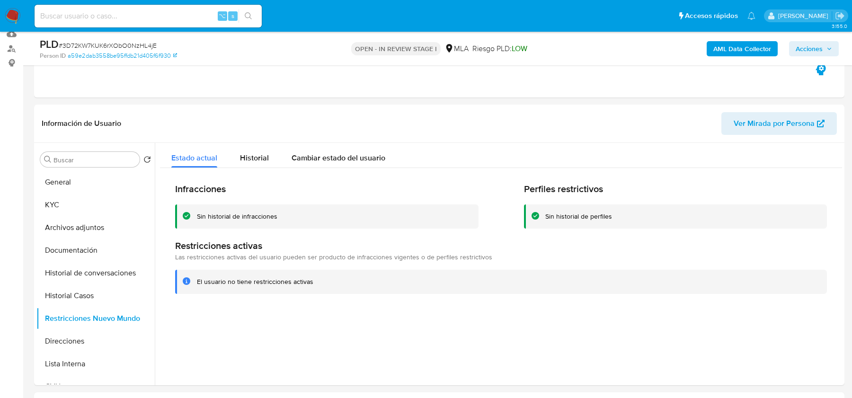
click at [810, 45] on span "Acciones" at bounding box center [809, 48] width 27 height 15
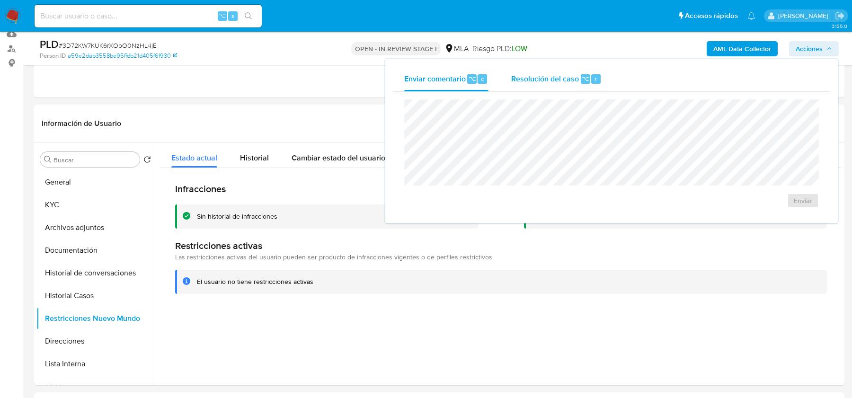
click at [564, 73] on span "Resolución del caso" at bounding box center [545, 78] width 68 height 11
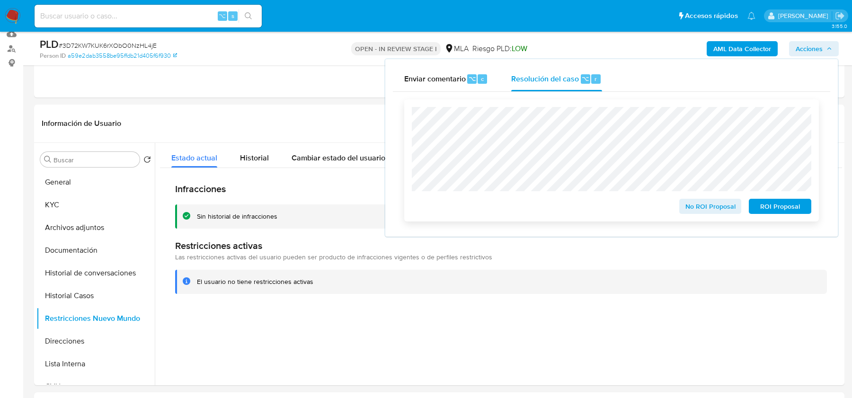
click at [704, 213] on span "No ROI Proposal" at bounding box center [710, 206] width 49 height 13
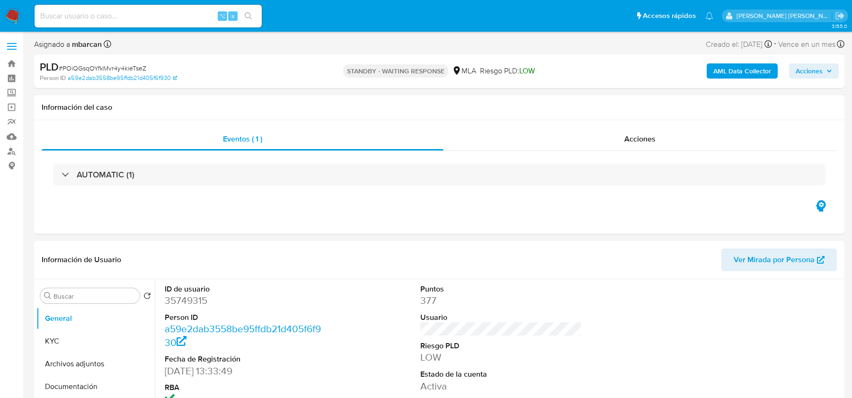
select select "10"
click at [102, 69] on span "# POiQGsqOYfkMvr4y4kieTseZ" at bounding box center [103, 67] width 88 height 9
copy span "POiQGsqOYfkMvr4y4kieTseZ"
select select "10"
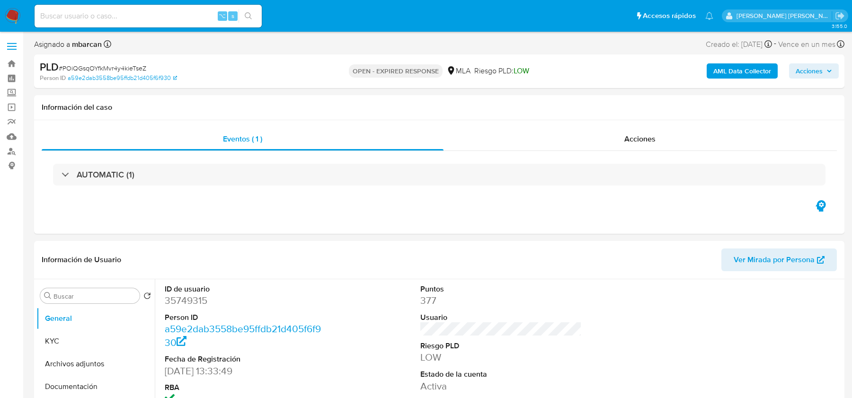
click at [76, 63] on span "# POiQGsqOYfkMvr4y4kieTseZ" at bounding box center [103, 67] width 88 height 9
copy span "POiQGsqOYfkMvr4y4kieTseZ"
click at [15, 18] on img at bounding box center [13, 16] width 16 height 16
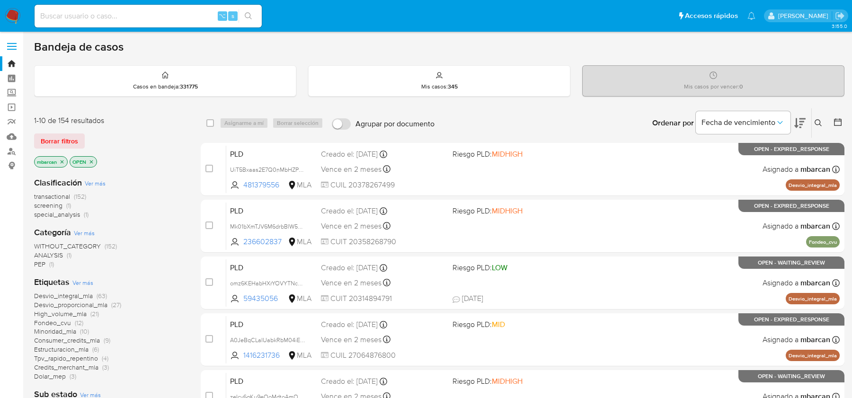
click at [818, 124] on icon at bounding box center [819, 123] width 8 height 8
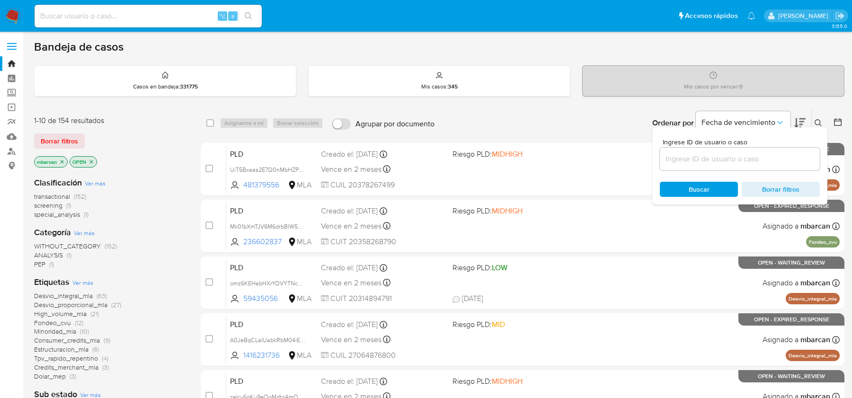
click at [764, 150] on div at bounding box center [740, 159] width 160 height 23
click at [760, 172] on div "Ingrese ID de usuario o caso Buscar Borrar filtros" at bounding box center [740, 165] width 175 height 77
click at [760, 163] on input at bounding box center [740, 159] width 160 height 12
paste input "POiQGsqOYfkMvr4y4kieTseZ"
type input "POiQGsqOYfkMvr4y4kieTseZ"
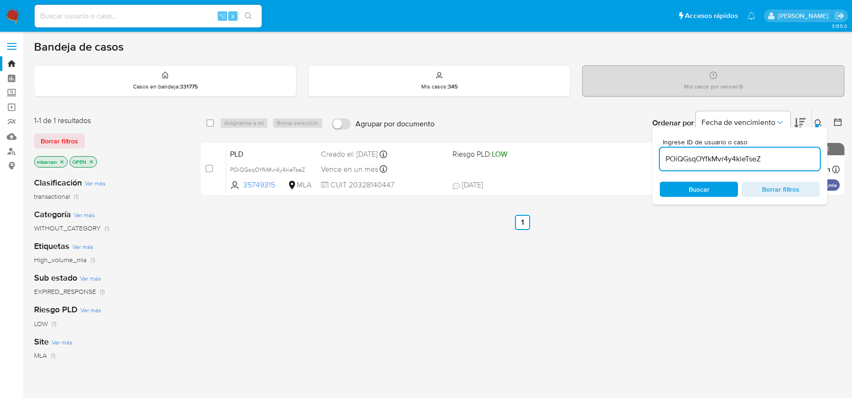
click at [820, 119] on icon at bounding box center [819, 123] width 8 height 8
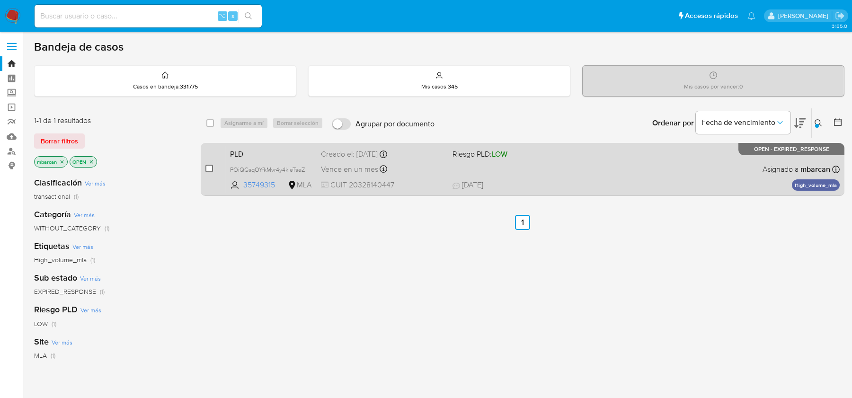
click at [208, 170] on input "checkbox" at bounding box center [210, 169] width 8 height 8
checkbox input "true"
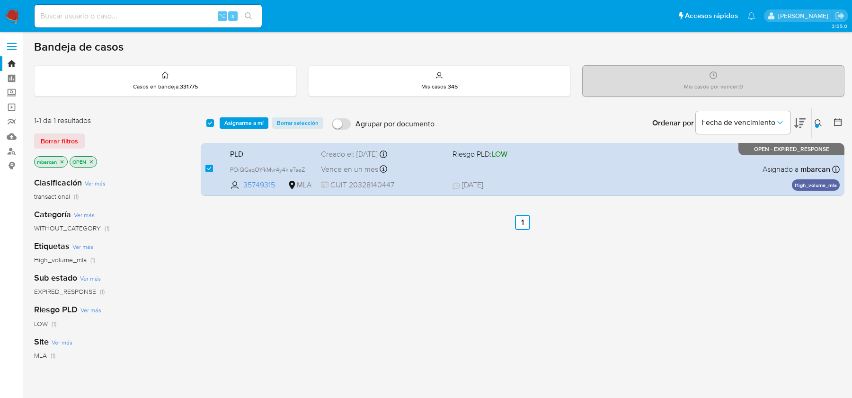
click at [227, 135] on div "select-all-cases-checkbox Asignarme a mí Borrar selección Agrupar por documento…" at bounding box center [523, 122] width 644 height 29
click at [235, 123] on span "Asignarme a mí" at bounding box center [243, 122] width 39 height 9
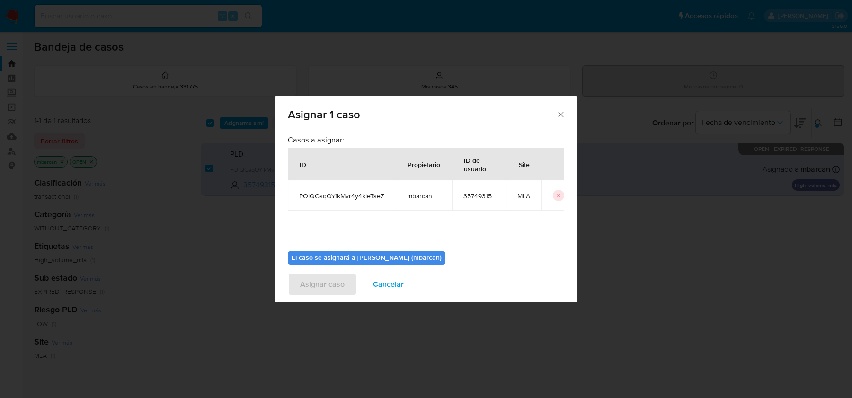
scroll to position [48, 0]
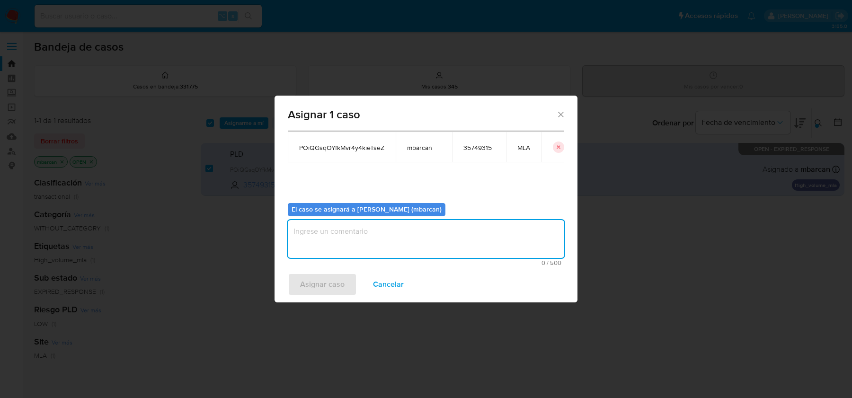
click at [418, 251] on textarea "assign-modal" at bounding box center [426, 239] width 277 height 38
type textarea "análisis"
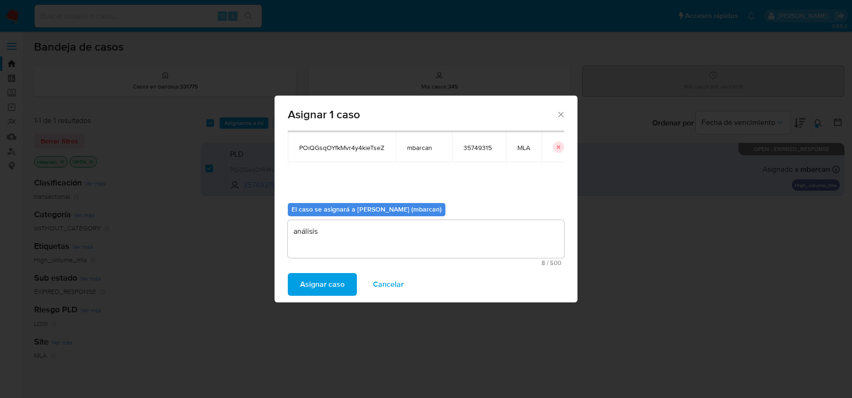
click at [335, 280] on span "Asignar caso" at bounding box center [322, 284] width 45 height 21
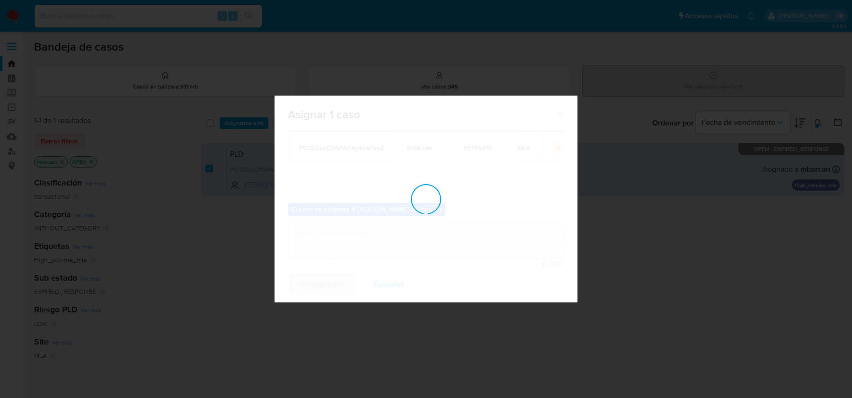
checkbox input "false"
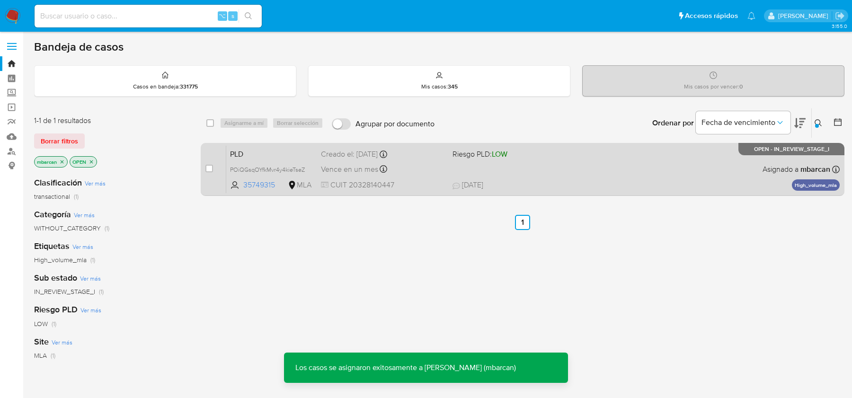
click at [269, 144] on div "case-item-checkbox No es posible asignar el caso PLD POiQGsqOYfkMvr4y4kieTseZ 3…" at bounding box center [523, 169] width 644 height 53
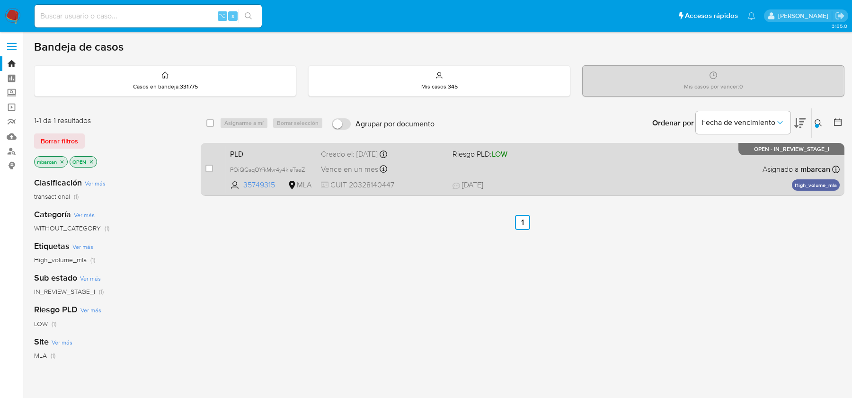
click at [271, 147] on span "PLD" at bounding box center [271, 153] width 83 height 12
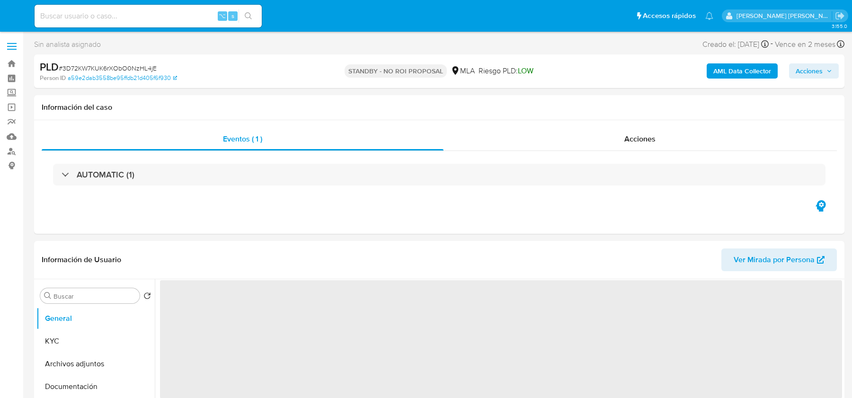
select select "10"
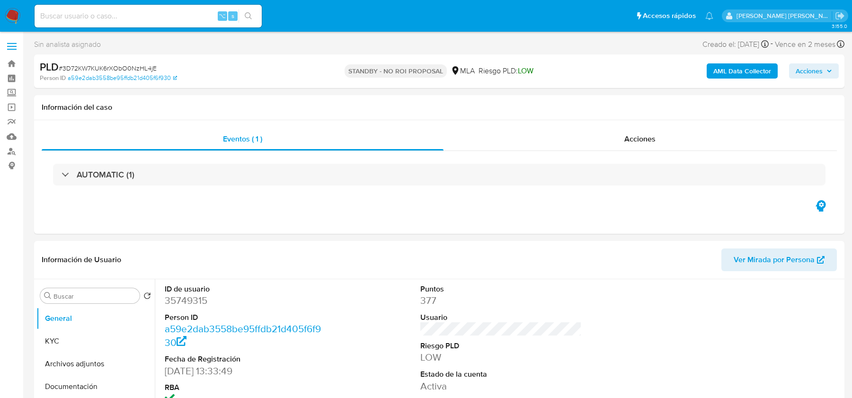
click at [121, 68] on span "# 3D72KW7KUK6rXObO0NzHL4jE" at bounding box center [108, 67] width 98 height 9
copy span "3D72KW7KUK6rXObO0NzHL4jE"
click at [9, 16] on img at bounding box center [13, 16] width 16 height 16
select select "10"
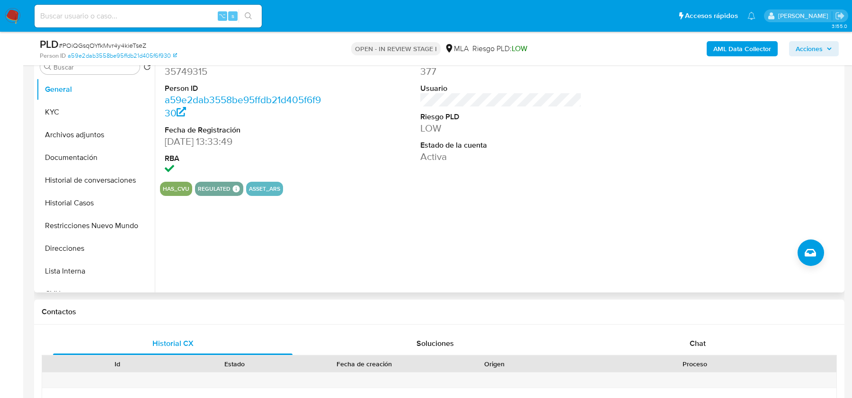
scroll to position [212, 0]
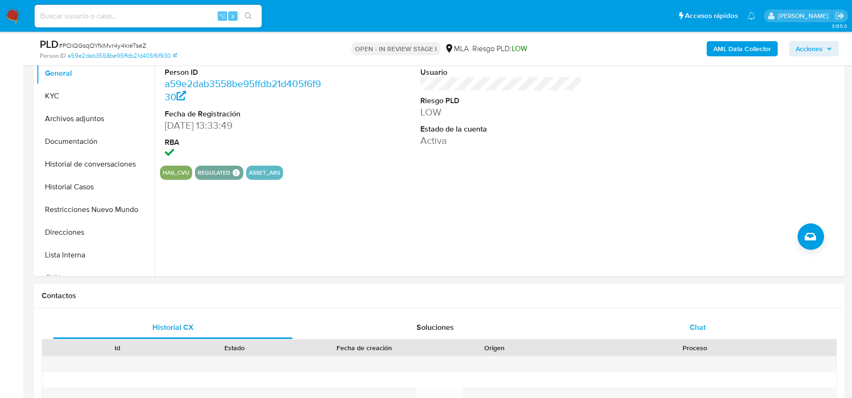
click at [698, 331] on span "Chat" at bounding box center [698, 327] width 16 height 11
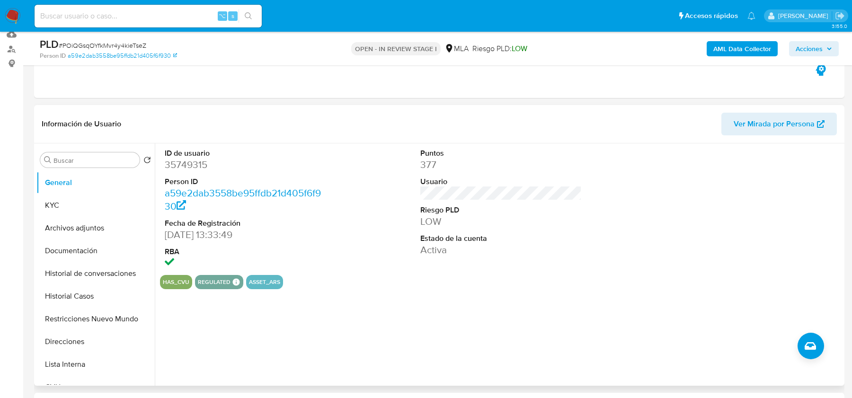
scroll to position [72, 0]
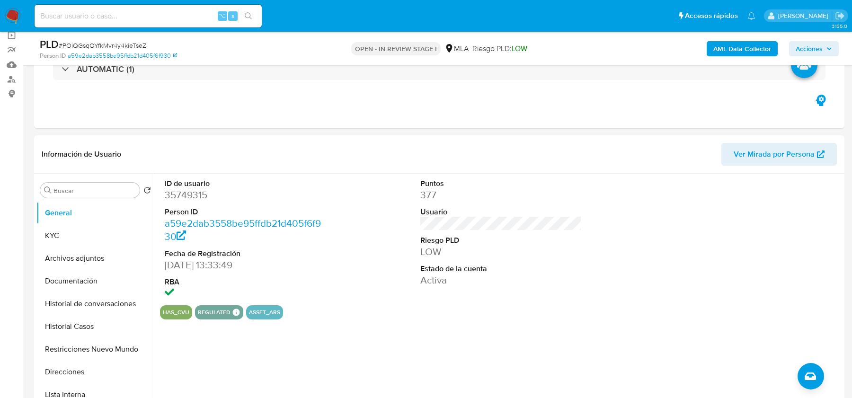
click at [819, 40] on div "AML Data Collector Acciones" at bounding box center [707, 48] width 264 height 22
click at [812, 48] on span "Acciones" at bounding box center [809, 48] width 27 height 15
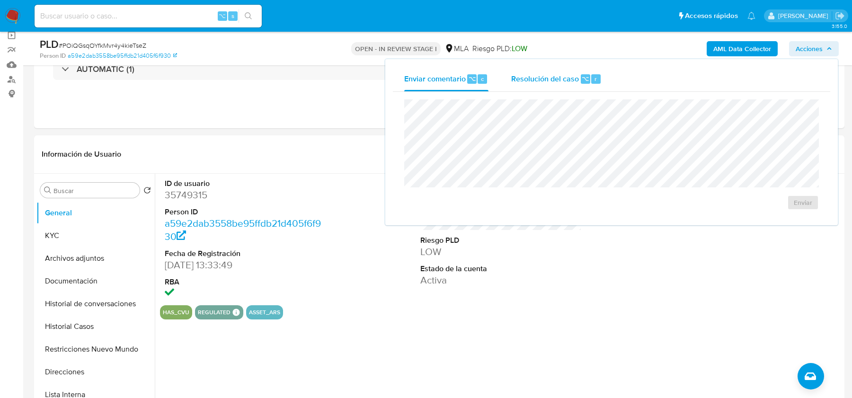
click at [549, 88] on div "Resolución del caso ⌥ r" at bounding box center [556, 79] width 90 height 25
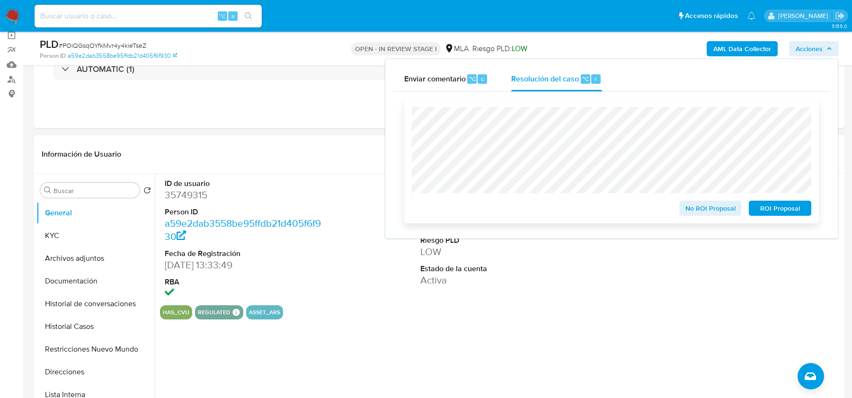
click at [701, 215] on span "No ROI Proposal" at bounding box center [710, 208] width 49 height 13
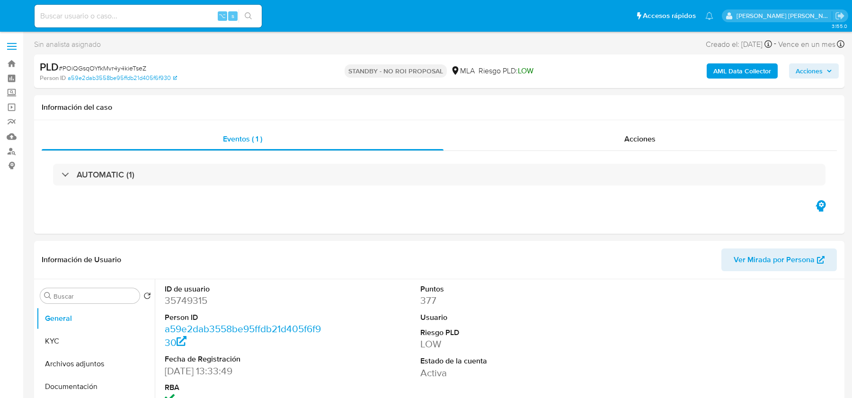
select select "10"
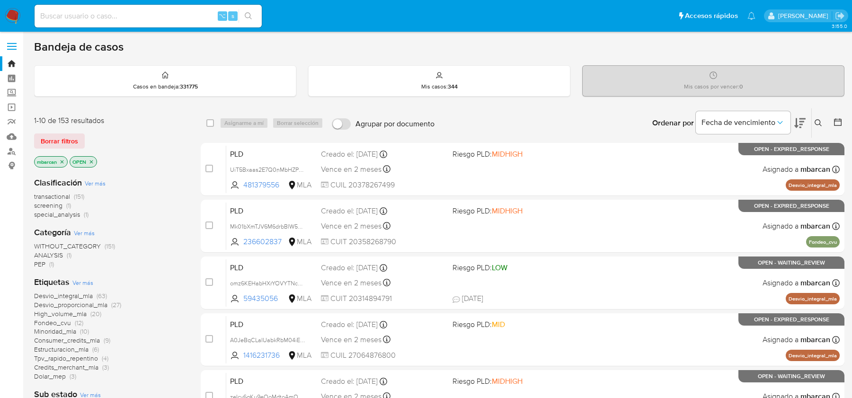
click at [98, 13] on input at bounding box center [148, 16] width 227 height 12
paste input "RSgNr42bMrjrKPj7IuCWzd2K"
type input "RSgNr42bMrjrKPj7IuCWzd2K"
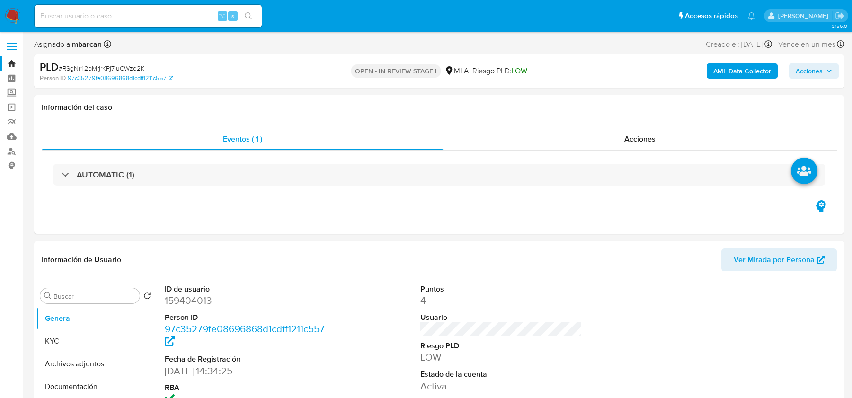
select select "10"
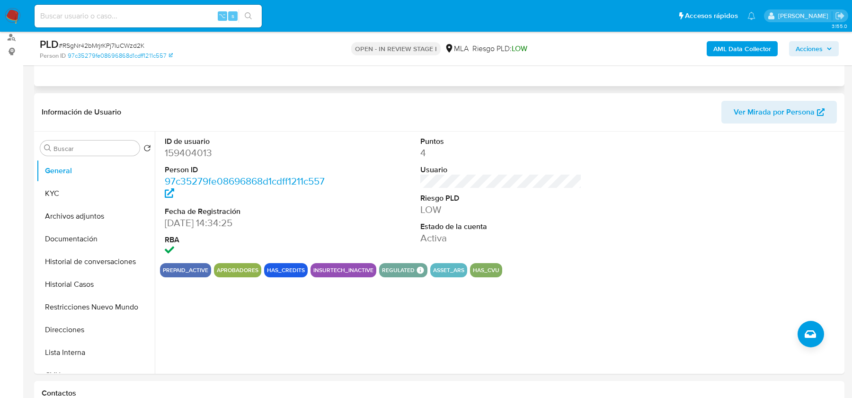
scroll to position [287, 0]
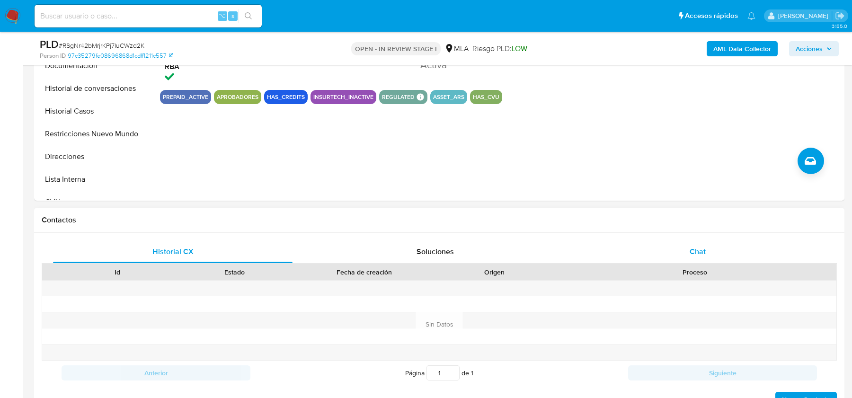
click at [658, 250] on div "Chat" at bounding box center [698, 252] width 240 height 23
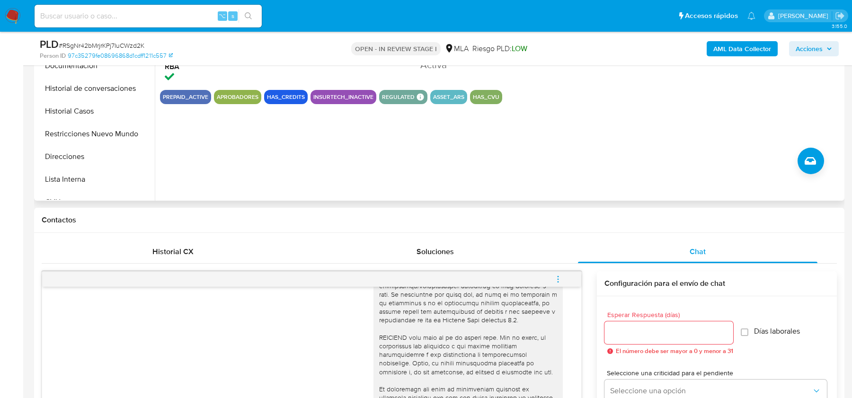
scroll to position [441, 0]
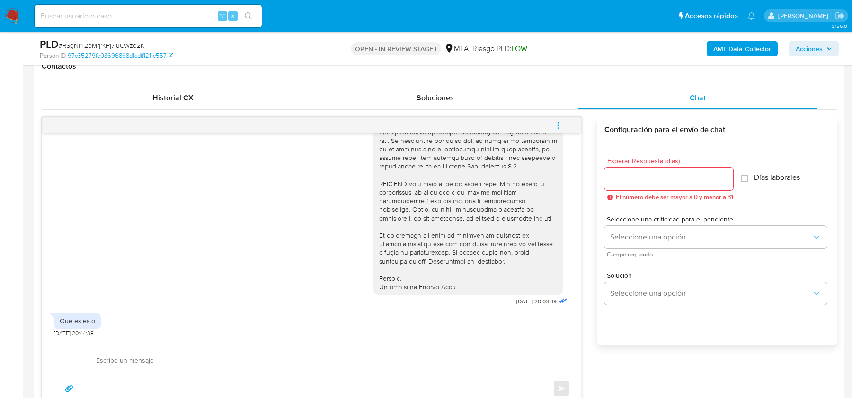
click at [143, 46] on span "# RSgNr42bMrjrKPj7IuCWzd2K" at bounding box center [102, 45] width 86 height 9
click at [125, 46] on span "# RSgNr42bMrjrKPj7IuCWzd2K" at bounding box center [102, 45] width 86 height 9
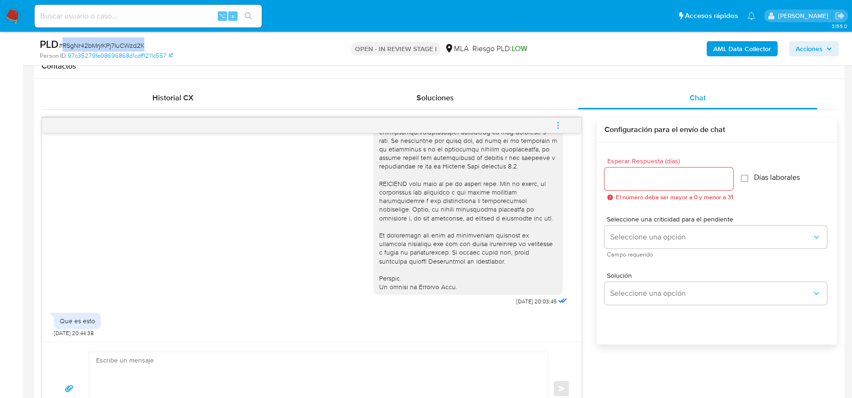
copy span "RSgNr42bMrjrKPj7IuCWzd2K"
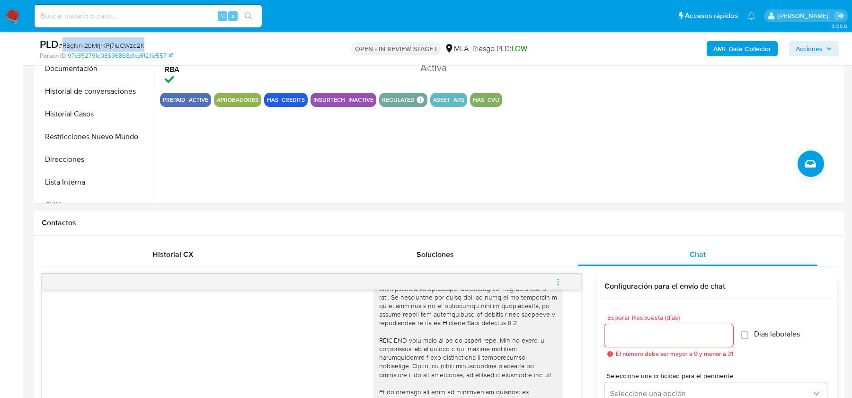
scroll to position [266, 0]
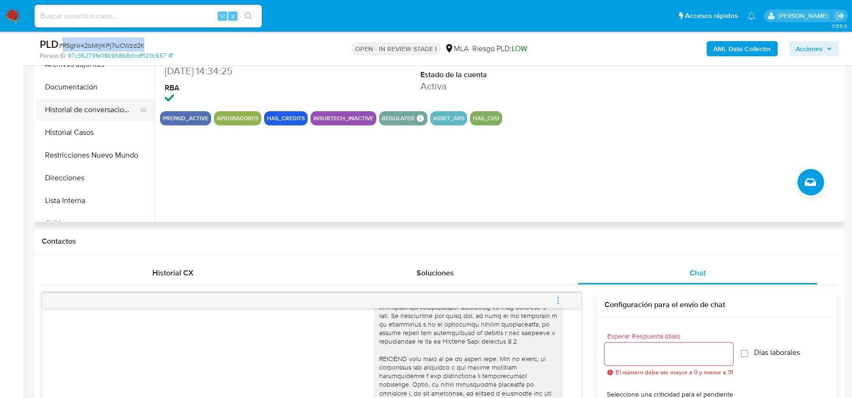
click at [86, 117] on button "Historial de conversaciones" at bounding box center [91, 109] width 111 height 23
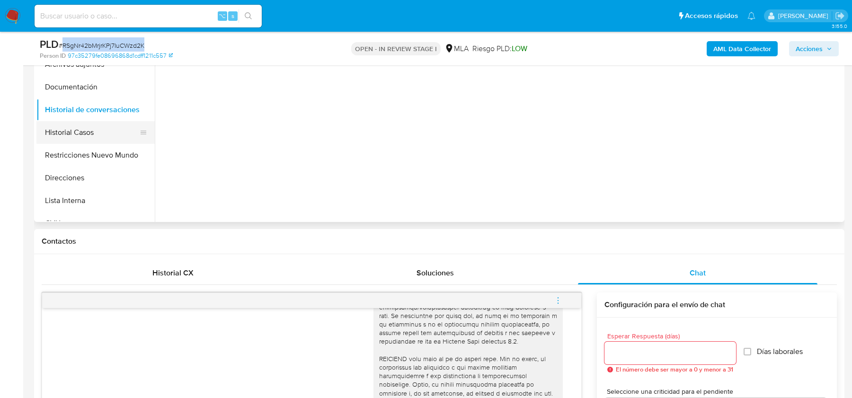
click at [81, 130] on button "Historial Casos" at bounding box center [91, 132] width 111 height 23
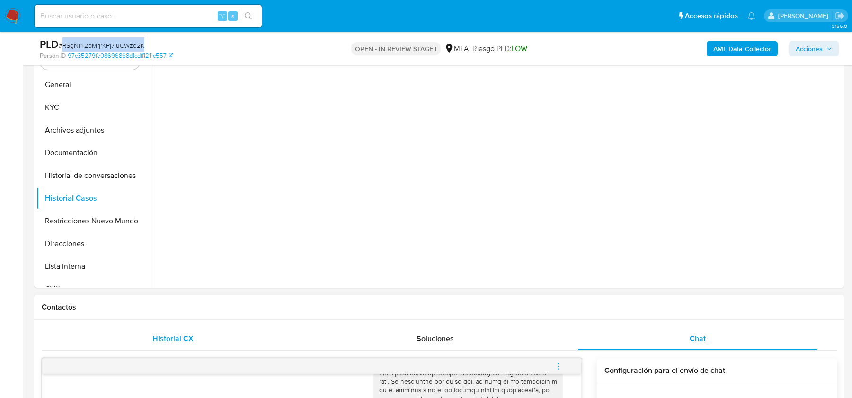
scroll to position [107, 0]
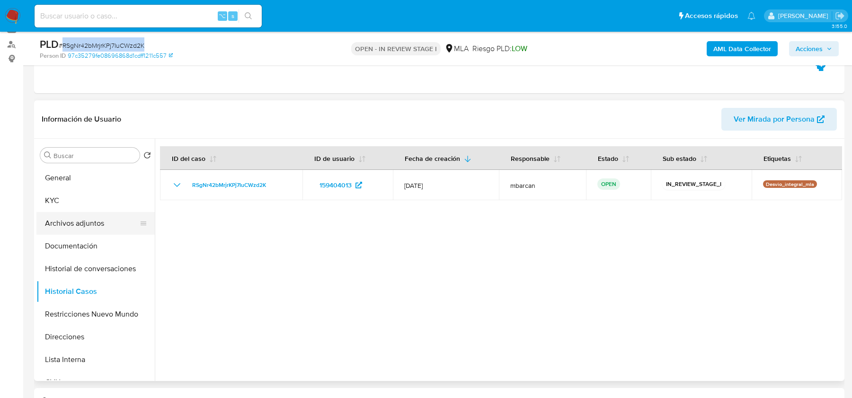
click at [79, 229] on button "Archivos adjuntos" at bounding box center [91, 223] width 111 height 23
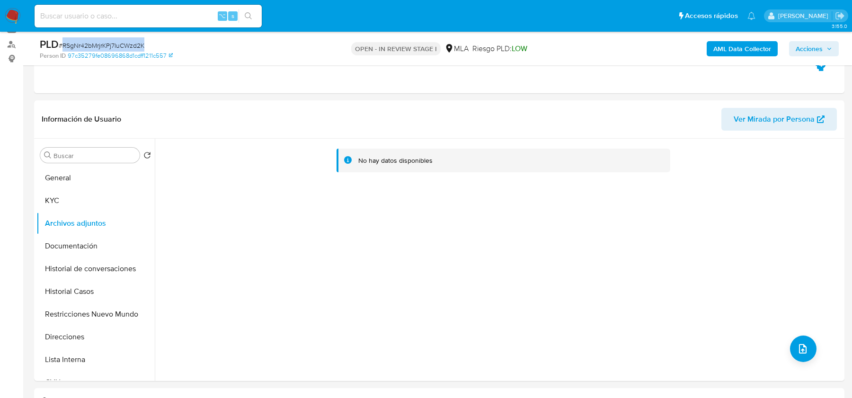
click at [734, 44] on b "AML Data Collector" at bounding box center [743, 48] width 58 height 15
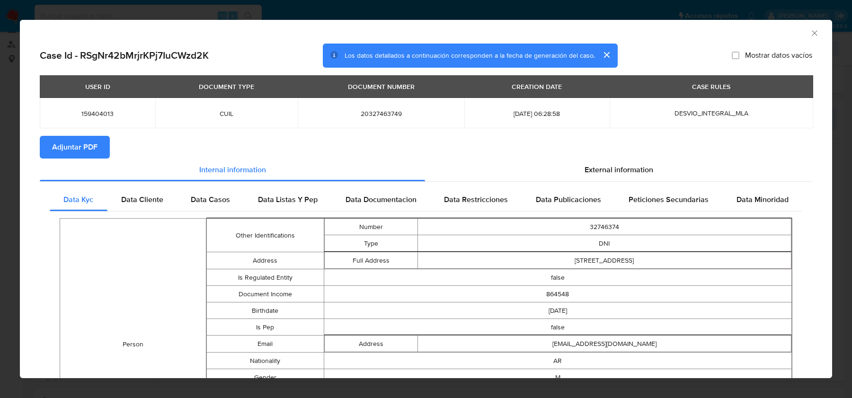
click at [87, 144] on span "Adjuntar PDF" at bounding box center [74, 147] width 45 height 21
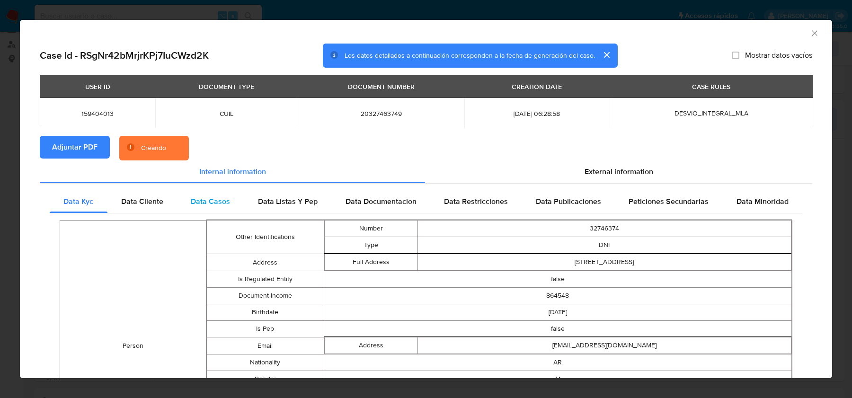
drag, startPoint x: 607, startPoint y: 163, endPoint x: 416, endPoint y: 191, distance: 192.5
click at [607, 163] on div "External information" at bounding box center [618, 172] width 387 height 23
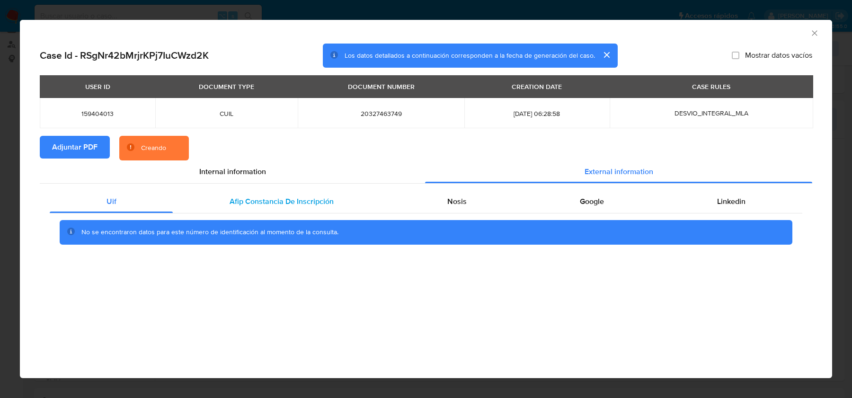
click at [265, 200] on span "Afip Constancia De Inscripción" at bounding box center [282, 201] width 104 height 11
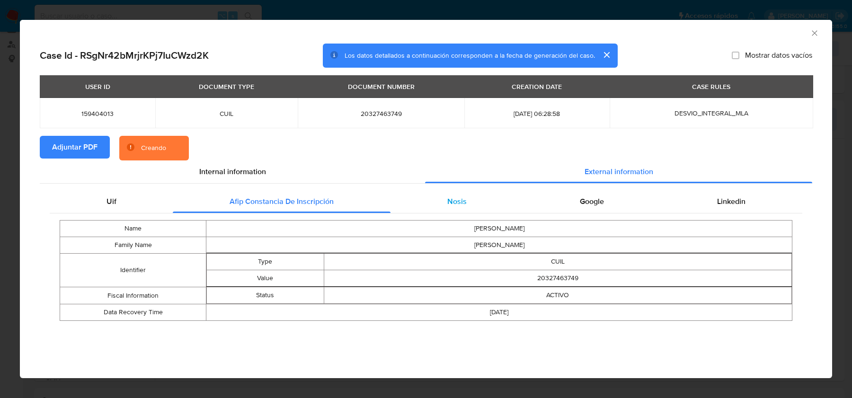
click at [485, 209] on div "Nosis" at bounding box center [457, 201] width 133 height 23
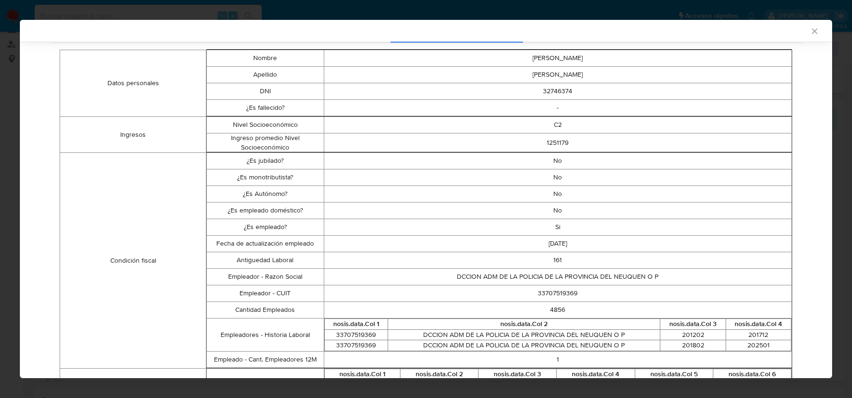
scroll to position [171, 0]
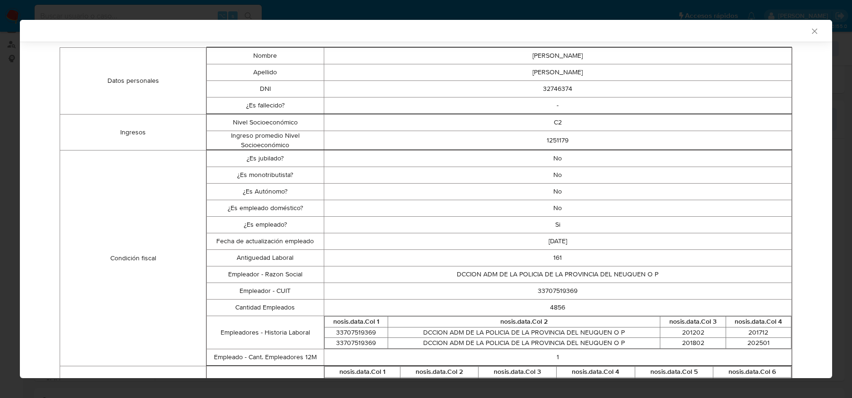
click at [546, 272] on td "DCCION ADM DE LA POLICIA DE LA PROVINCIA DEL NEUQUEN O P" at bounding box center [558, 275] width 468 height 17
click at [562, 294] on td "33707519369" at bounding box center [558, 291] width 468 height 17
copy td "33707519369"
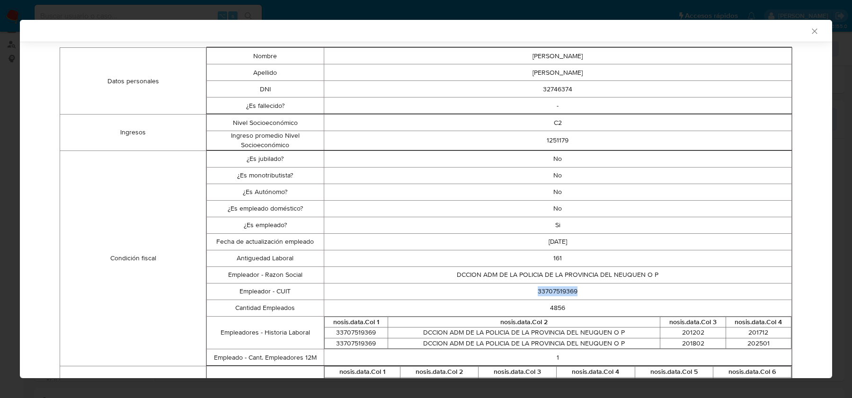
click at [816, 29] on icon "Cerrar ventana" at bounding box center [814, 30] width 5 height 5
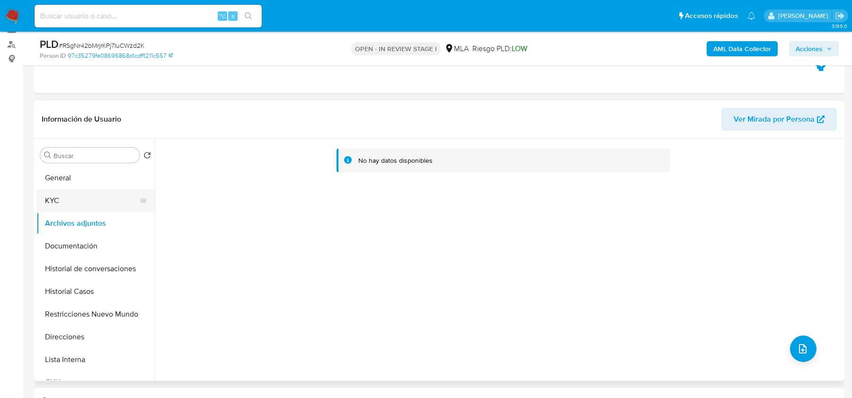
click at [98, 193] on button "KYC" at bounding box center [91, 200] width 111 height 23
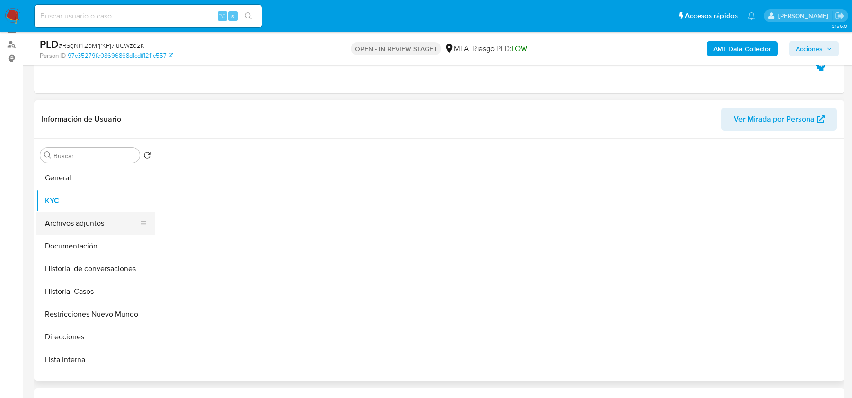
click at [95, 212] on button "Archivos adjuntos" at bounding box center [91, 223] width 111 height 23
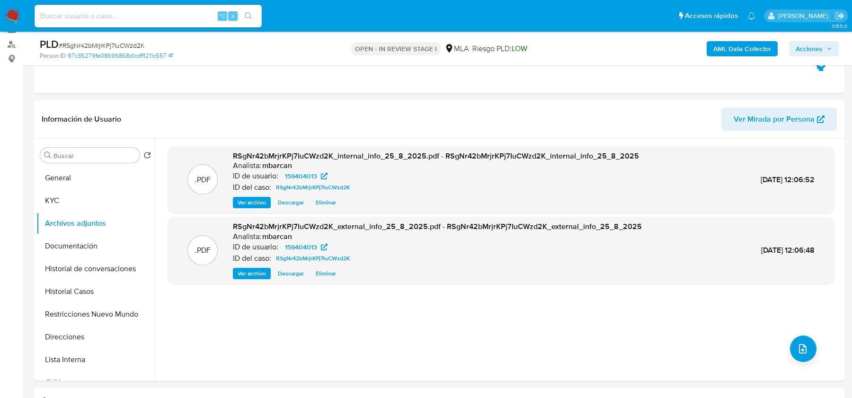
click at [734, 46] on b "AML Data Collector" at bounding box center [743, 48] width 58 height 15
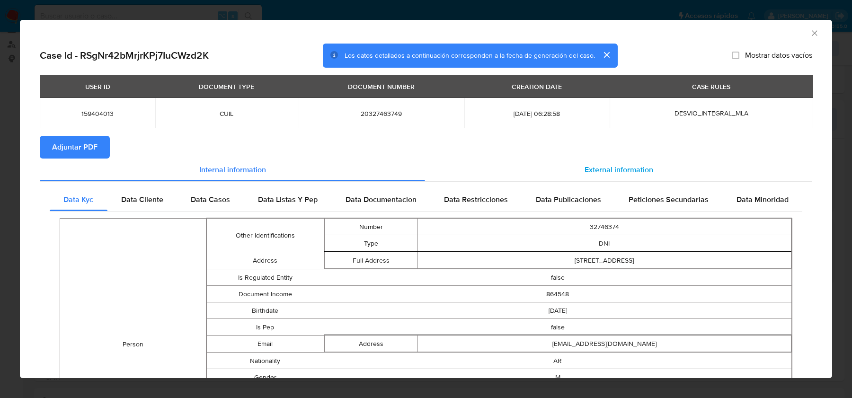
click at [625, 180] on div "External information" at bounding box center [618, 170] width 387 height 23
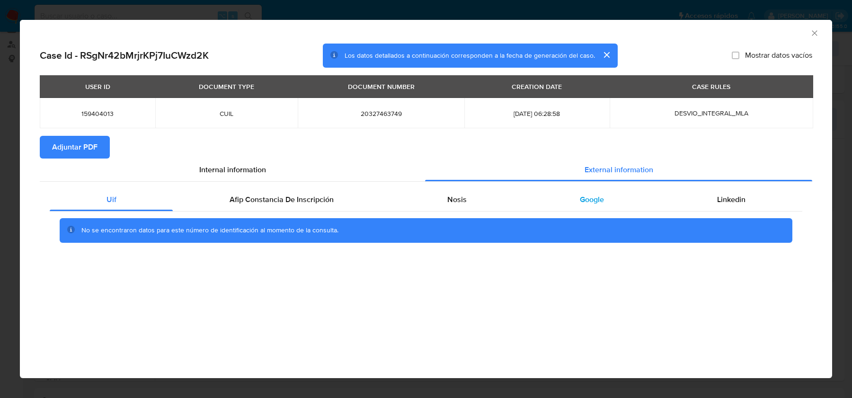
click at [587, 202] on span "Google" at bounding box center [592, 199] width 24 height 11
click at [692, 205] on div "Linkedin" at bounding box center [732, 199] width 142 height 23
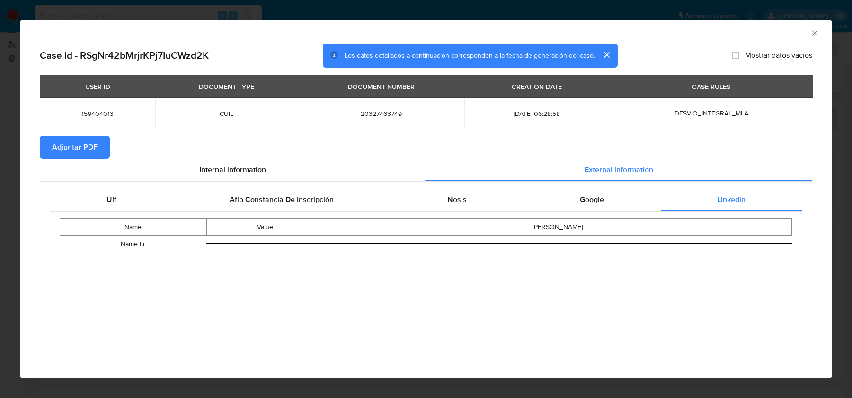
click at [818, 29] on icon "Cerrar ventana" at bounding box center [814, 32] width 9 height 9
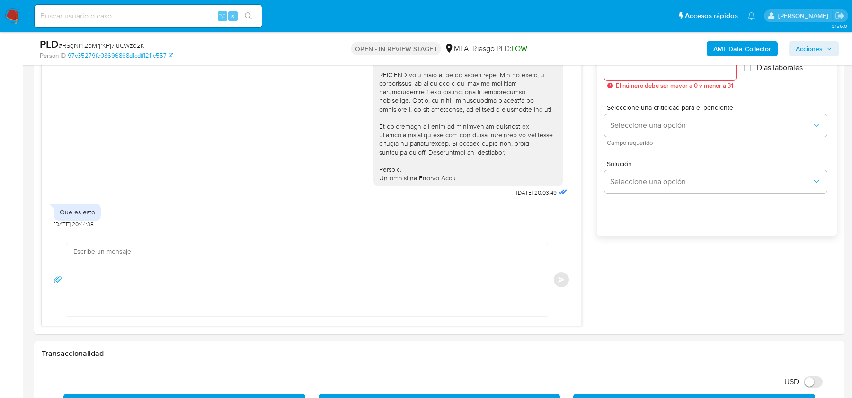
scroll to position [578, 0]
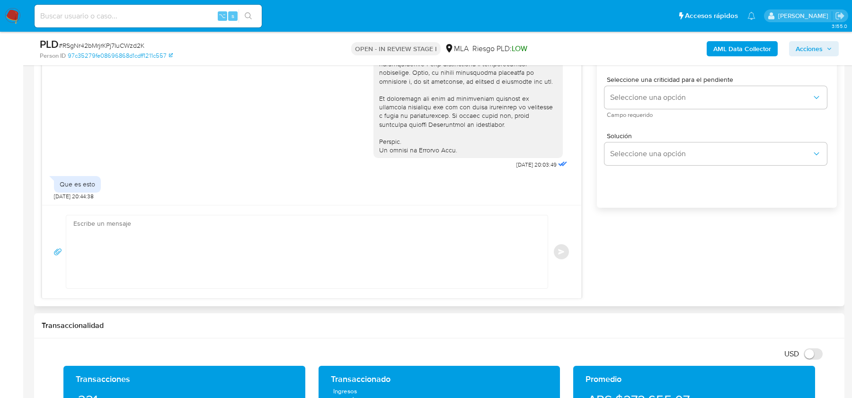
click at [192, 263] on textarea at bounding box center [304, 251] width 463 height 73
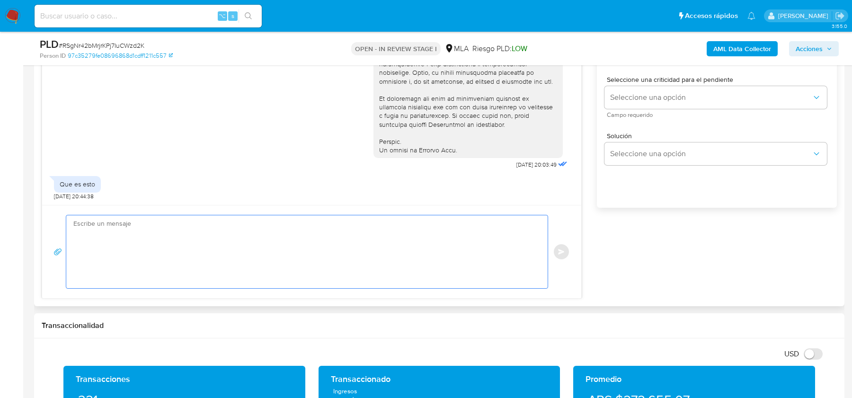
paste textarea "Hola, Esperamos que te encuentres bien. En función de las operaciones registrad…"
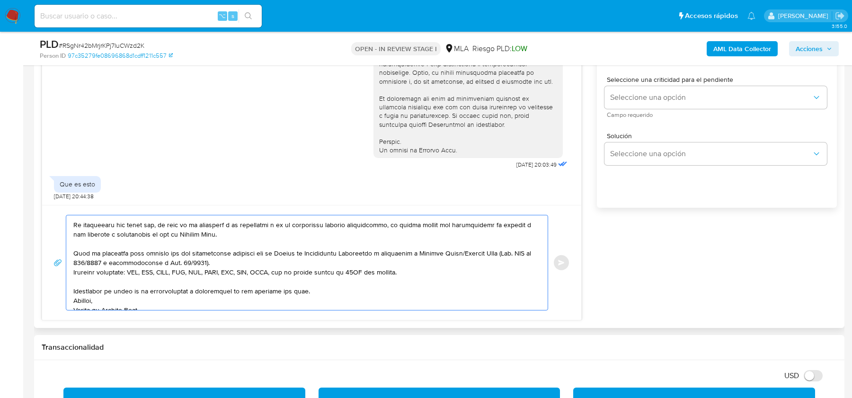
scroll to position [262, 0]
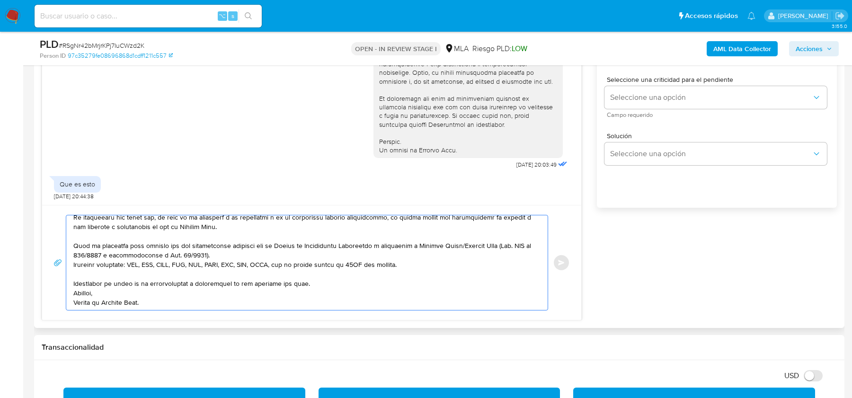
click at [203, 255] on textarea at bounding box center [304, 262] width 463 height 95
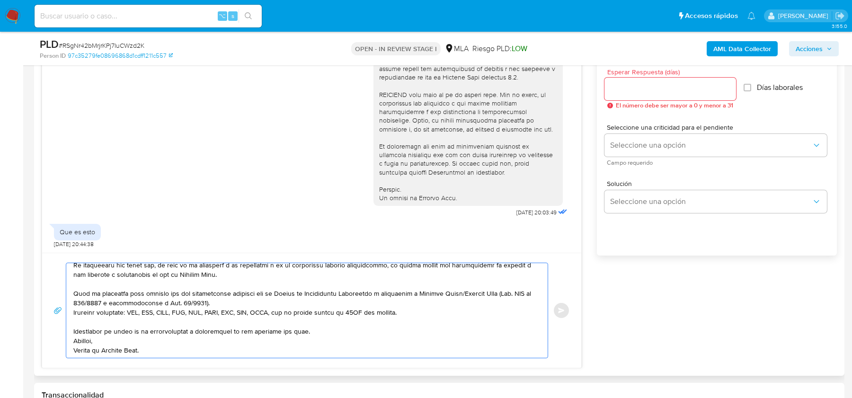
scroll to position [515, 0]
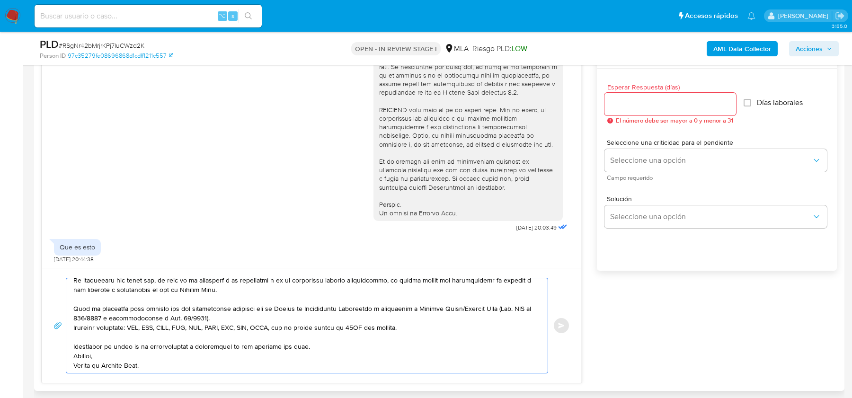
type textarea "Hola, Esperamos que te encuentres bien. En función de las operaciones registrad…"
click at [640, 103] on input "Esperar Respuesta (días)" at bounding box center [671, 104] width 132 height 12
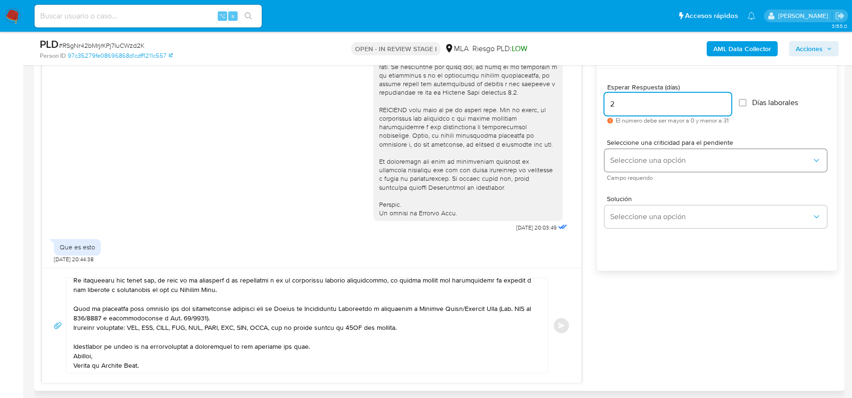
type input "2"
click at [626, 161] on span "Seleccione una opción" at bounding box center [711, 160] width 202 height 9
click at [625, 181] on span "HIGH" at bounding box center [618, 180] width 16 height 9
click at [562, 323] on span "Enviar" at bounding box center [561, 326] width 7 height 6
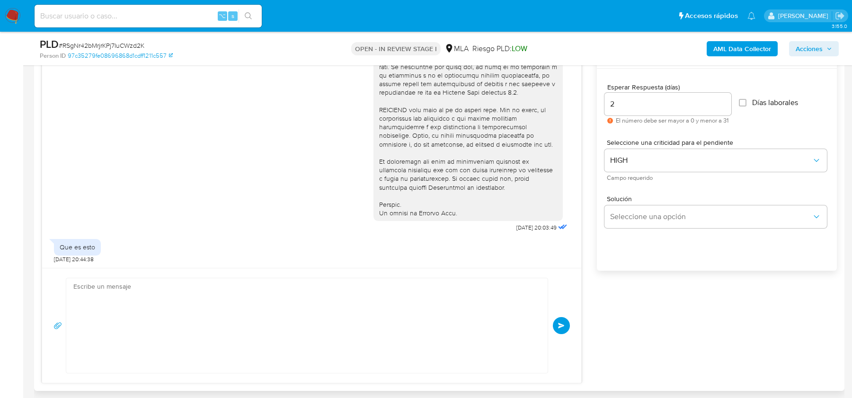
scroll to position [910, 0]
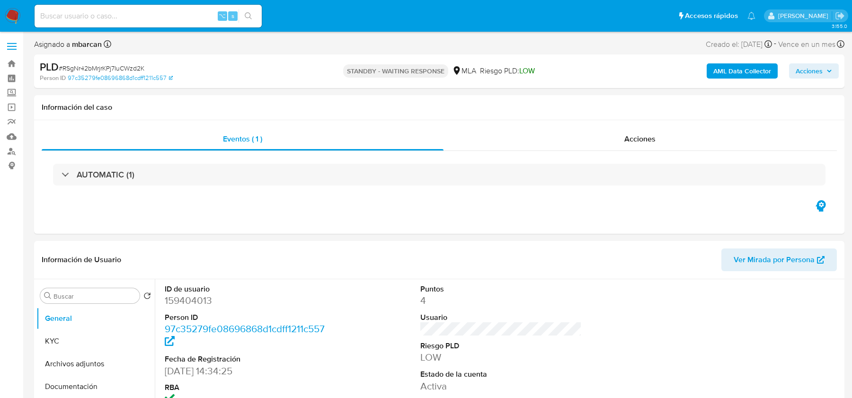
select select "10"
click at [77, 22] on div "⌥ s" at bounding box center [148, 16] width 227 height 23
click at [69, 12] on input at bounding box center [148, 16] width 227 height 12
paste input "elxWs8ksgEgjheirrTQq1u1u"
type input "elxWs8ksgEgjheirrTQq1u1u"
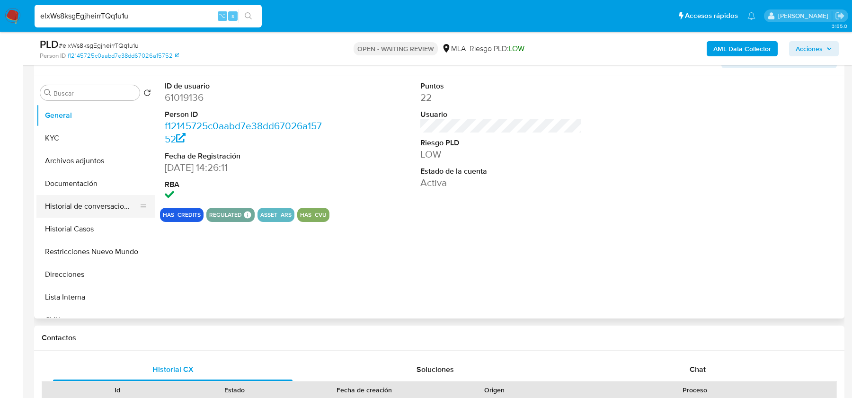
scroll to position [204, 0]
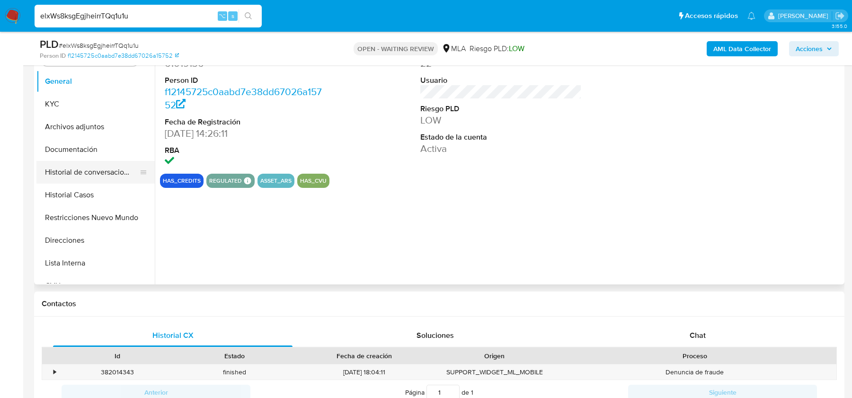
select select "10"
click at [83, 197] on button "Historial Casos" at bounding box center [91, 195] width 111 height 23
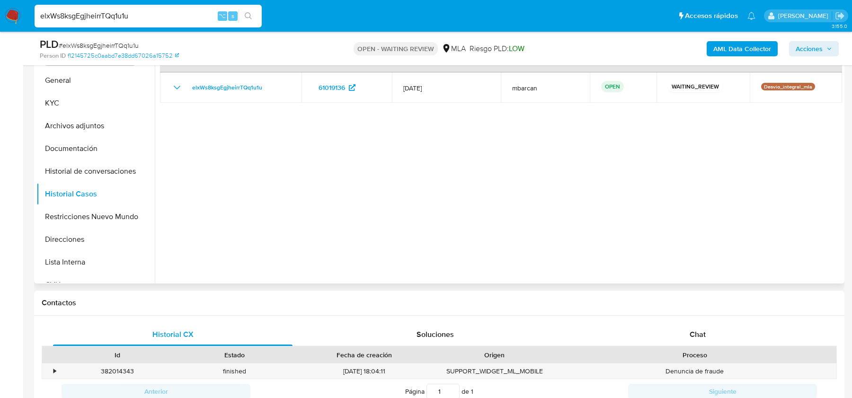
scroll to position [209, 0]
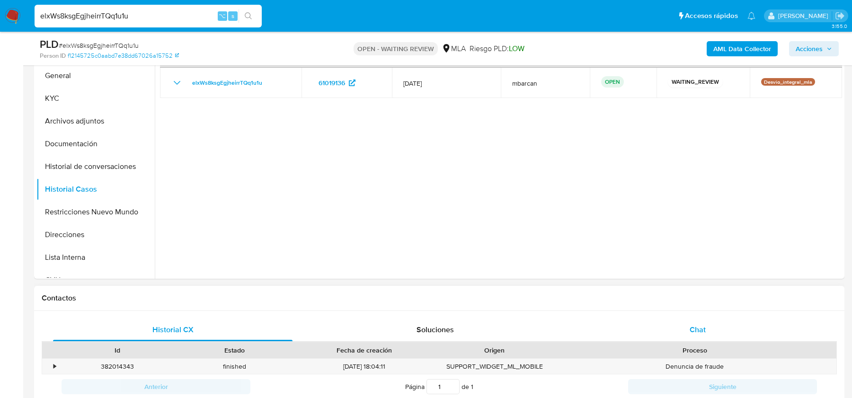
click at [704, 326] on span "Chat" at bounding box center [698, 329] width 16 height 11
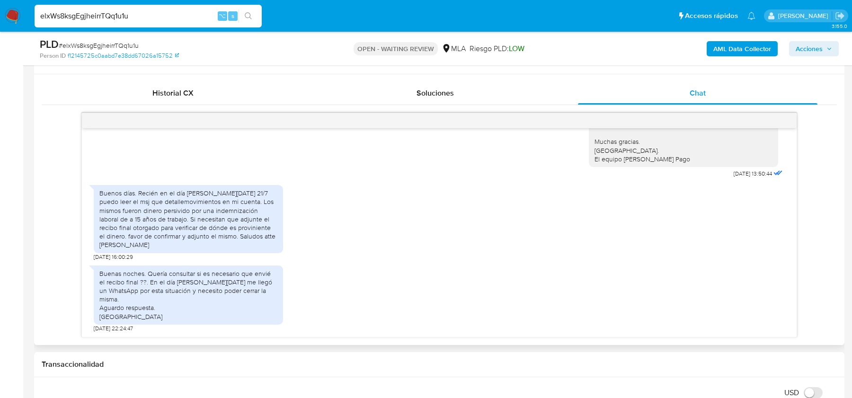
scroll to position [449, 0]
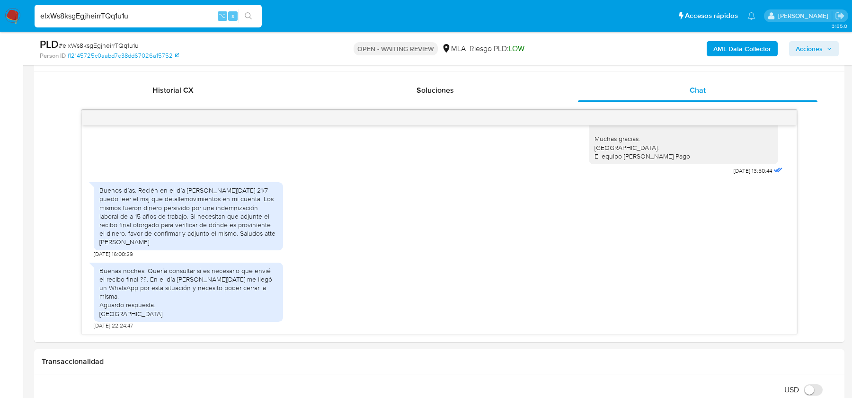
click at [128, 47] on span "# elxWs8ksgEgjheirrTQq1u1u" at bounding box center [99, 45] width 80 height 9
copy span "elxWs8ksgEgjheirrTQq1u1u"
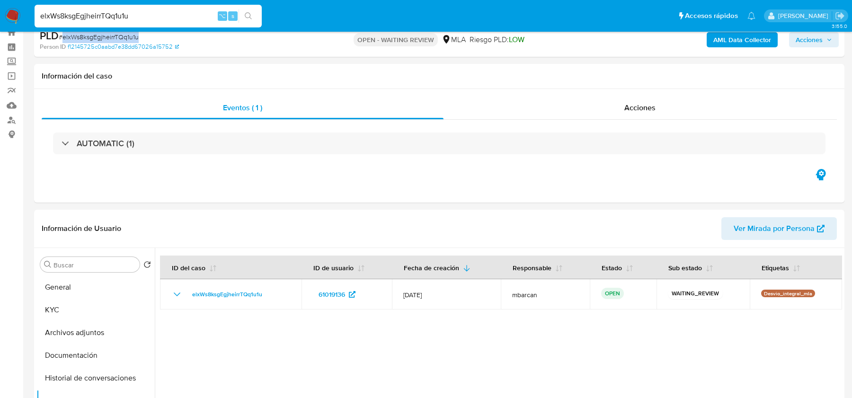
scroll to position [0, 0]
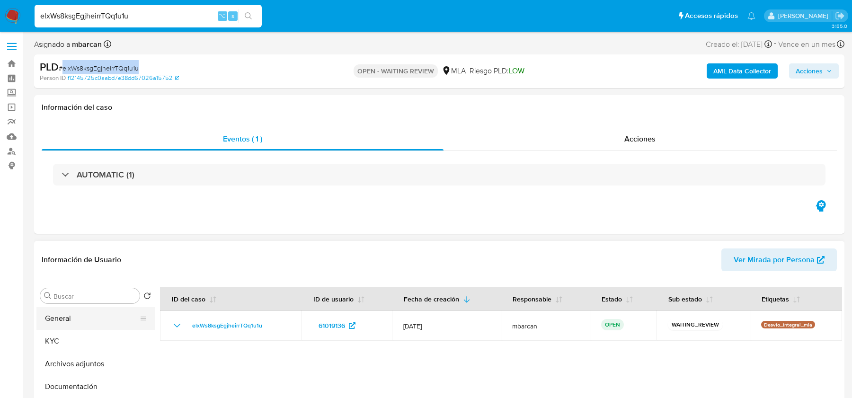
click at [105, 324] on button "General" at bounding box center [91, 318] width 111 height 23
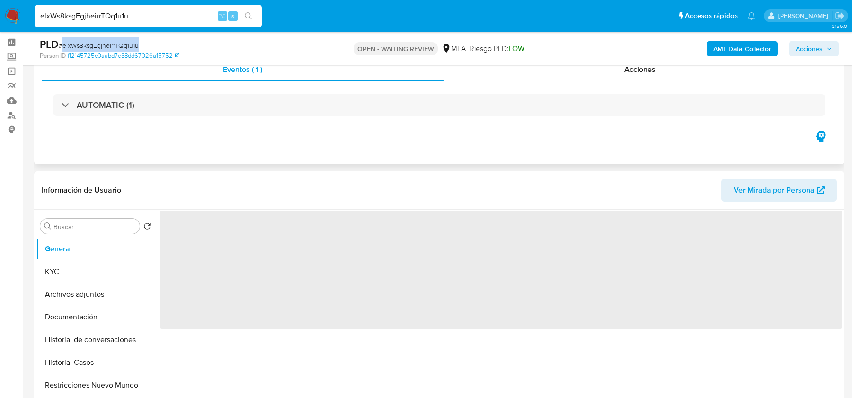
scroll to position [44, 0]
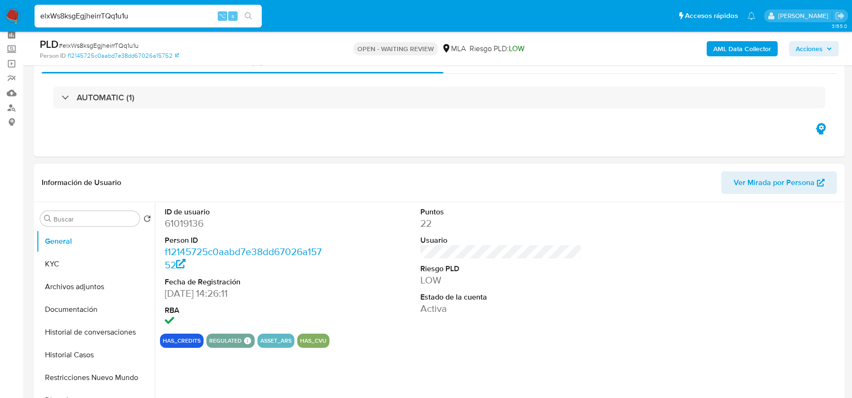
click at [192, 226] on dd "61019136" at bounding box center [245, 223] width 161 height 13
copy dd "61019136"
click at [58, 253] on button "KYC" at bounding box center [91, 264] width 111 height 23
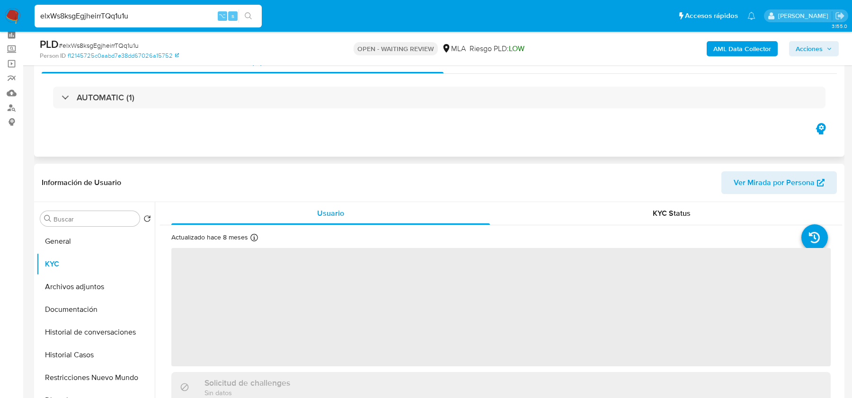
scroll to position [86, 0]
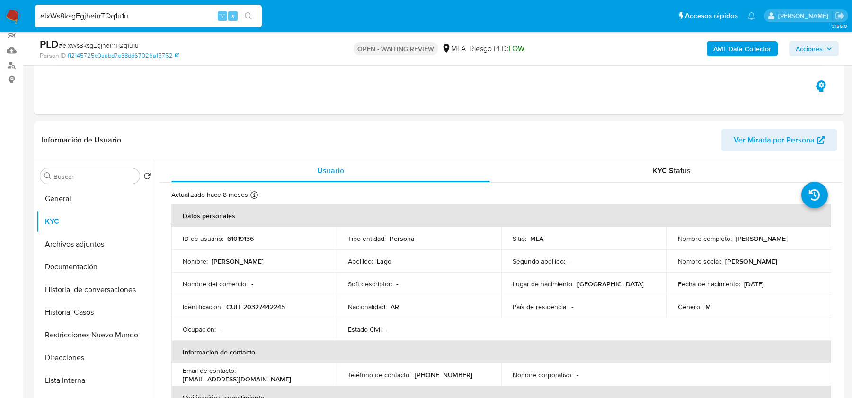
click at [712, 52] on button "AML Data Collector" at bounding box center [742, 48] width 71 height 15
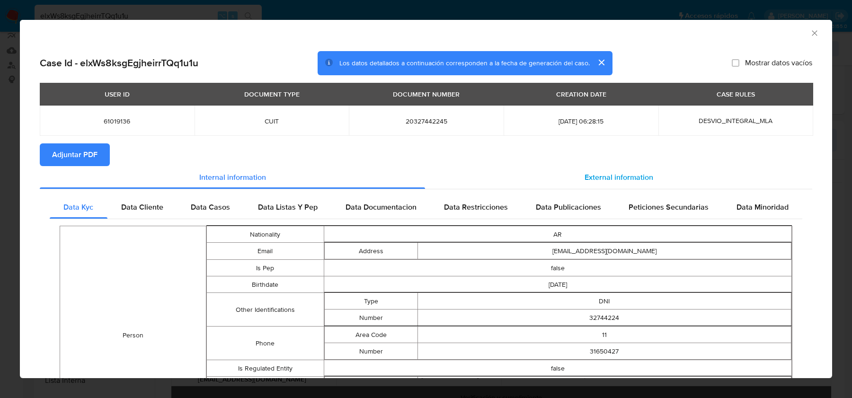
click at [635, 188] on div "External information" at bounding box center [618, 177] width 387 height 23
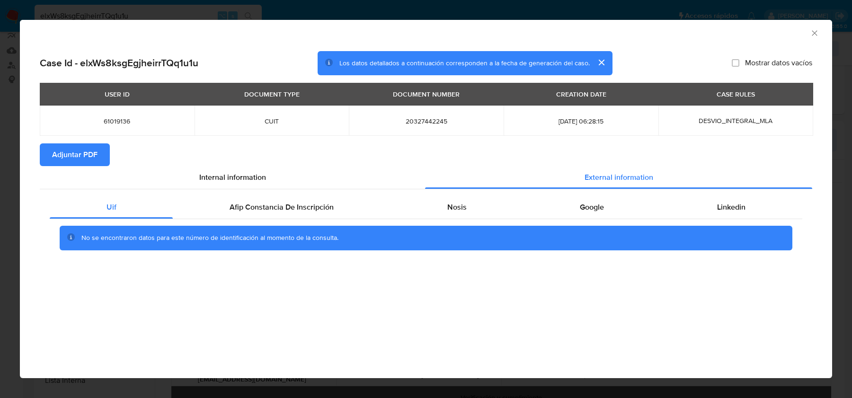
click at [89, 160] on span "Adjuntar PDF" at bounding box center [74, 154] width 45 height 21
click at [474, 209] on div "Nosis" at bounding box center [457, 207] width 133 height 23
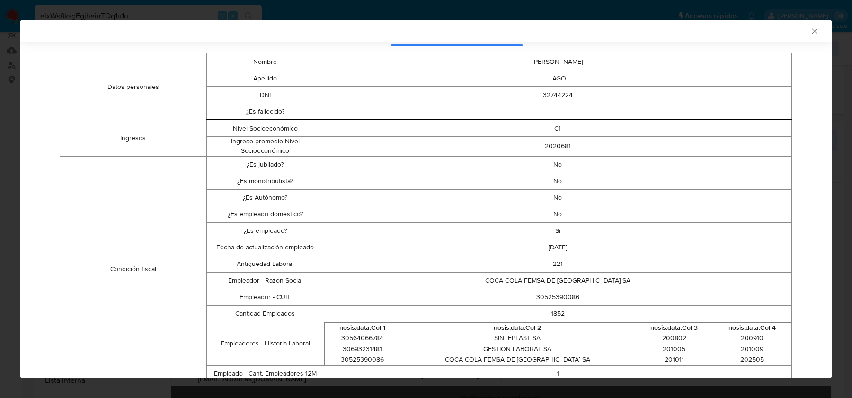
scroll to position [192, 0]
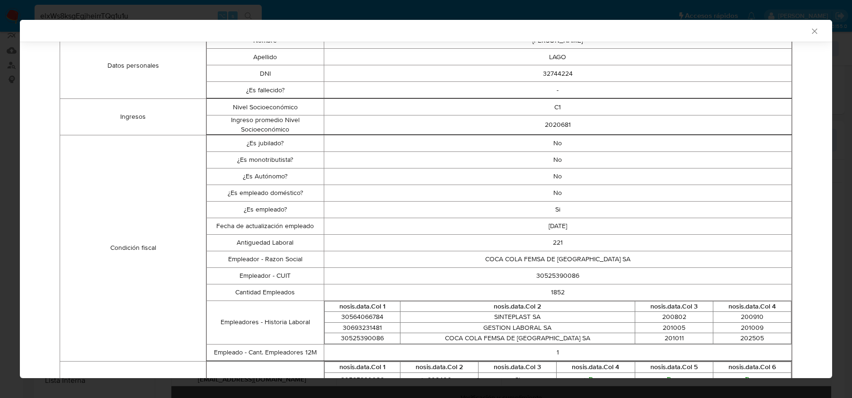
click at [559, 278] on td "30525390086" at bounding box center [558, 276] width 468 height 17
click at [559, 277] on td "30525390086" at bounding box center [558, 276] width 468 height 17
copy td "30525390086"
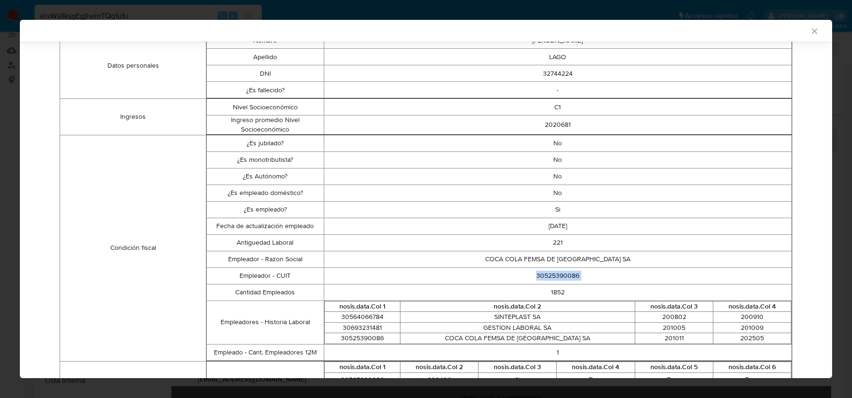
scroll to position [0, 0]
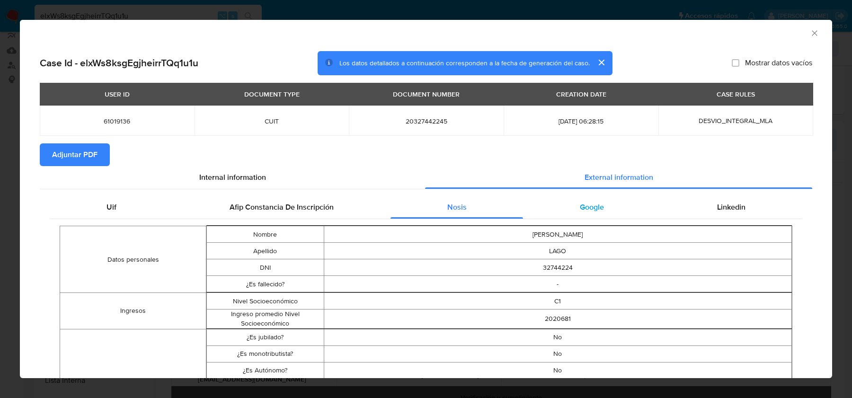
click at [605, 218] on div "Google" at bounding box center [591, 207] width 137 height 23
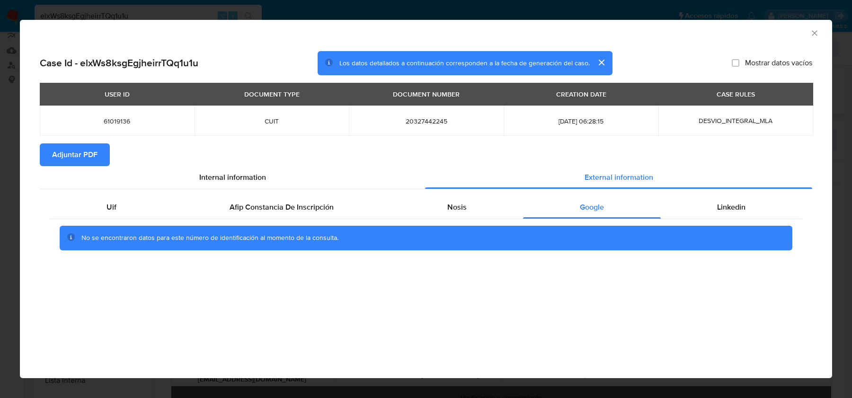
click at [715, 223] on div "No se encontraron datos para este número de identificación al momento de la con…" at bounding box center [426, 238] width 753 height 38
click at [721, 205] on span "Linkedin" at bounding box center [731, 207] width 28 height 11
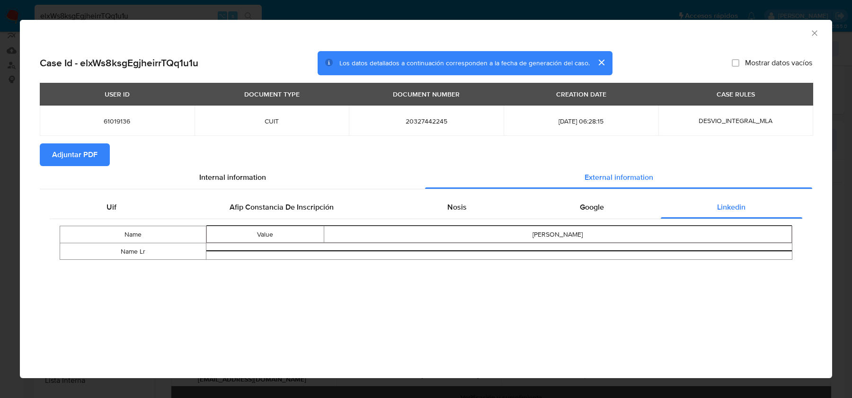
click at [814, 28] on icon "Cerrar ventana" at bounding box center [814, 32] width 9 height 9
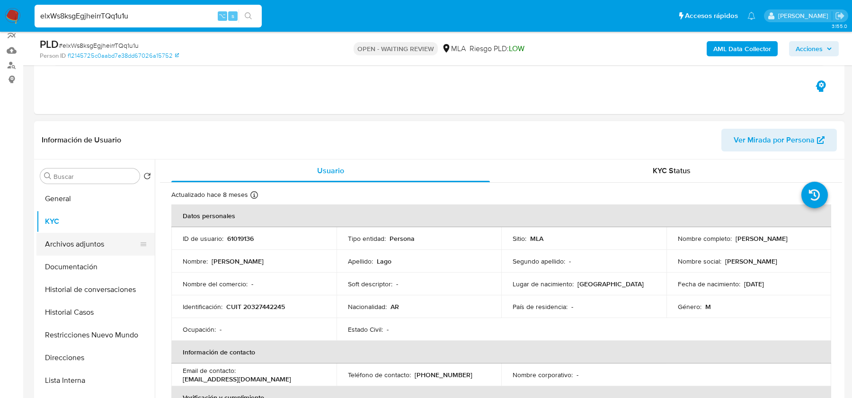
click at [94, 253] on button "Archivos adjuntos" at bounding box center [91, 244] width 111 height 23
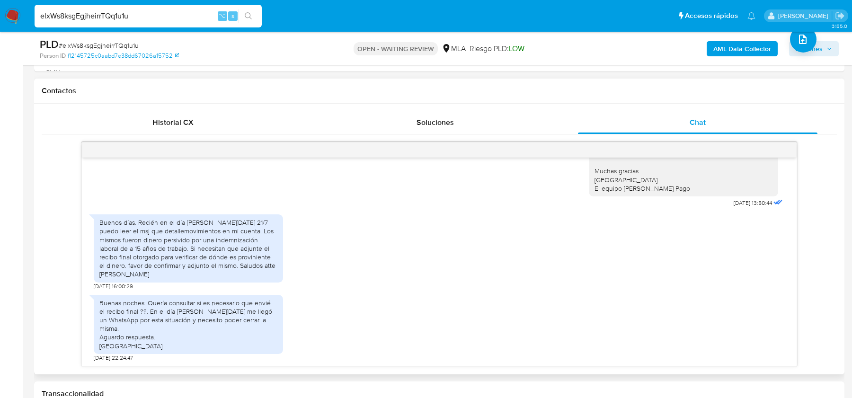
scroll to position [423, 0]
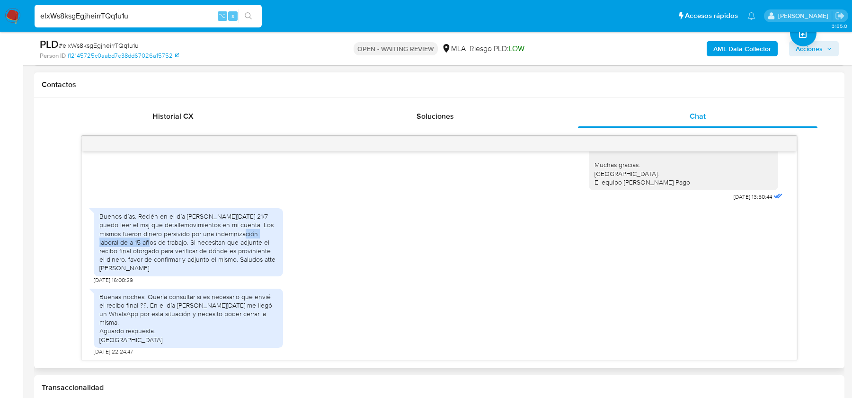
drag, startPoint x: 236, startPoint y: 241, endPoint x: 129, endPoint y: 249, distance: 107.3
click at [129, 249] on div "Buenos días. Recién en el día de hoy 21/7 puedo leer el msj que detallemovimien…" at bounding box center [188, 242] width 178 height 60
copy div "de a 15 años de trabajo"
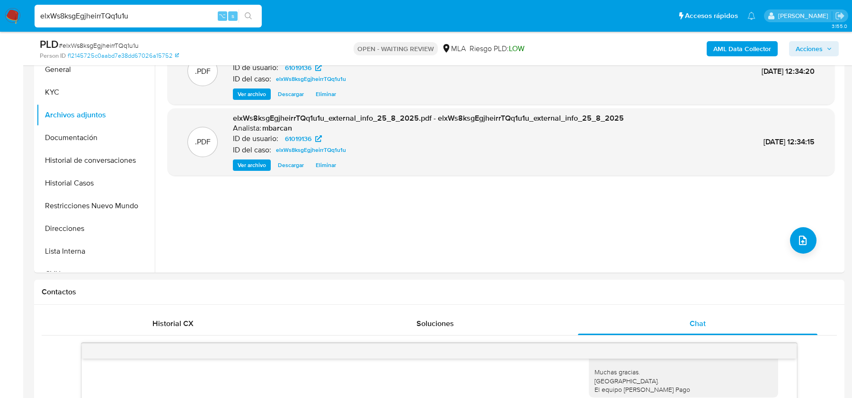
scroll to position [186, 0]
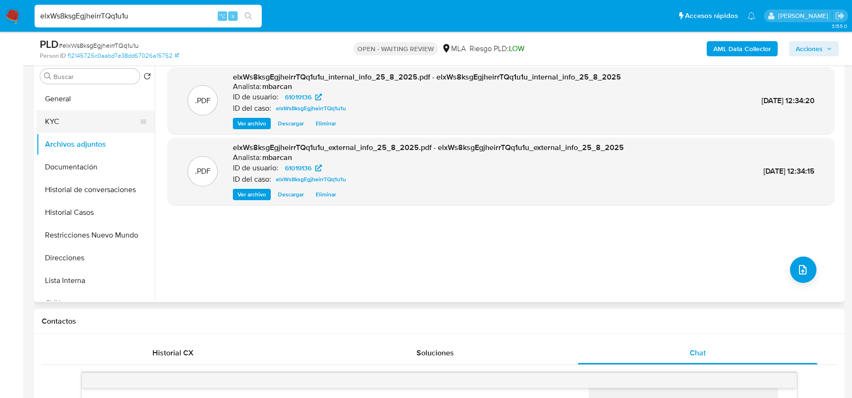
click at [83, 120] on button "KYC" at bounding box center [91, 121] width 111 height 23
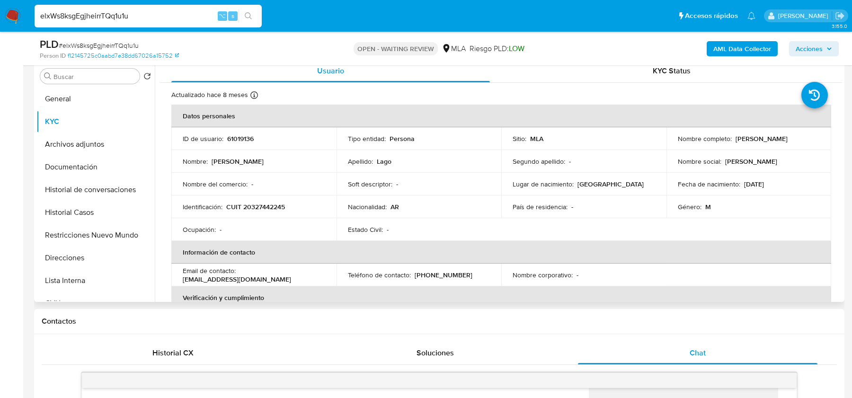
click at [259, 204] on p "CUIT 20327442245" at bounding box center [255, 207] width 59 height 9
copy p "20327442245"
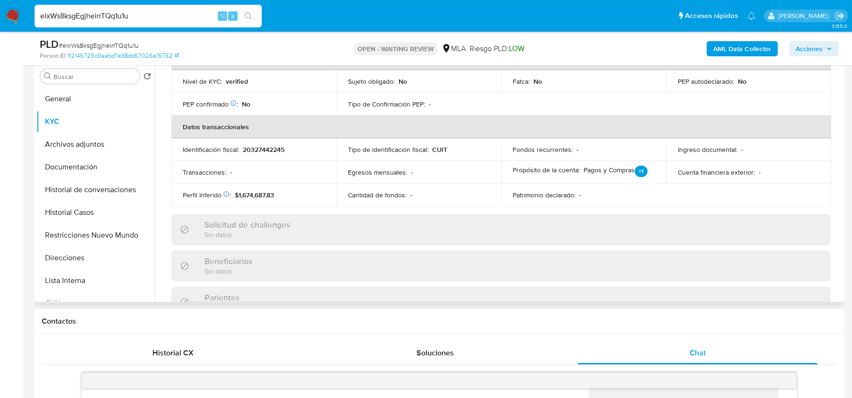
scroll to position [347, 0]
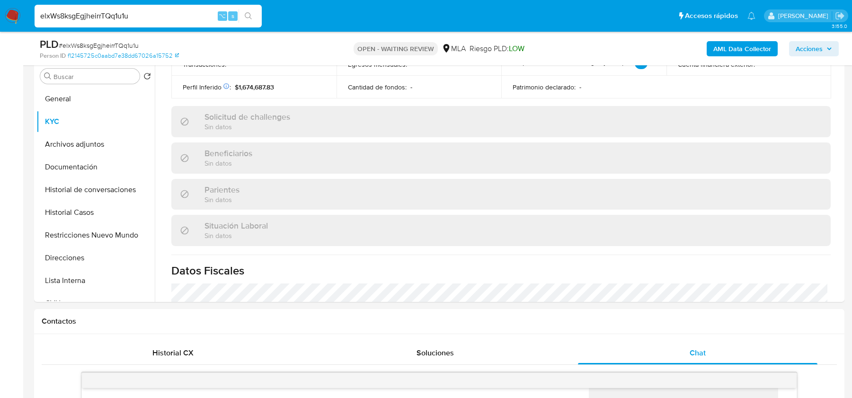
click at [105, 40] on div "PLD # elxWs8ksgEgjheirrTQq1u1u" at bounding box center [171, 44] width 263 height 14
copy span "elxWs8ksgEgjheirrTQq1u1u"
click at [8, 21] on img at bounding box center [13, 16] width 16 height 16
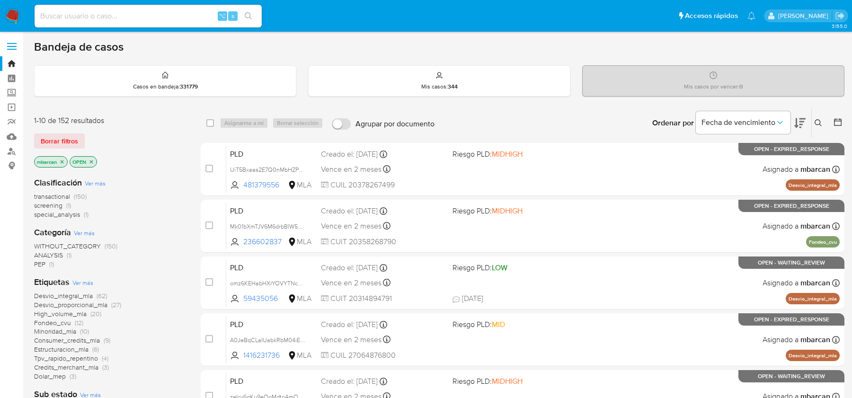
click at [816, 125] on icon at bounding box center [819, 123] width 8 height 8
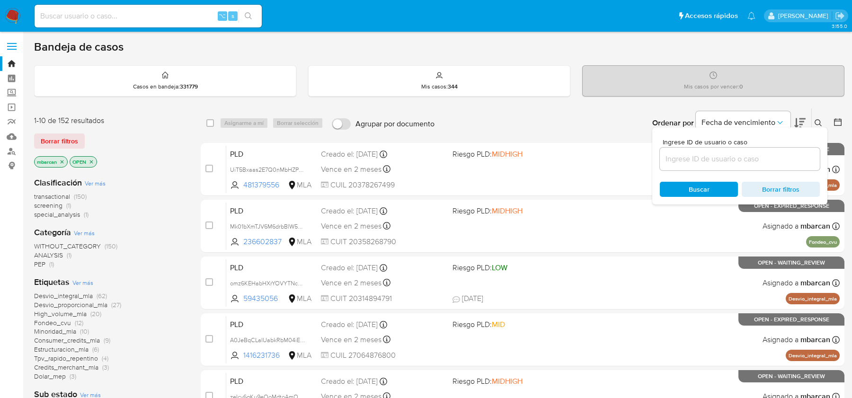
click at [765, 157] on input at bounding box center [740, 159] width 160 height 12
type input "elxWs8ksgEgjheirrTQq1u1u"
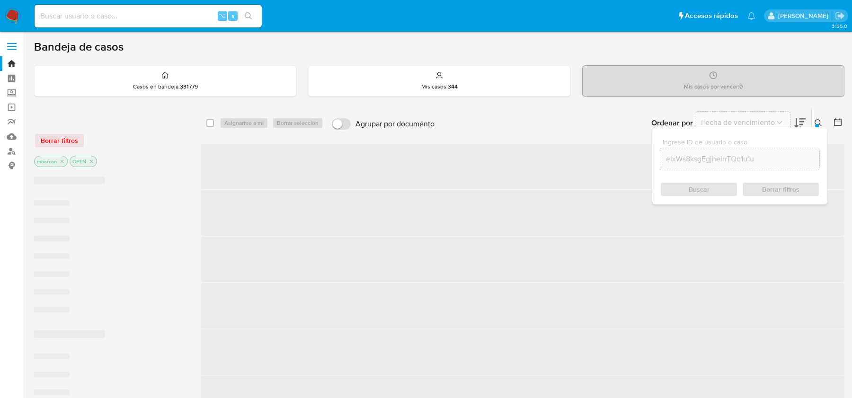
click at [819, 125] on icon at bounding box center [819, 123] width 8 height 8
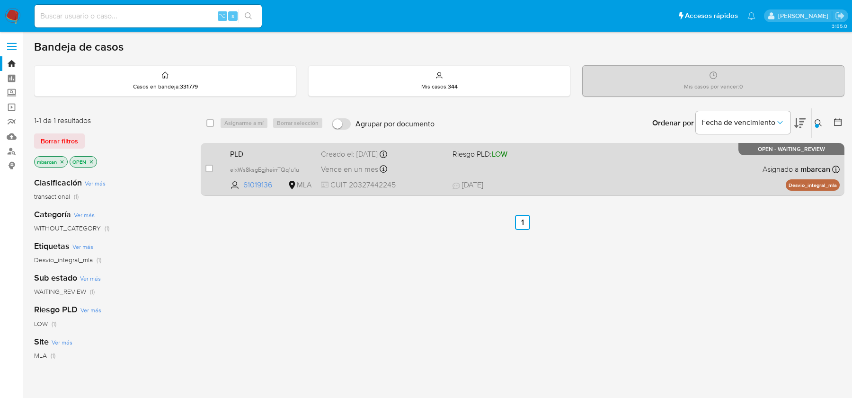
drag, startPoint x: 207, startPoint y: 168, endPoint x: 216, endPoint y: 160, distance: 11.7
click at [207, 168] on input "checkbox" at bounding box center [210, 169] width 8 height 8
checkbox input "true"
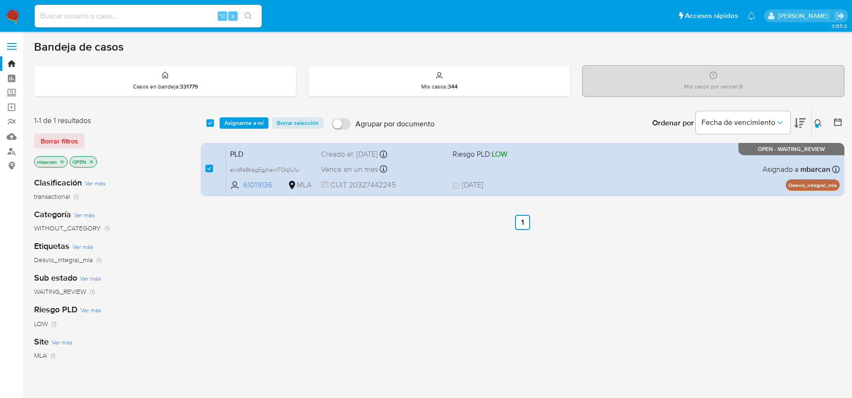
click at [250, 132] on div "select-all-cases-checkbox Asignarme a mí Borrar selección Agrupar por documento…" at bounding box center [523, 122] width 644 height 29
click at [250, 123] on span "Asignarme a mí" at bounding box center [243, 122] width 39 height 9
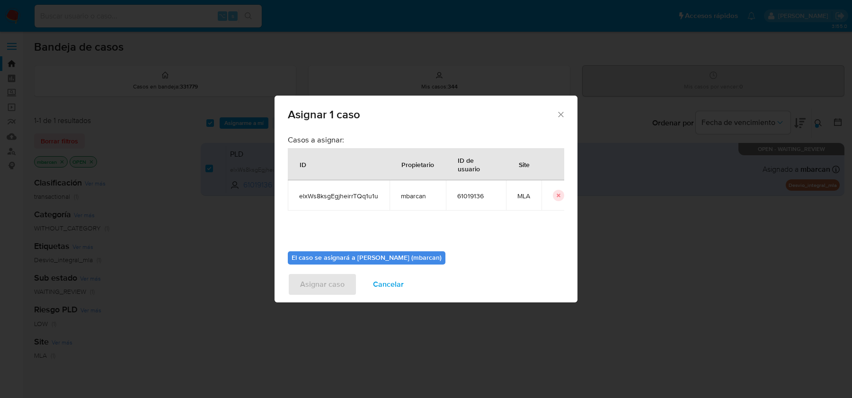
scroll to position [48, 0]
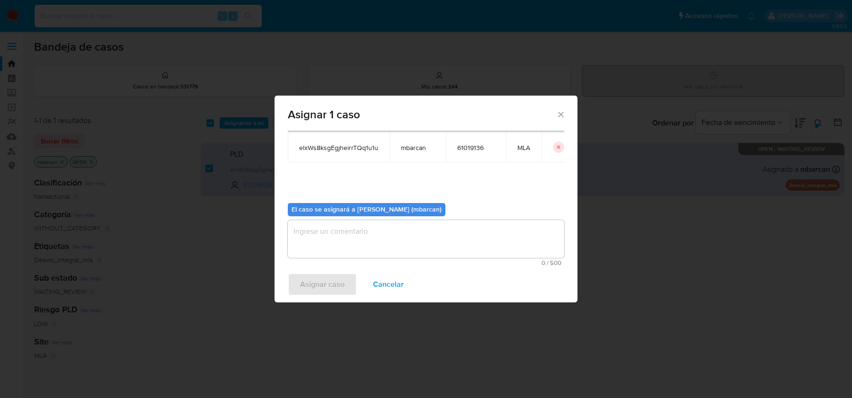
click at [453, 233] on textarea "assign-modal" at bounding box center [426, 239] width 277 height 38
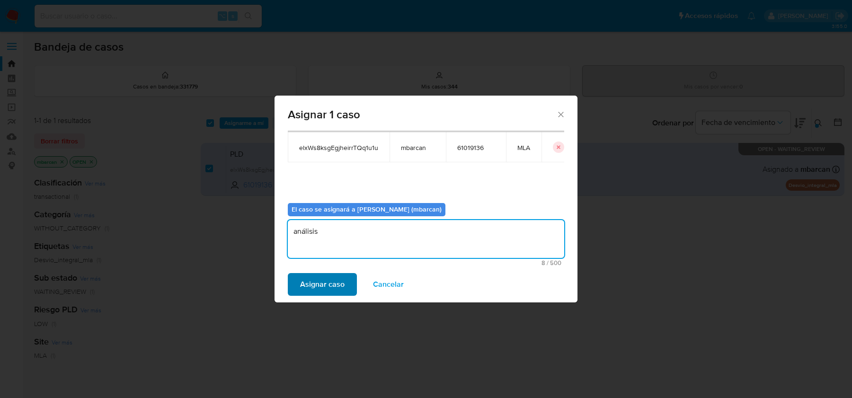
type textarea "análisis"
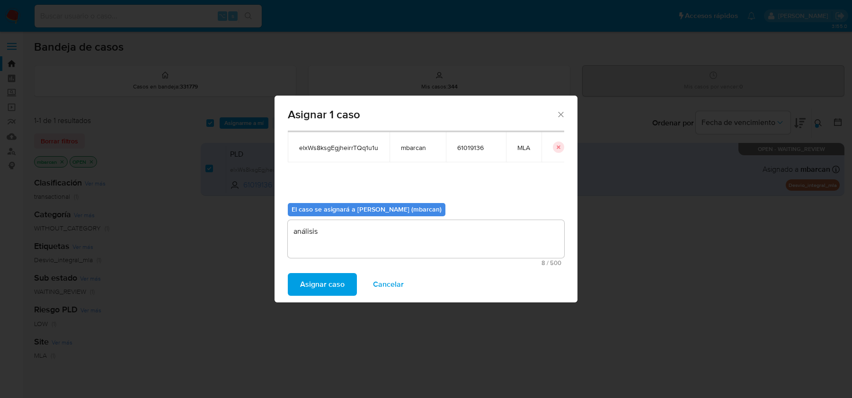
click at [334, 274] on span "Asignar caso" at bounding box center [322, 284] width 45 height 21
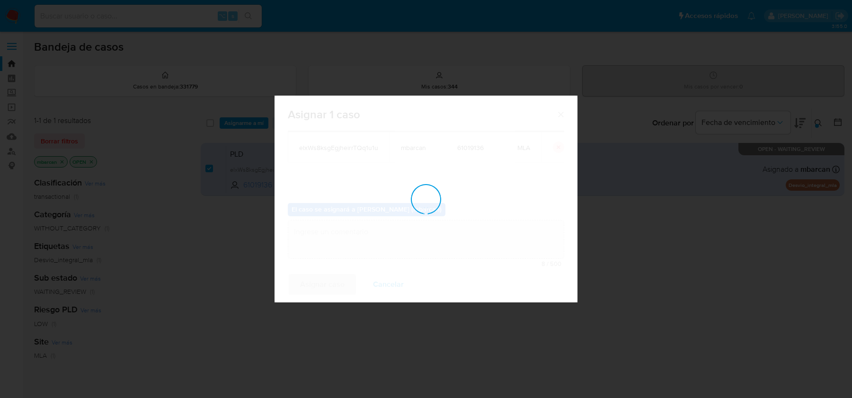
checkbox input "false"
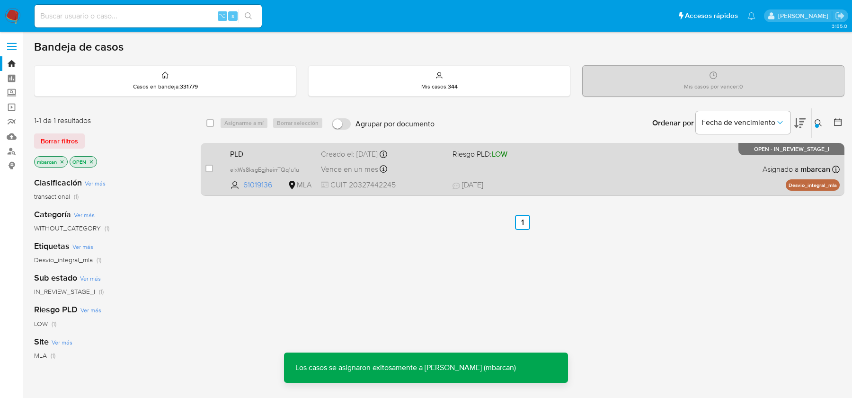
click at [295, 151] on span "PLD" at bounding box center [271, 153] width 83 height 12
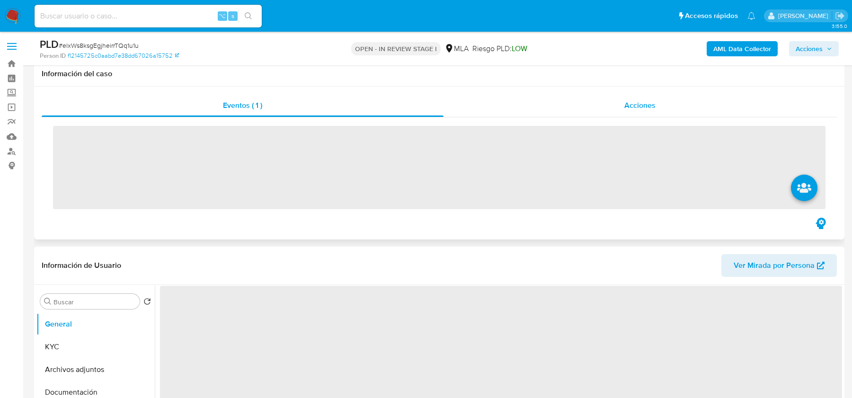
scroll to position [291, 0]
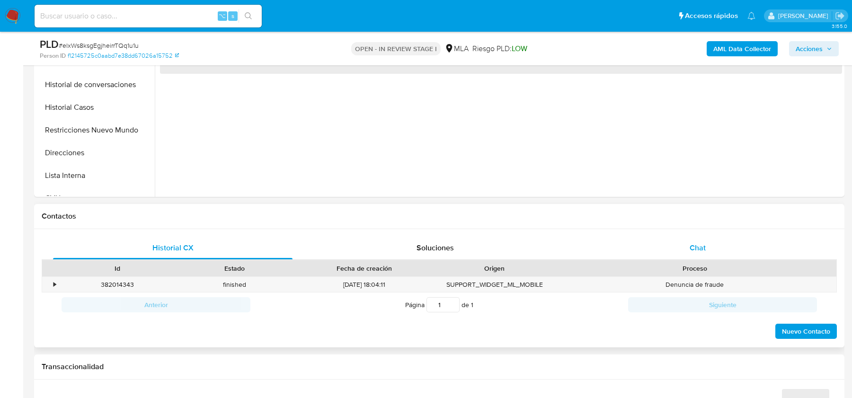
click at [702, 242] on span "Chat" at bounding box center [698, 247] width 16 height 11
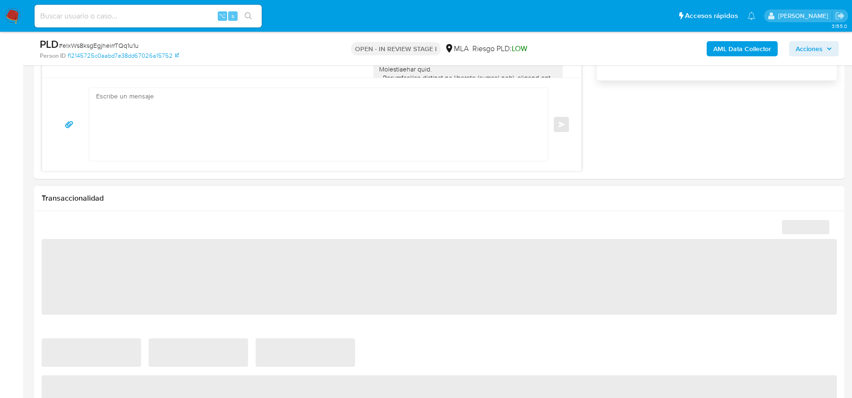
scroll to position [680, 0]
select select "10"
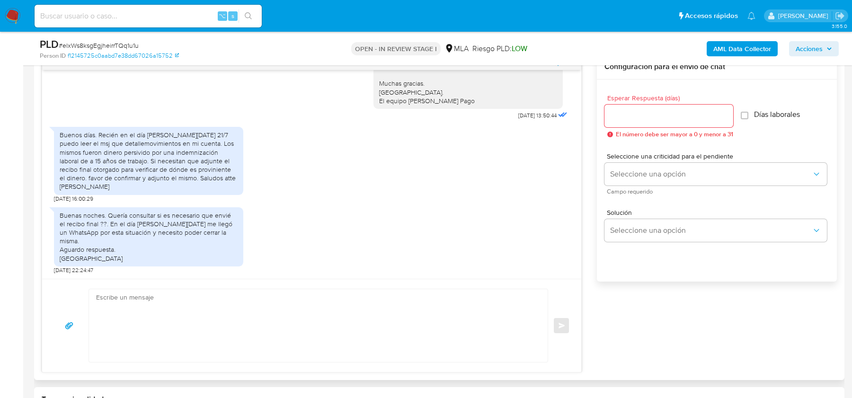
scroll to position [525, 0]
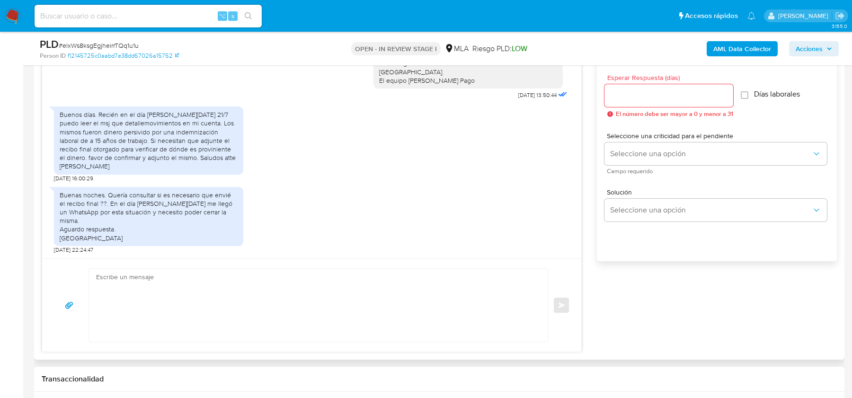
click at [205, 295] on textarea at bounding box center [316, 305] width 440 height 73
paste textarea "Hola, Muchas gracias por tu respuesta. Al respecto, ¿podrías enviarnos lo sigui…"
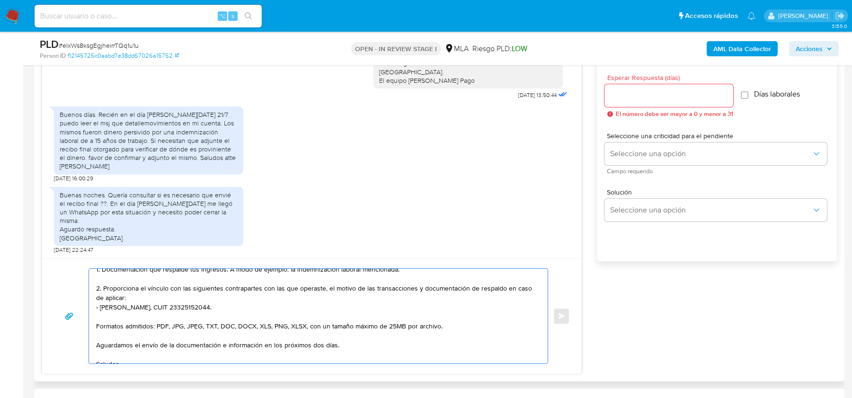
scroll to position [35, 0]
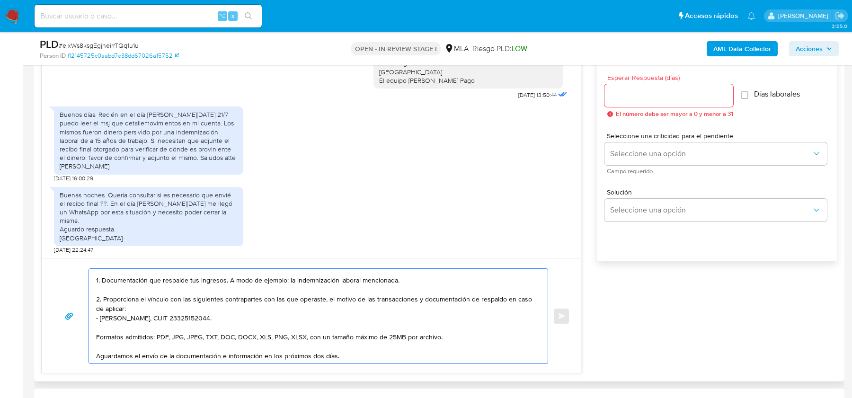
click at [221, 279] on textarea "Hola, Muchas gracias por tu respuesta. Al respecto, ¿podrías enviarnos lo sigui…" at bounding box center [316, 316] width 440 height 95
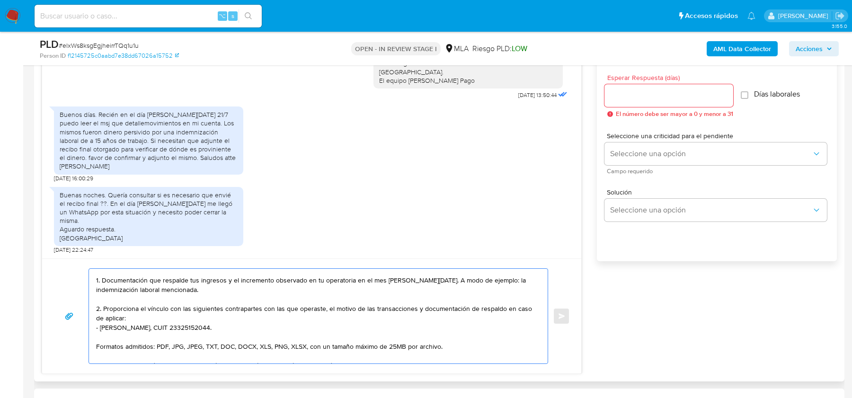
click at [200, 292] on textarea "Hola, Muchas gracias por tu respuesta. Al respecto, ¿podrías enviarnos lo sigui…" at bounding box center [316, 316] width 440 height 95
click at [272, 281] on textarea "Hola, Muchas gracias por tu respuesta. Al respecto, ¿podrías enviarnos lo sigui…" at bounding box center [316, 316] width 440 height 95
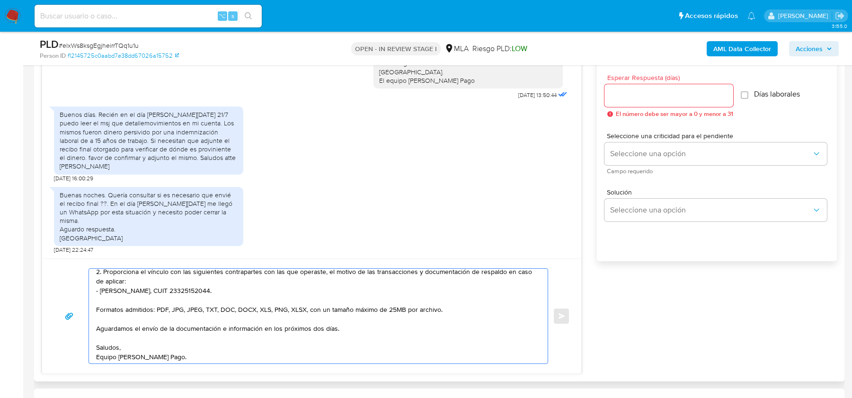
scroll to position [72, 0]
type textarea "Hola, Muchas gracias por tu respuesta. Al respecto, ¿podrías enviarnos lo sigui…"
click at [665, 97] on input "Esperar Respuesta (días)" at bounding box center [669, 96] width 129 height 12
type input "2"
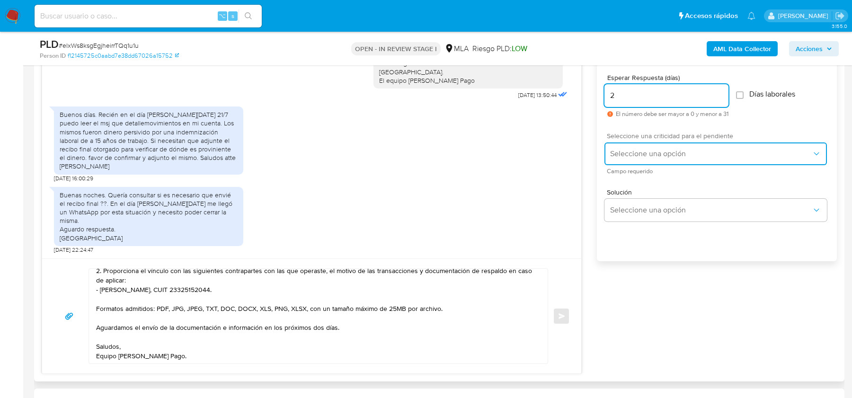
click at [634, 160] on button "Seleccione una opción" at bounding box center [716, 154] width 223 height 23
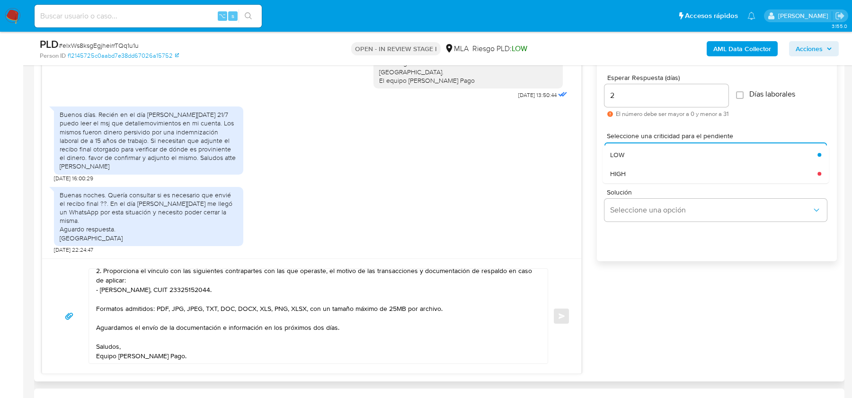
click at [632, 182] on div "Solución Seleccione una opción" at bounding box center [717, 207] width 225 height 52
click at [630, 174] on div "HIGH" at bounding box center [713, 173] width 207 height 19
click at [564, 308] on button "Enviar" at bounding box center [561, 316] width 17 height 17
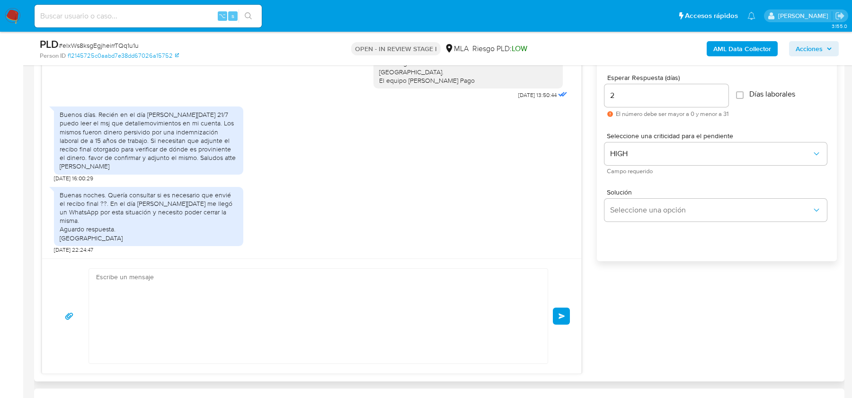
scroll to position [0, 0]
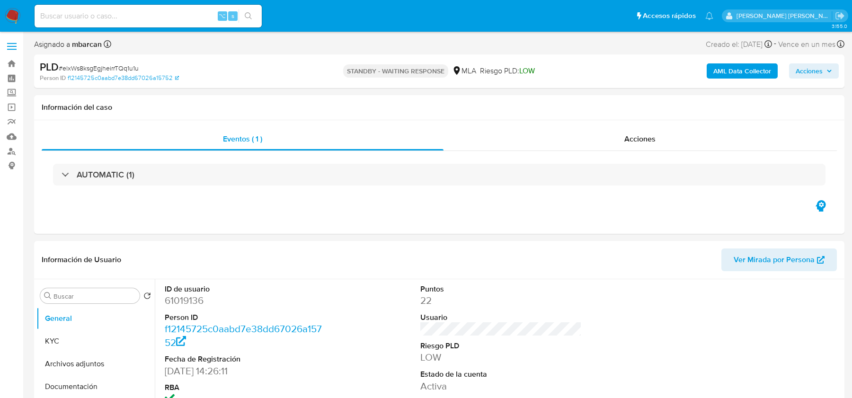
select select "10"
